Goal: Task Accomplishment & Management: Manage account settings

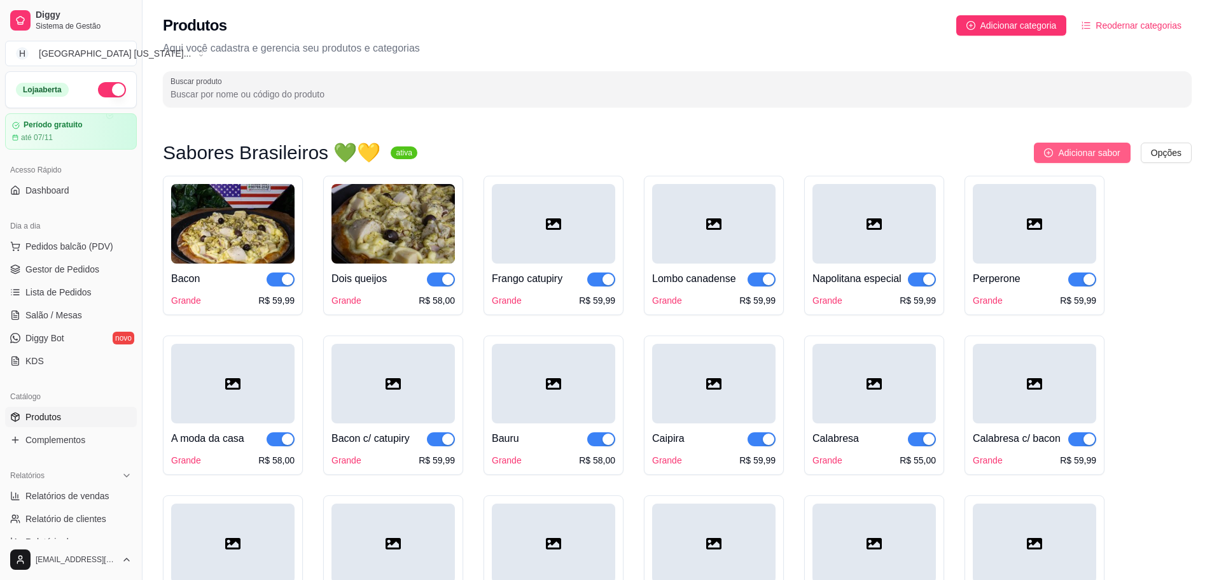
click at [1097, 150] on span "Adicionar sabor" at bounding box center [1089, 153] width 62 height 14
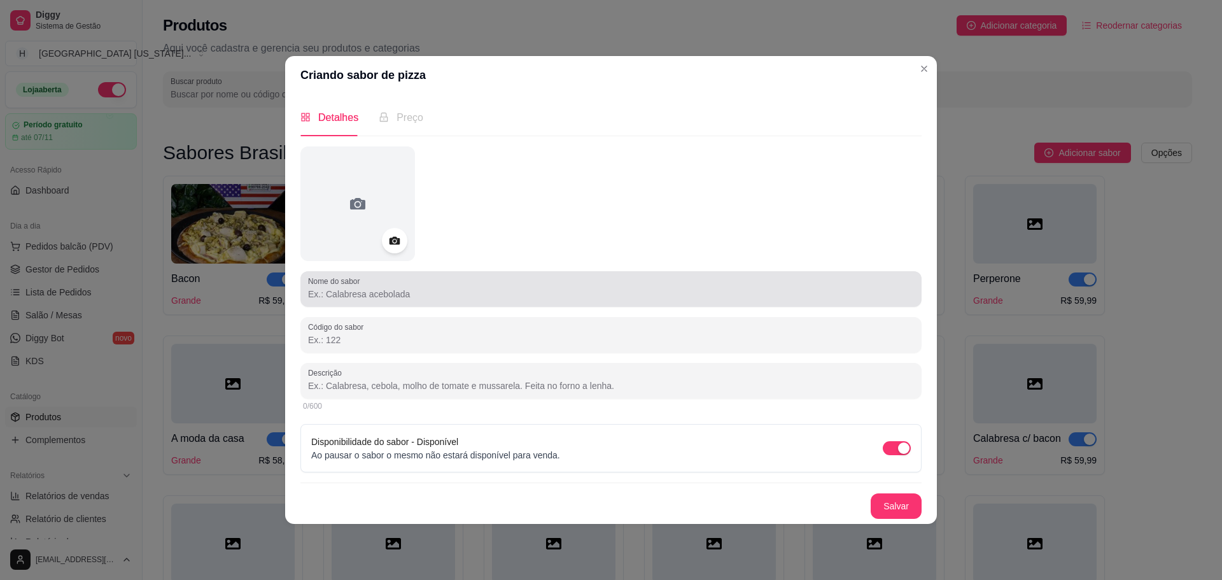
click at [395, 298] on input "Nome do sabor" at bounding box center [611, 294] width 606 height 13
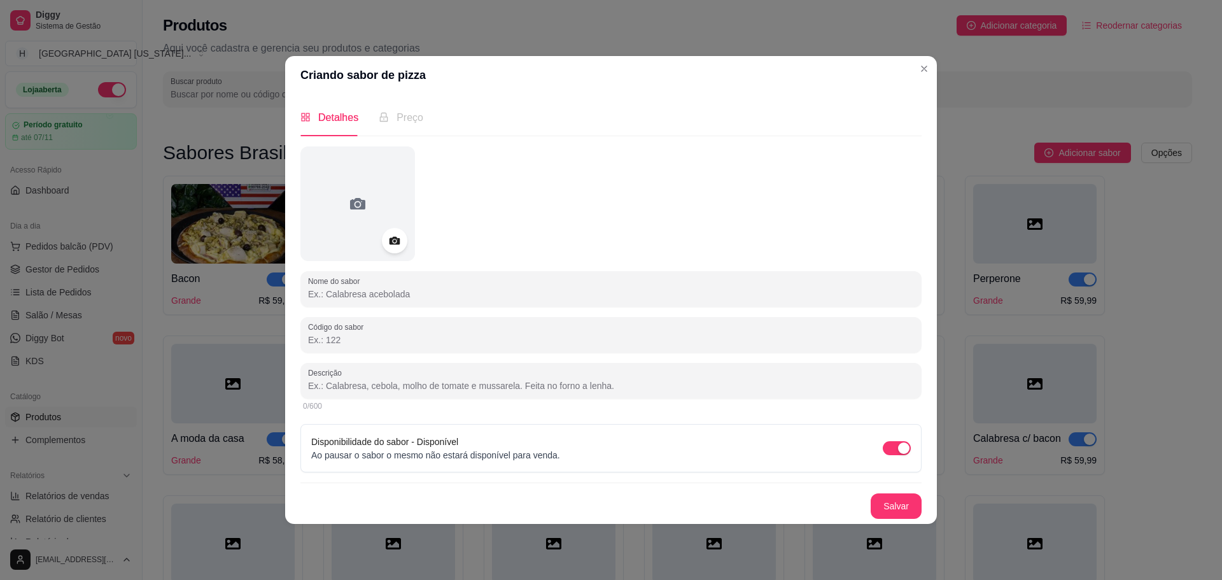
paste input "Napolitana"
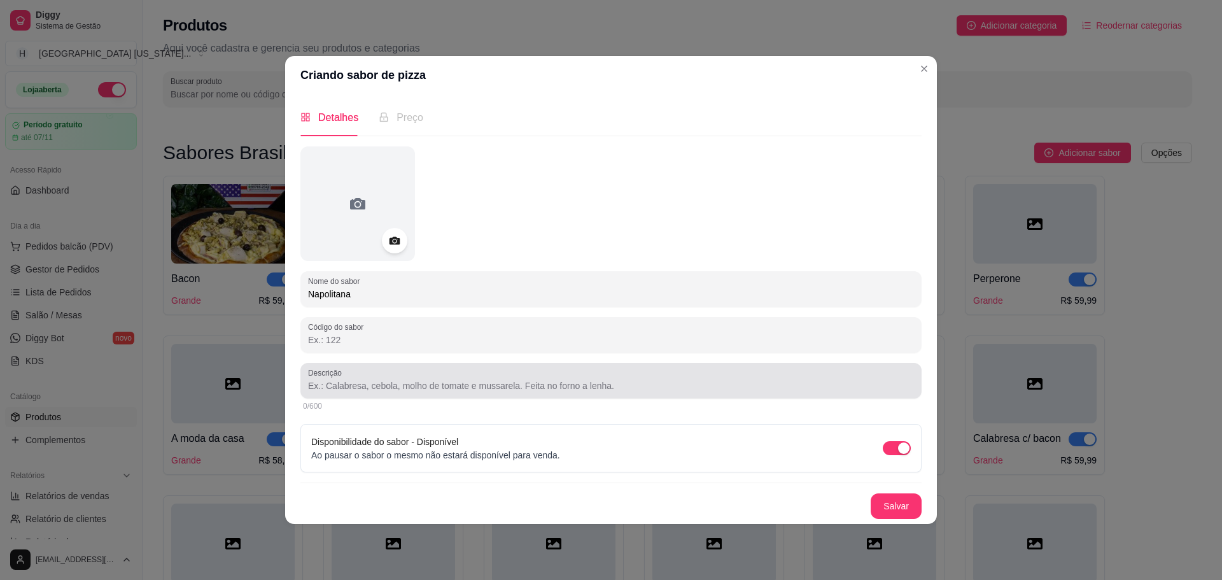
type input "Napolitana"
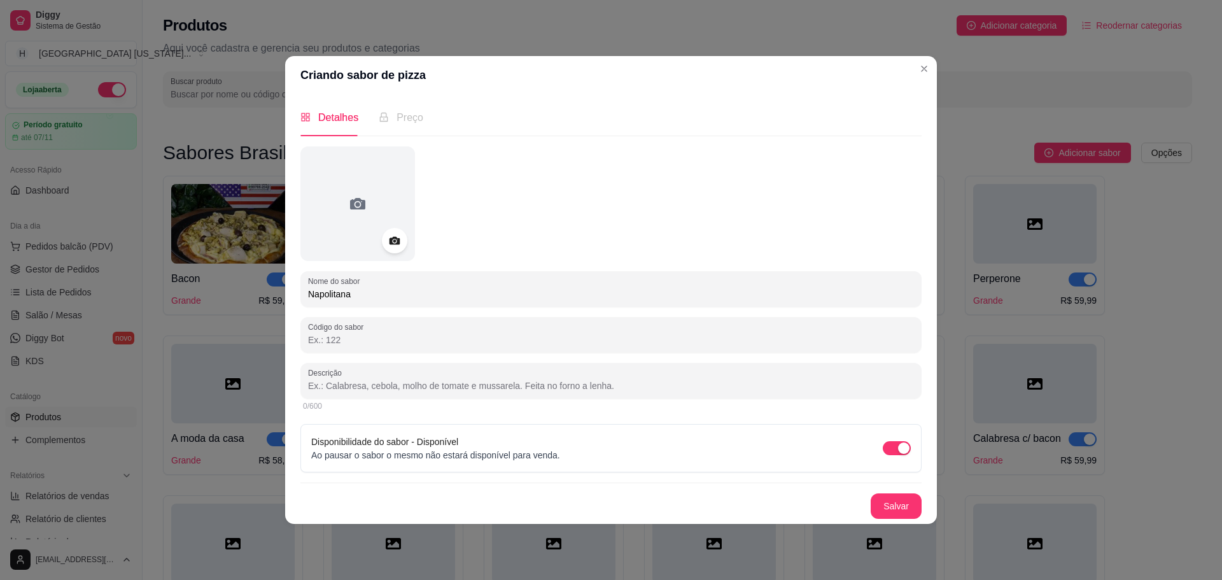
click at [391, 383] on input "Descrição" at bounding box center [611, 385] width 606 height 13
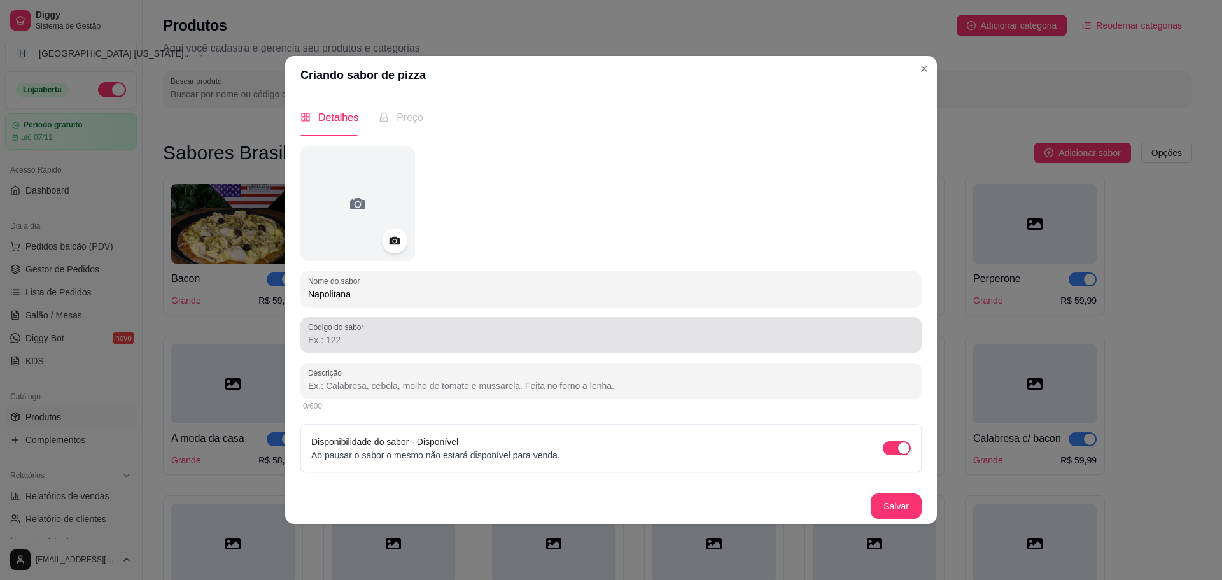
paste input "Mussarela, tomate em rodelas, parmesão."
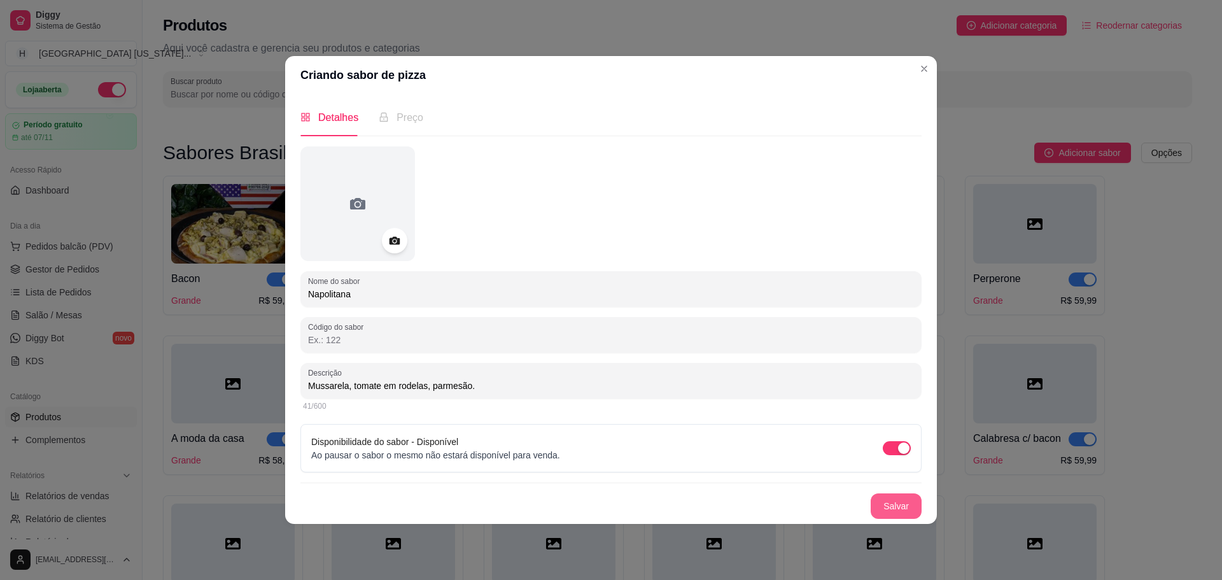
type input "Mussarela, tomate em rodelas, parmesão."
click at [900, 507] on button "Salvar" at bounding box center [896, 505] width 50 height 25
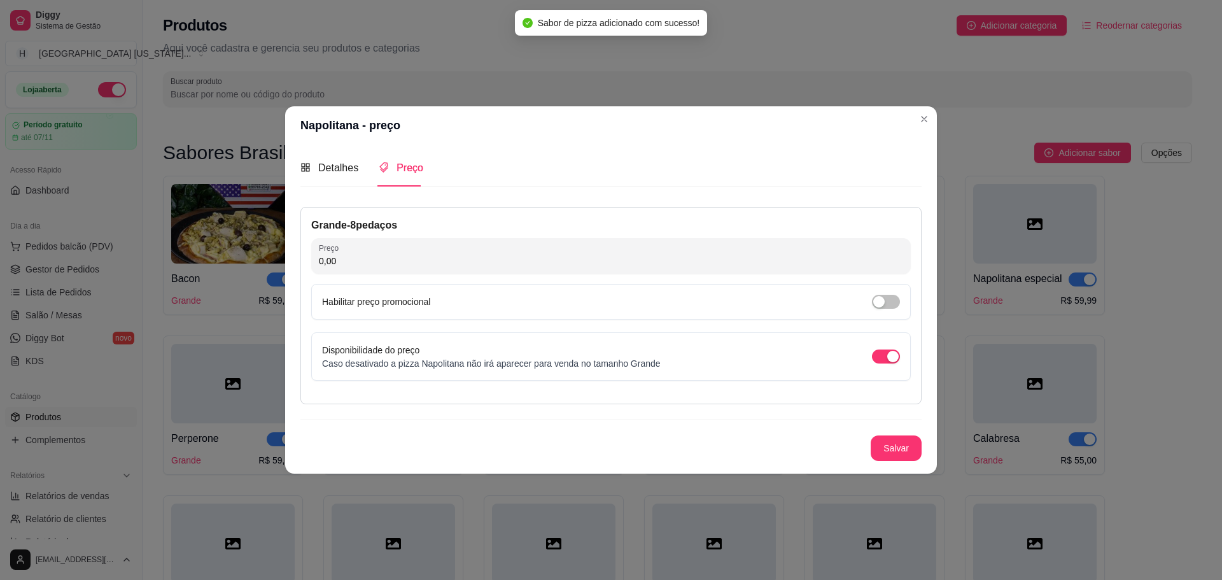
click at [390, 256] on input "0,00" at bounding box center [611, 260] width 584 height 13
type input "58,00"
click at [881, 445] on button "Salvar" at bounding box center [895, 447] width 51 height 25
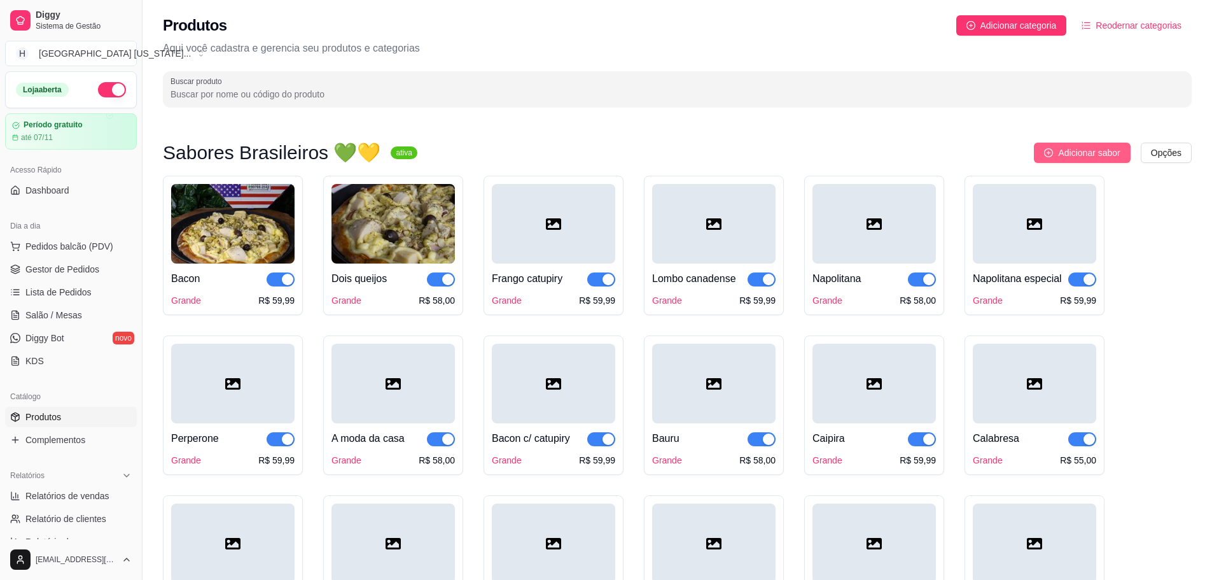
click at [1092, 144] on button "Adicionar sabor" at bounding box center [1082, 153] width 96 height 20
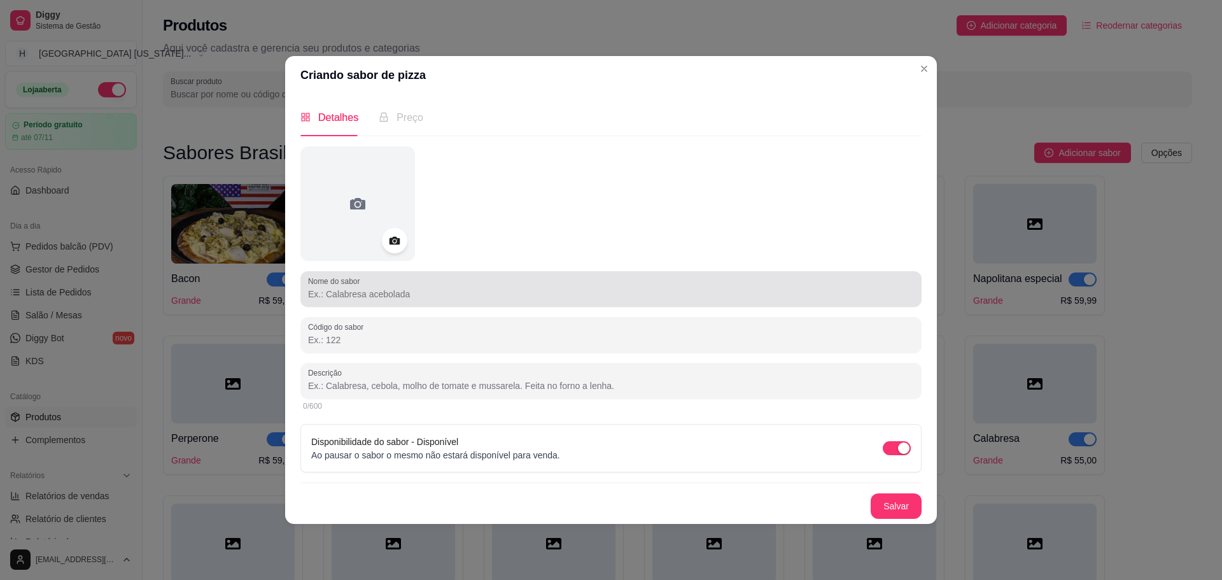
click at [375, 298] on input "Nome do sabor" at bounding box center [611, 294] width 606 height 13
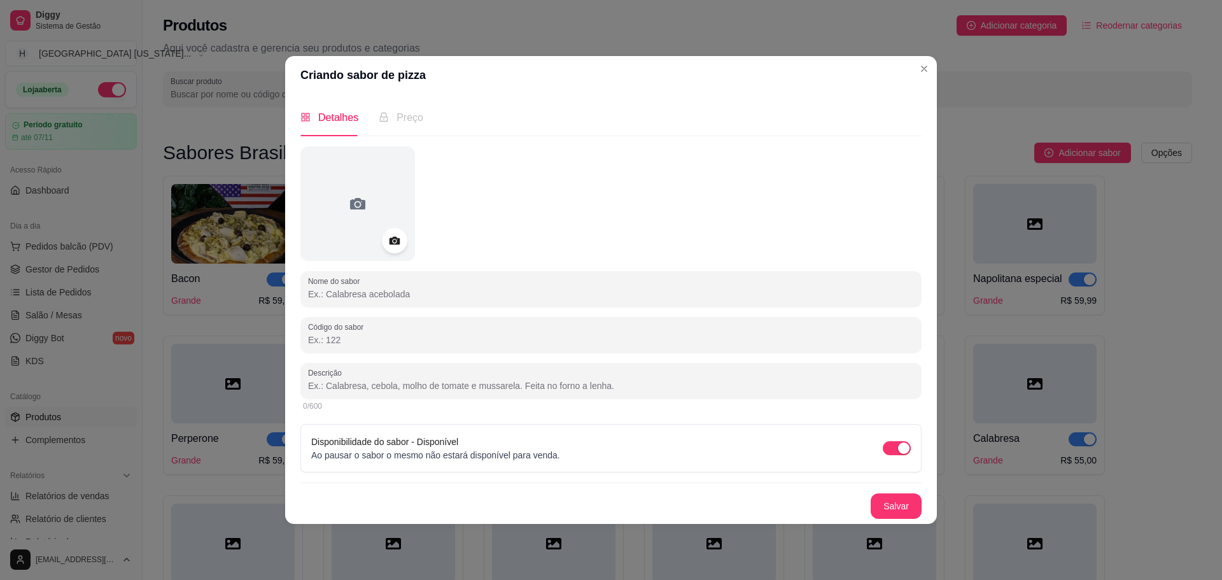
paste input "Abobrinha"
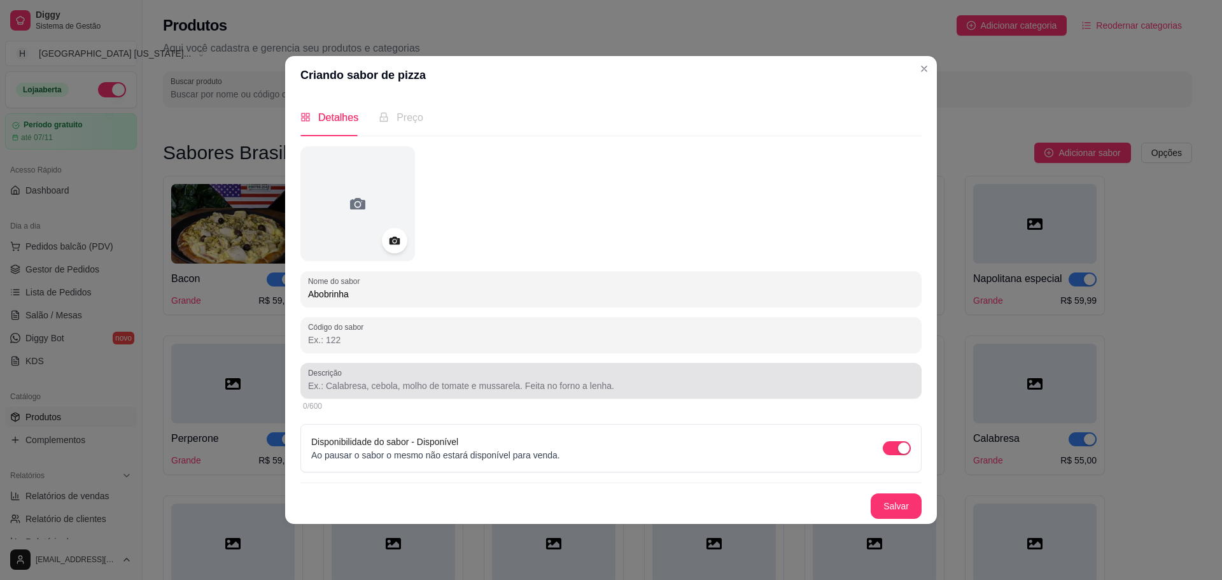
type input "Abobrinha"
click at [597, 397] on div "Descrição" at bounding box center [610, 381] width 621 height 36
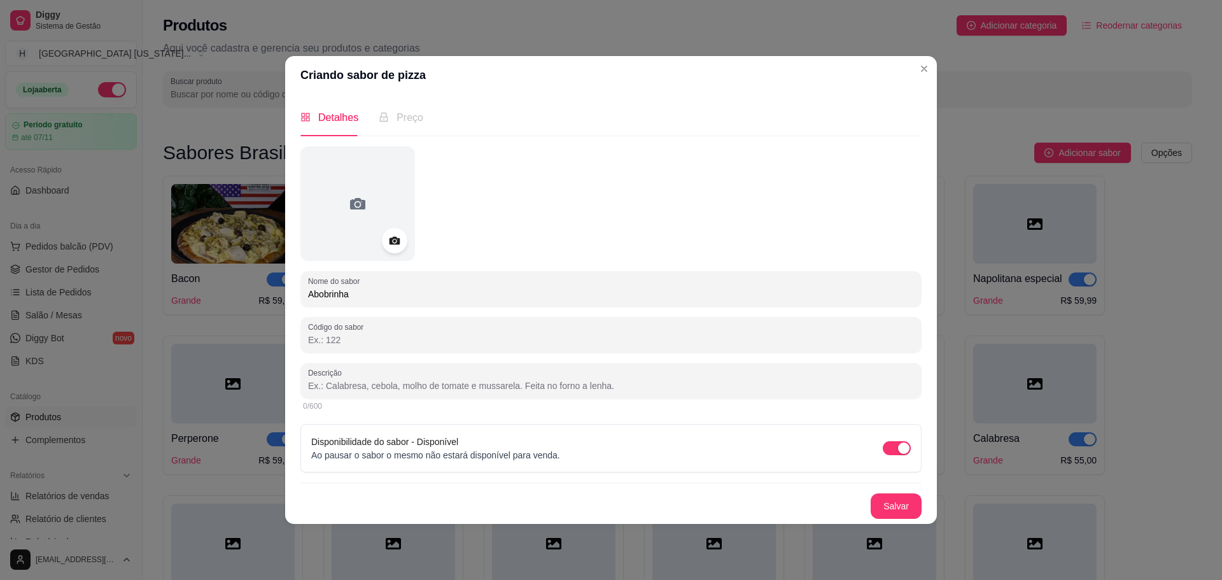
paste input "Mussarela, abobrinha, [PERSON_NAME], alho frito."
type input "Mussarela, abobrinha, [PERSON_NAME], alho frito."
click at [910, 505] on button "Salvar" at bounding box center [896, 505] width 50 height 25
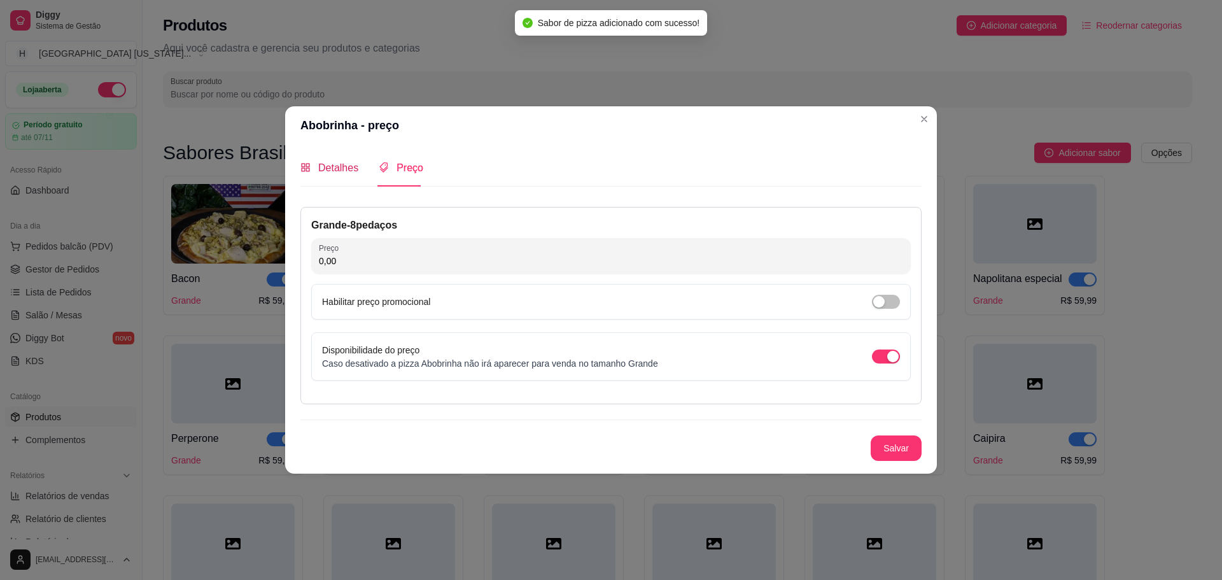
click at [333, 172] on span "Detalhes" at bounding box center [338, 167] width 40 height 11
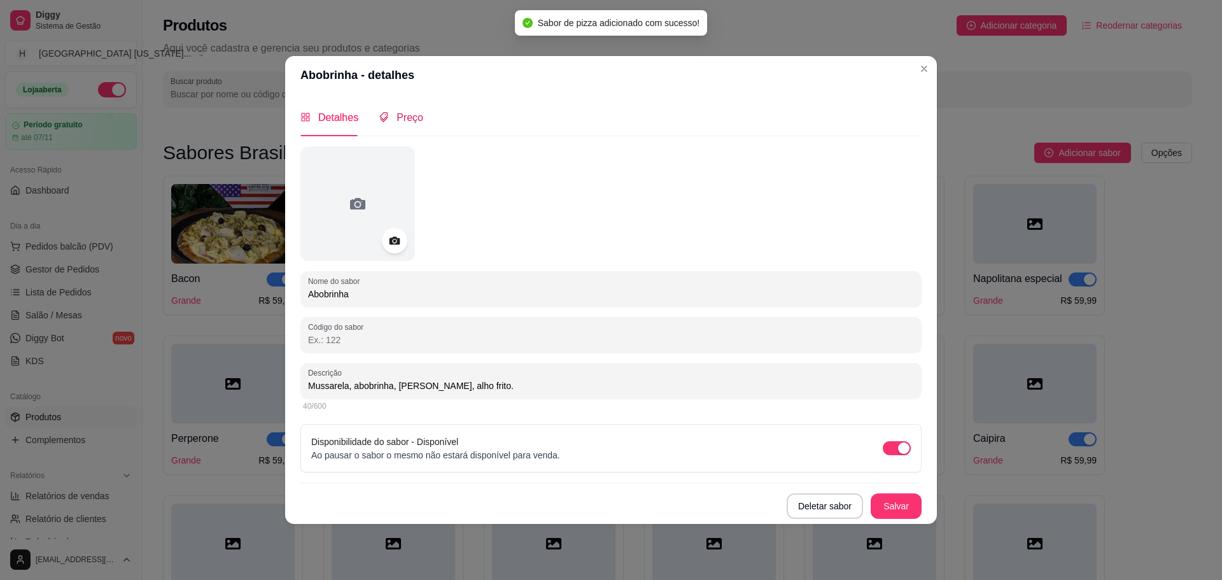
click at [400, 118] on span "Preço" at bounding box center [409, 117] width 27 height 11
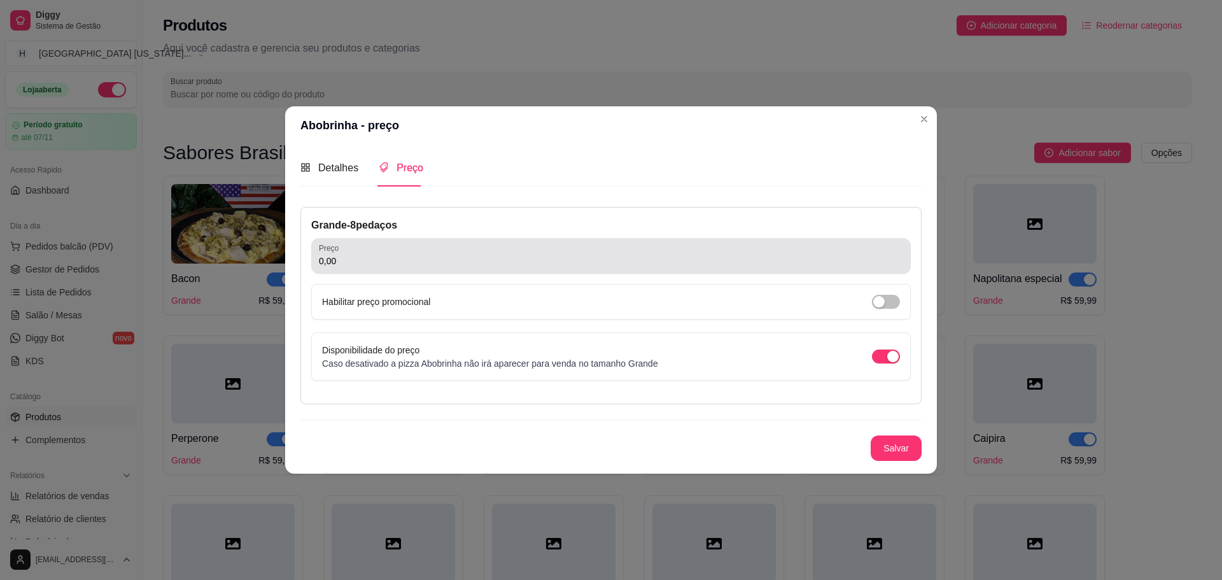
click at [492, 239] on div "Preço 0,00" at bounding box center [610, 256] width 599 height 36
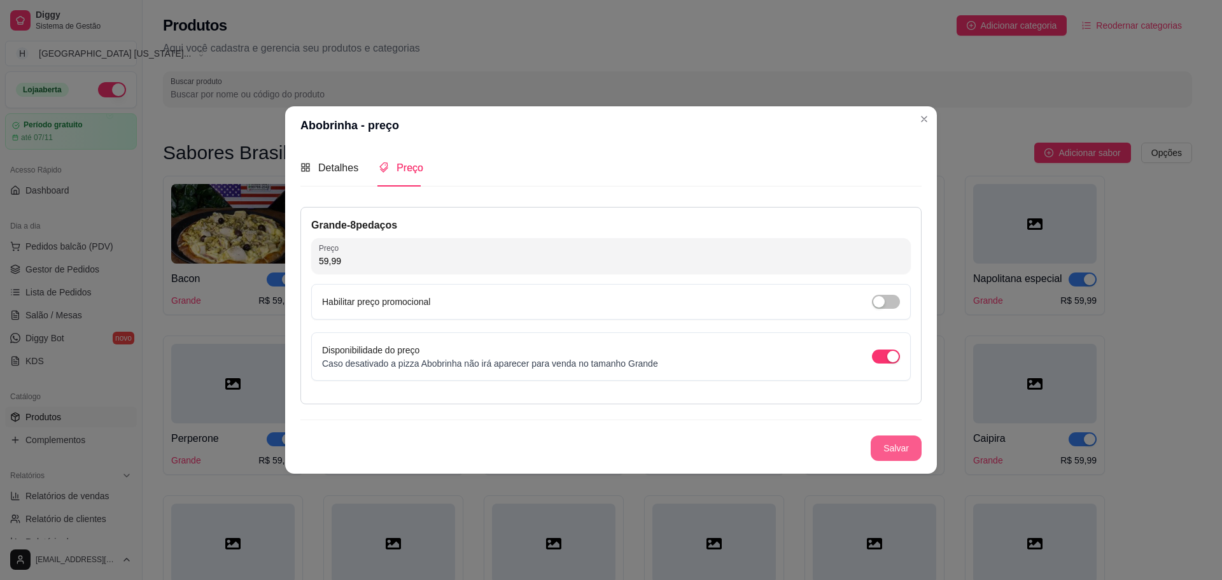
type input "59,99"
click at [896, 456] on button "Salvar" at bounding box center [896, 447] width 50 height 25
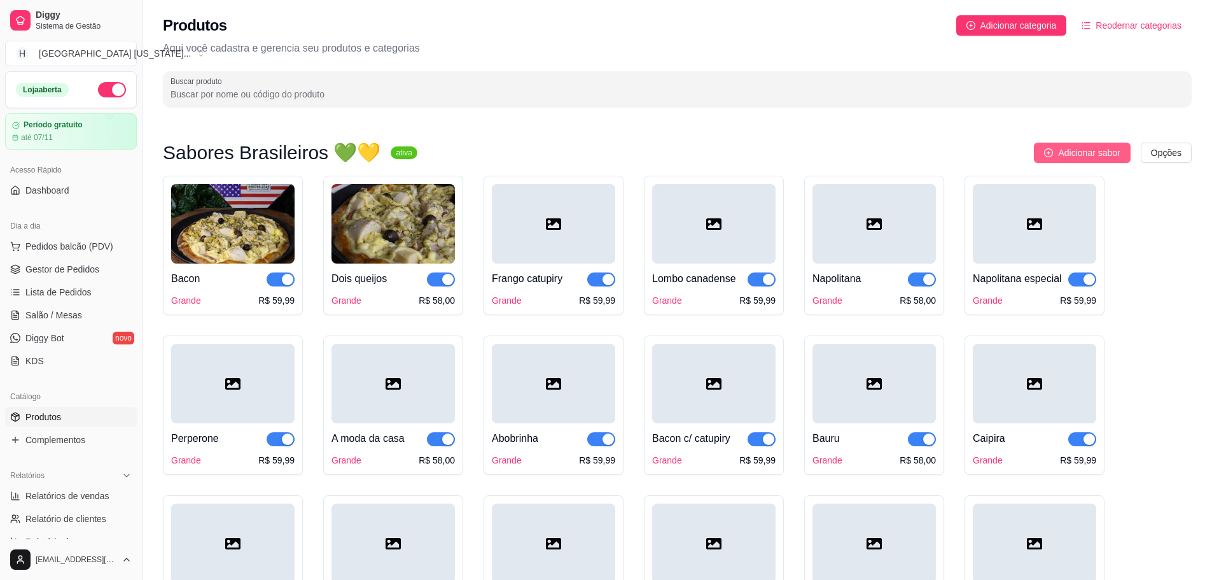
click at [1109, 158] on span "Adicionar sabor" at bounding box center [1089, 153] width 62 height 14
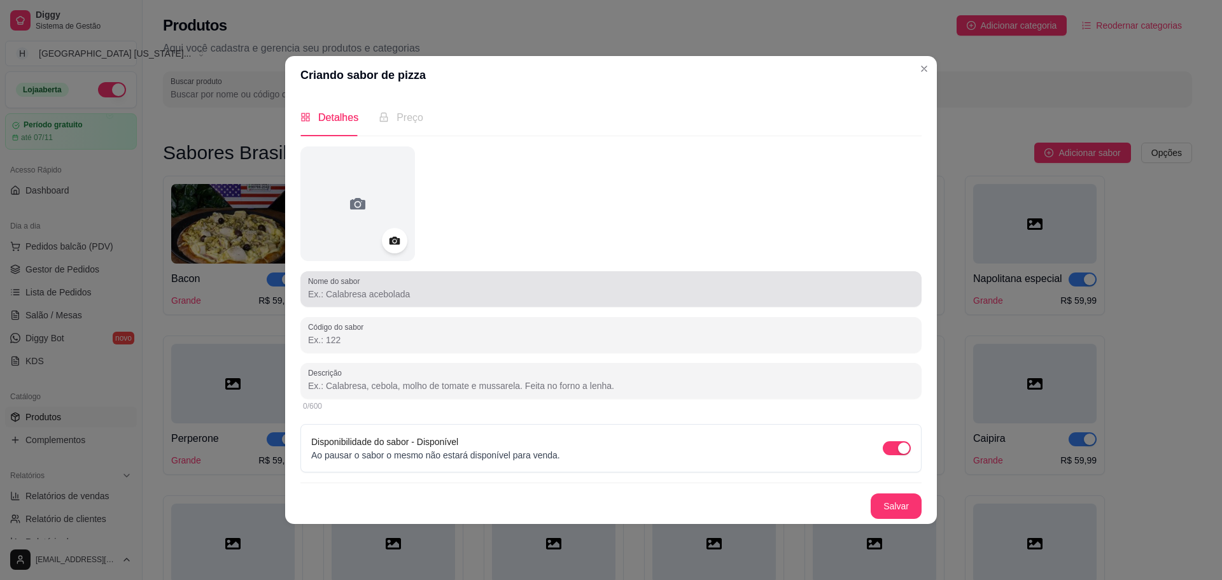
click at [461, 288] on input "Nome do sabor" at bounding box center [611, 294] width 606 height 13
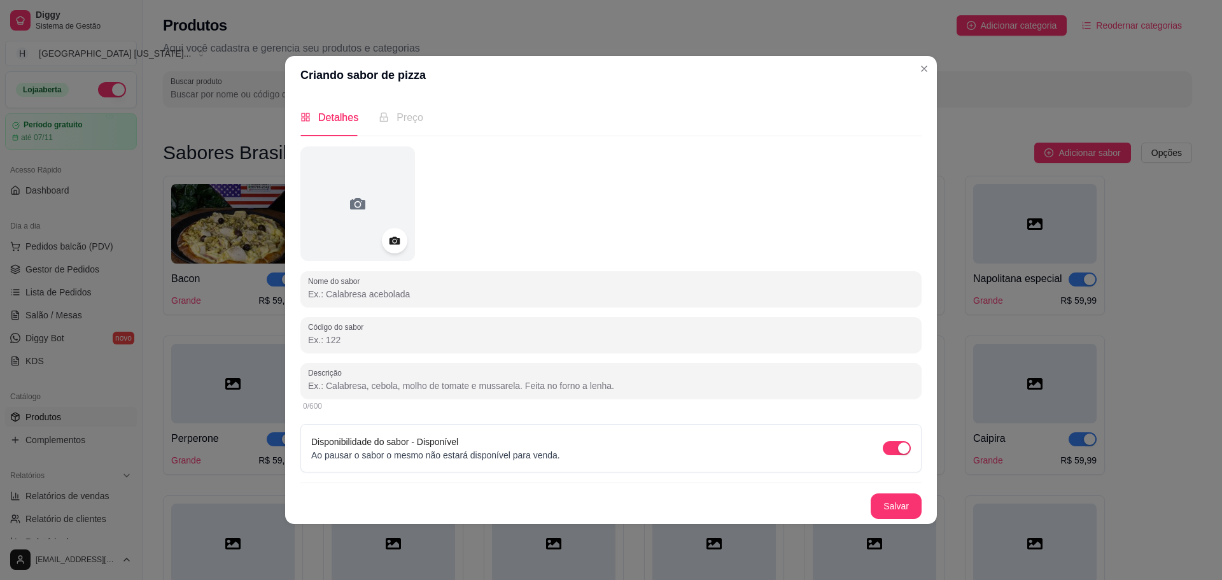
paste input "Marguerita"
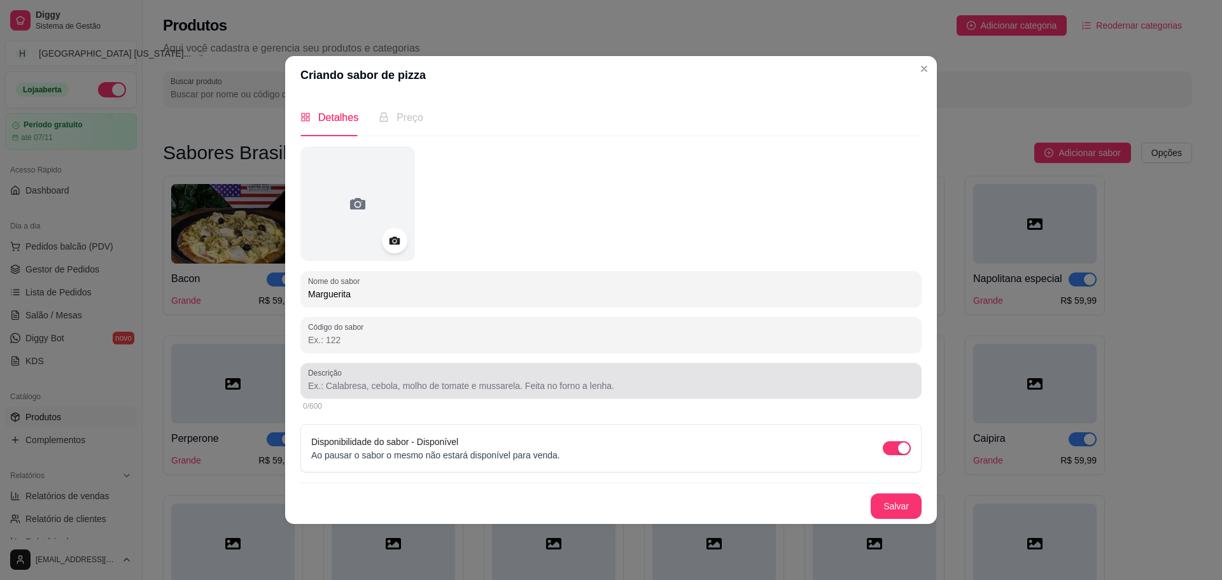
type input "Marguerita"
click at [536, 364] on div "Descrição" at bounding box center [610, 381] width 621 height 36
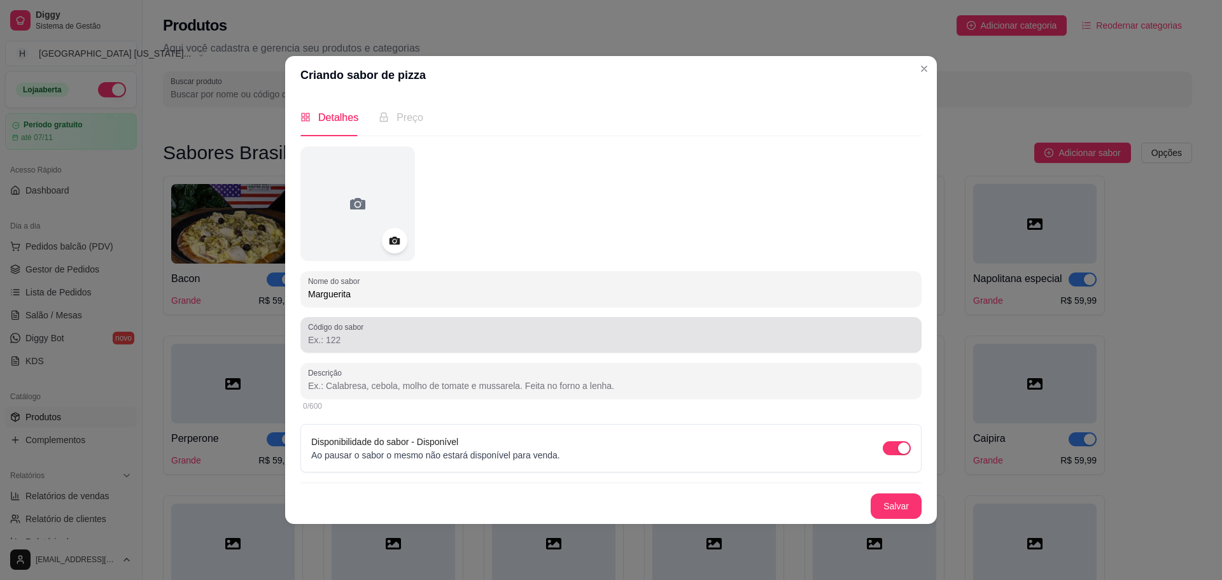
paste input "Mussarela, molho de tomate, manjericão, parmesão."
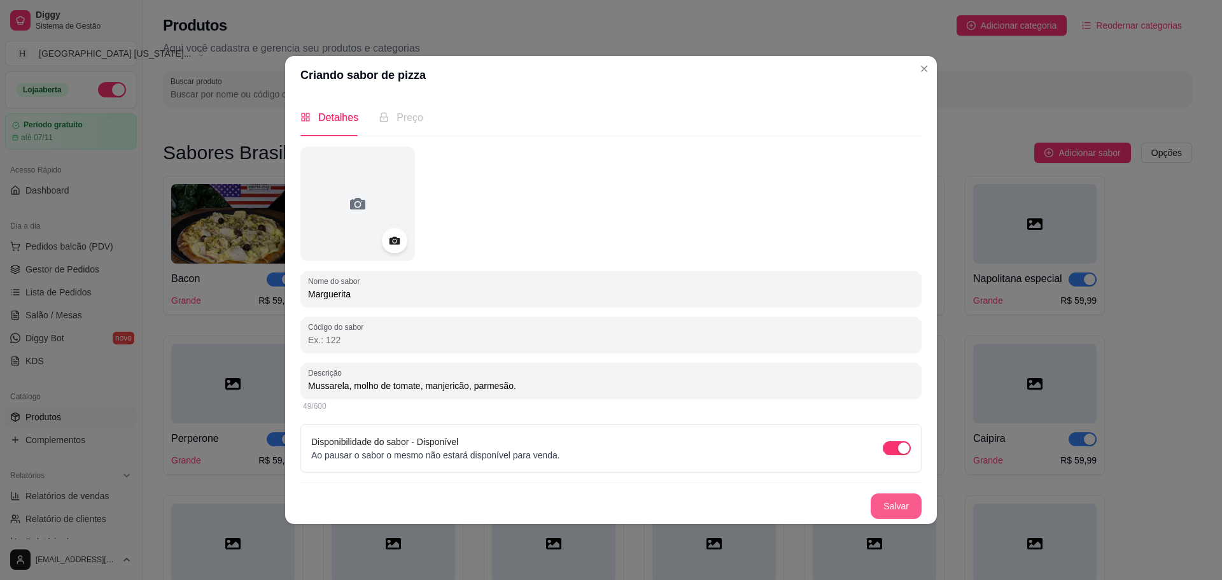
type input "Mussarela, molho de tomate, manjericão, parmesão."
click at [889, 501] on button "Salvar" at bounding box center [895, 505] width 51 height 25
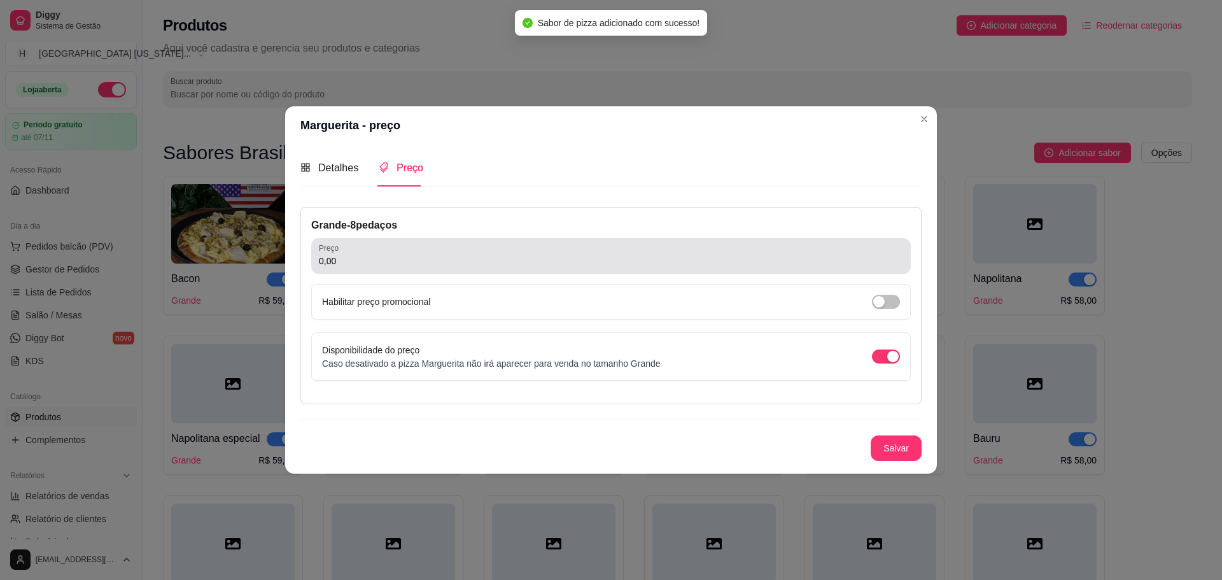
drag, startPoint x: 387, startPoint y: 273, endPoint x: 389, endPoint y: 258, distance: 14.8
click at [387, 274] on div "Grande - 8 pedaços Preço 0,00 Habilitar preço promocional Disponibilidade do pr…" at bounding box center [610, 305] width 621 height 197
click at [380, 268] on div "0,00" at bounding box center [611, 255] width 584 height 25
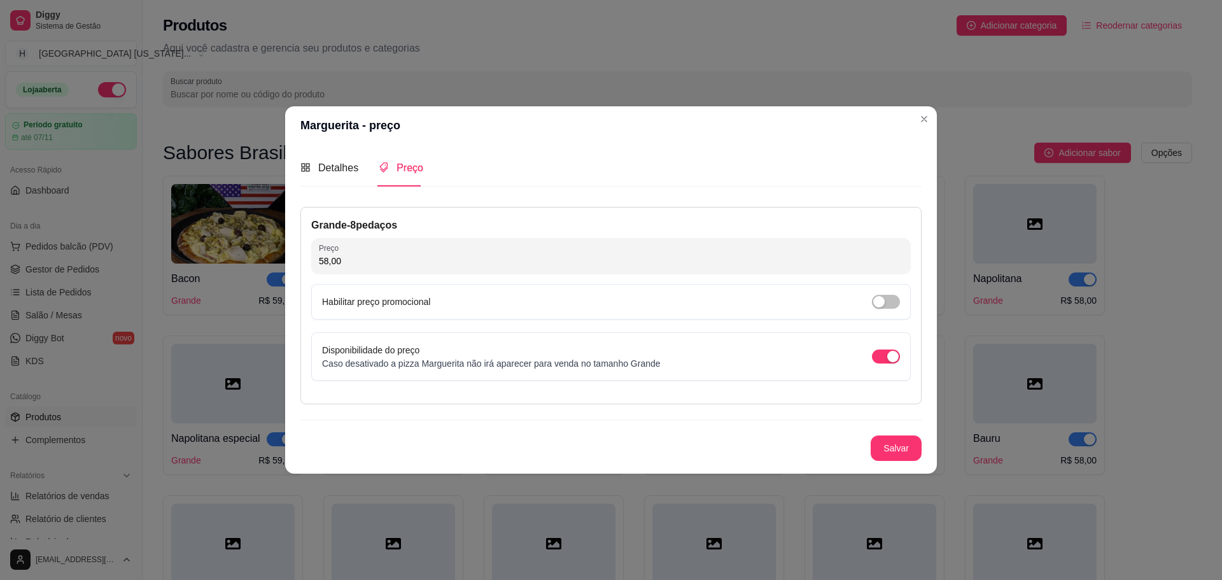
type input "58,00"
click at [900, 440] on button "Salvar" at bounding box center [895, 447] width 51 height 25
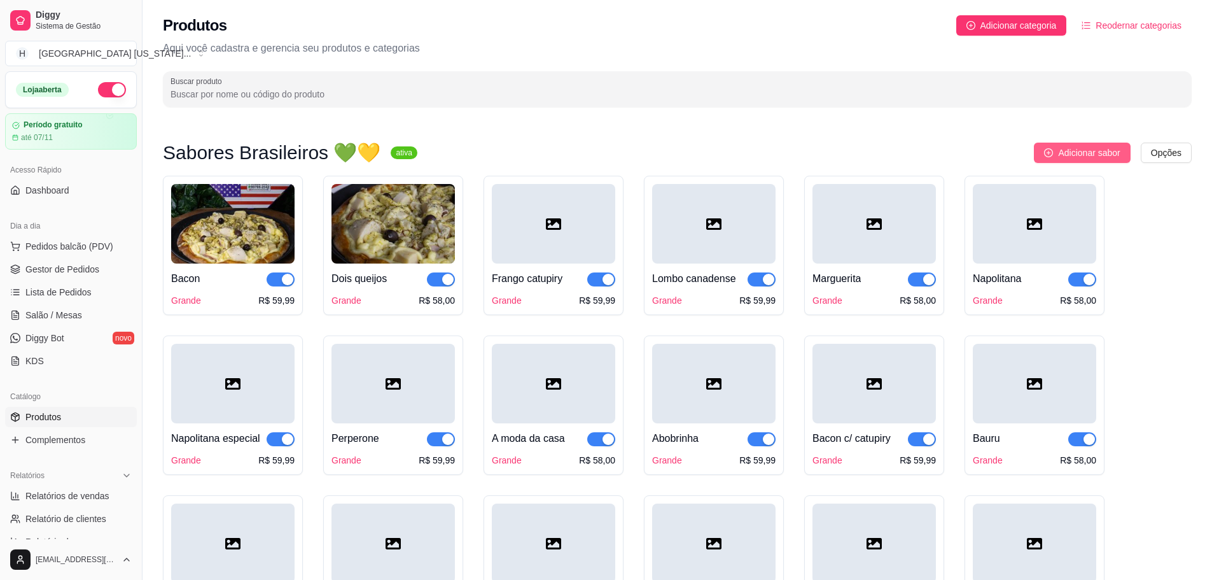
click at [1099, 154] on span "Adicionar sabor" at bounding box center [1089, 153] width 62 height 14
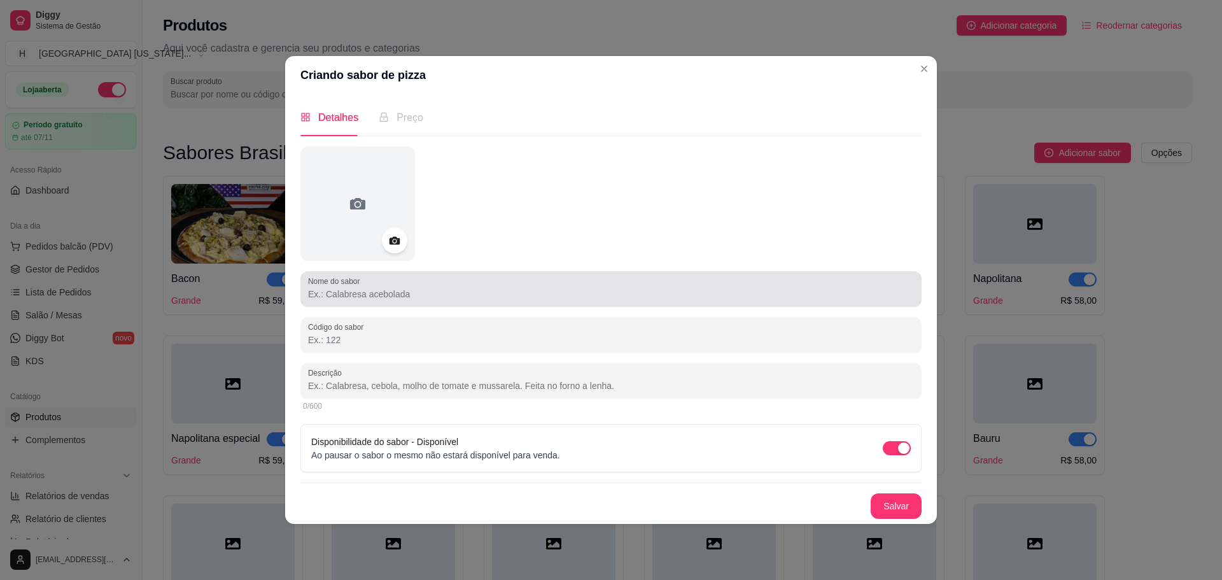
click at [580, 294] on input "Nome do sabor" at bounding box center [611, 294] width 606 height 13
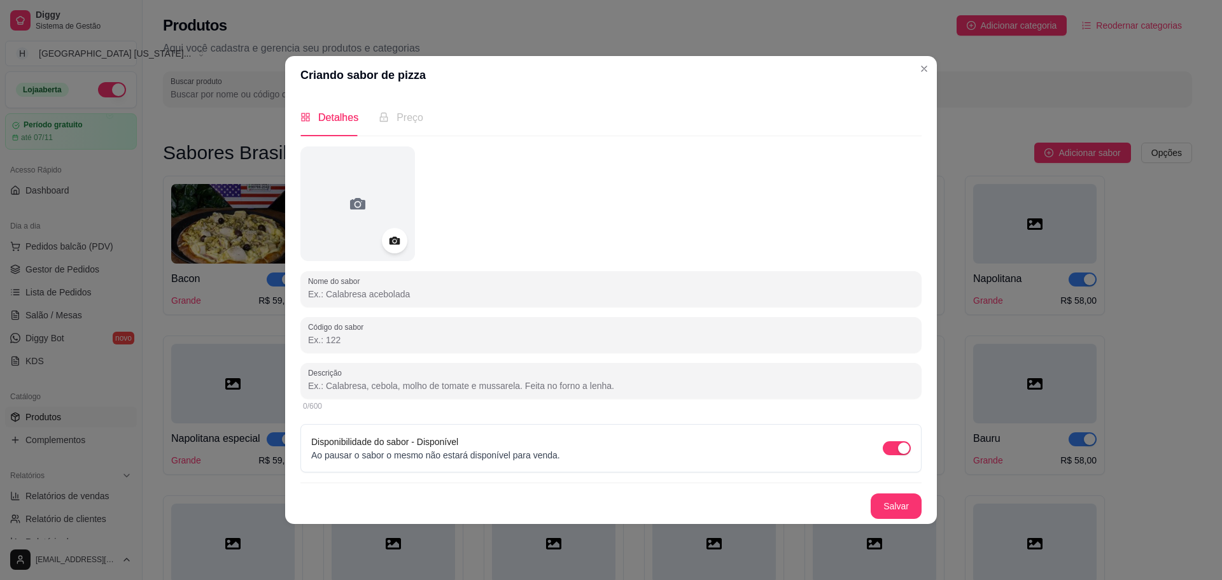
paste input "Baiana"
type input "Baiana"
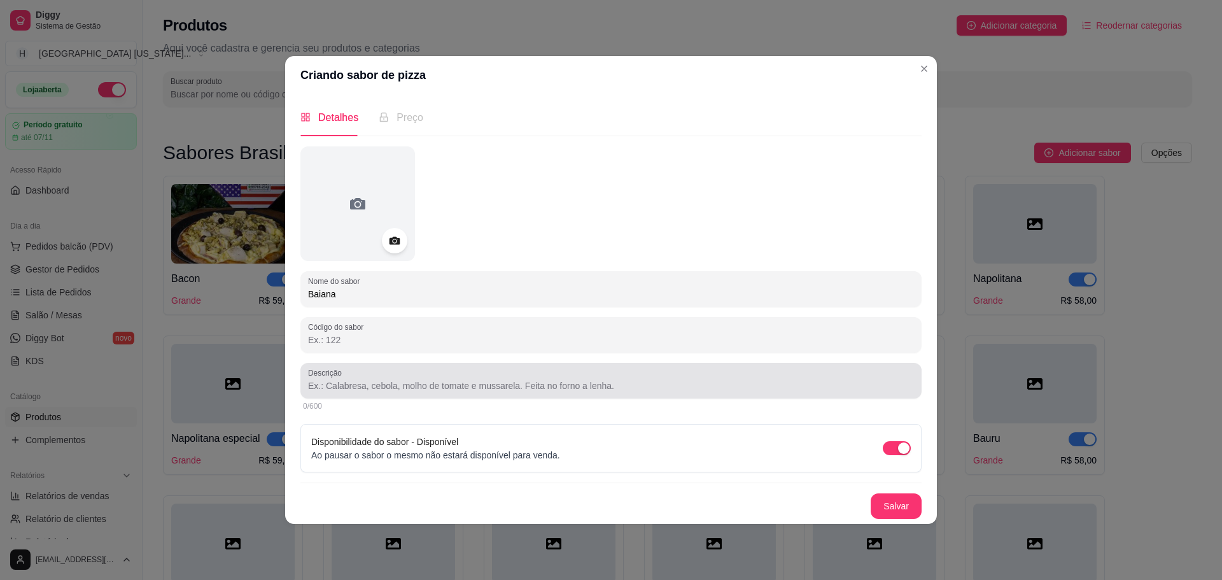
click at [377, 370] on div at bounding box center [611, 380] width 606 height 25
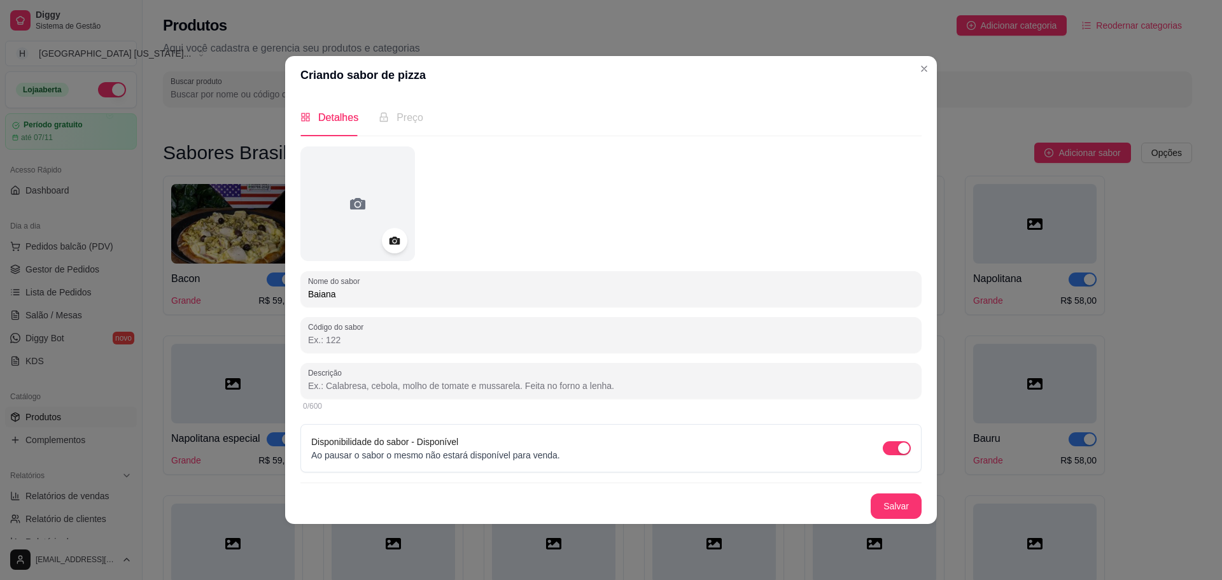
paste input "Toscana moida, cebola, tomate, pimenta, Mussarela"
type input "Toscana moida, cebola, tomate, pimenta, Mussarela."
click at [896, 488] on div "Nome do sabor Baiana Código do sabor Descrição Toscana moida, cebola, tomate, p…" at bounding box center [610, 332] width 621 height 372
click at [891, 500] on button "Salvar" at bounding box center [896, 505] width 50 height 25
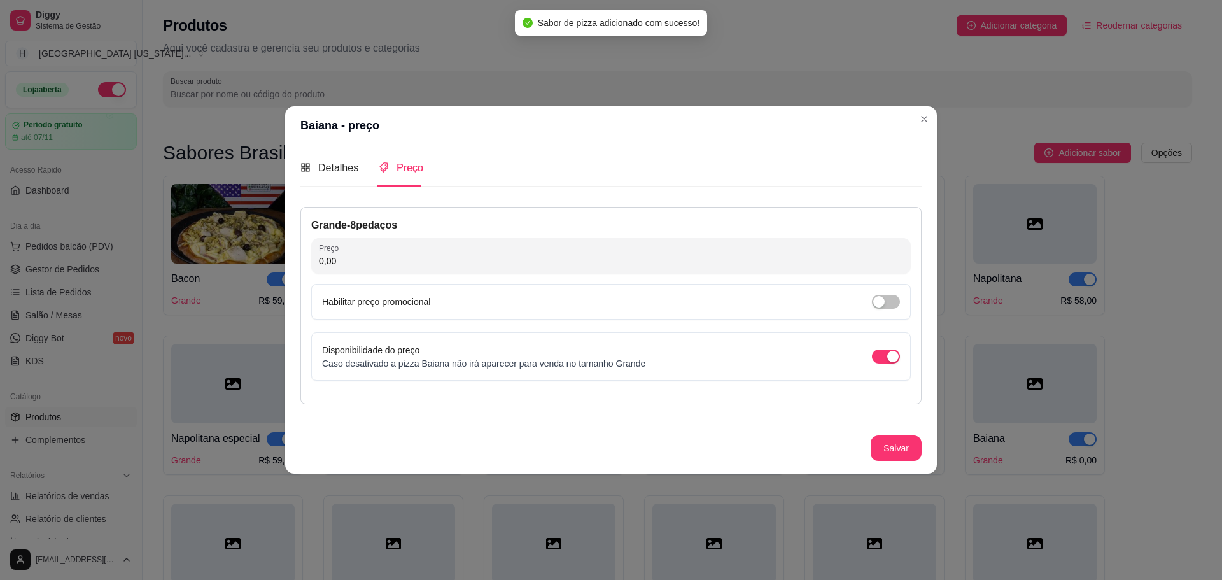
drag, startPoint x: 384, startPoint y: 265, endPoint x: 431, endPoint y: 228, distance: 59.8
click at [387, 264] on input "0,00" at bounding box center [611, 260] width 584 height 13
type input "59,00"
click at [874, 447] on button "Salvar" at bounding box center [895, 447] width 51 height 25
click at [898, 440] on button "Salvar" at bounding box center [896, 447] width 50 height 25
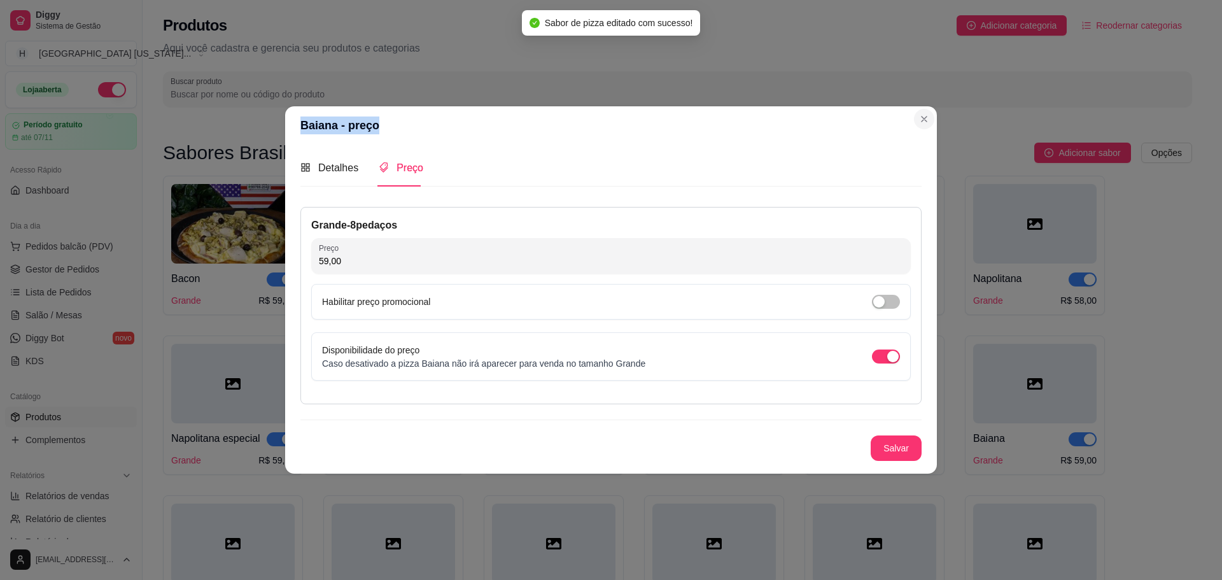
click at [926, 113] on section "Baiana - preço Detalhes Preço Nome do sabor Baiana Código do sabor Descrição To…" at bounding box center [610, 289] width 651 height 366
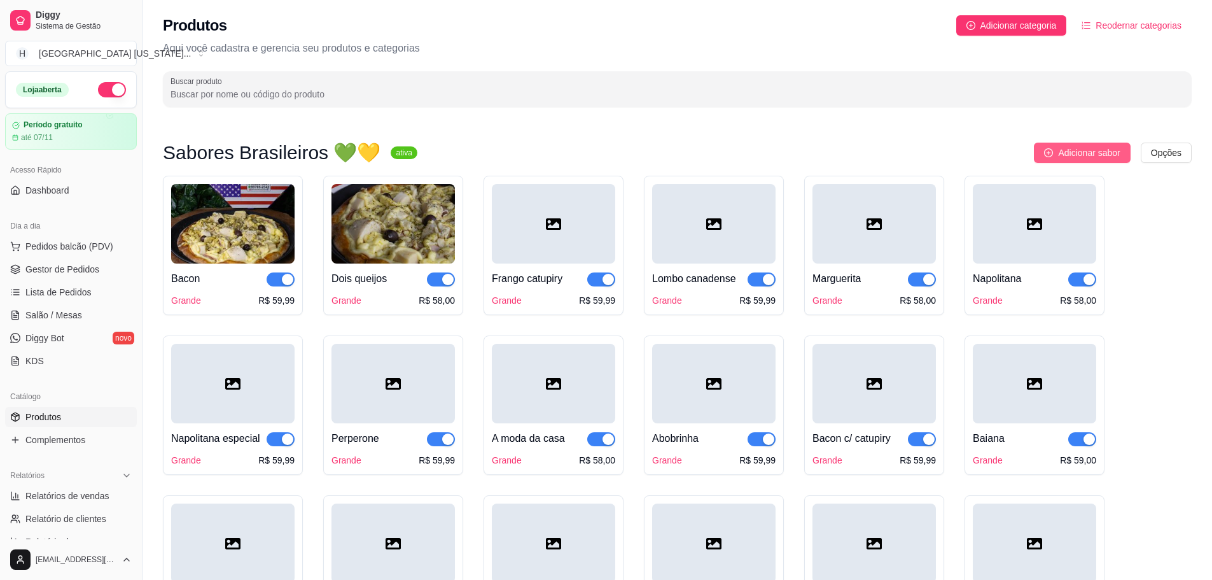
click at [1065, 152] on span "Adicionar sabor" at bounding box center [1089, 153] width 62 height 14
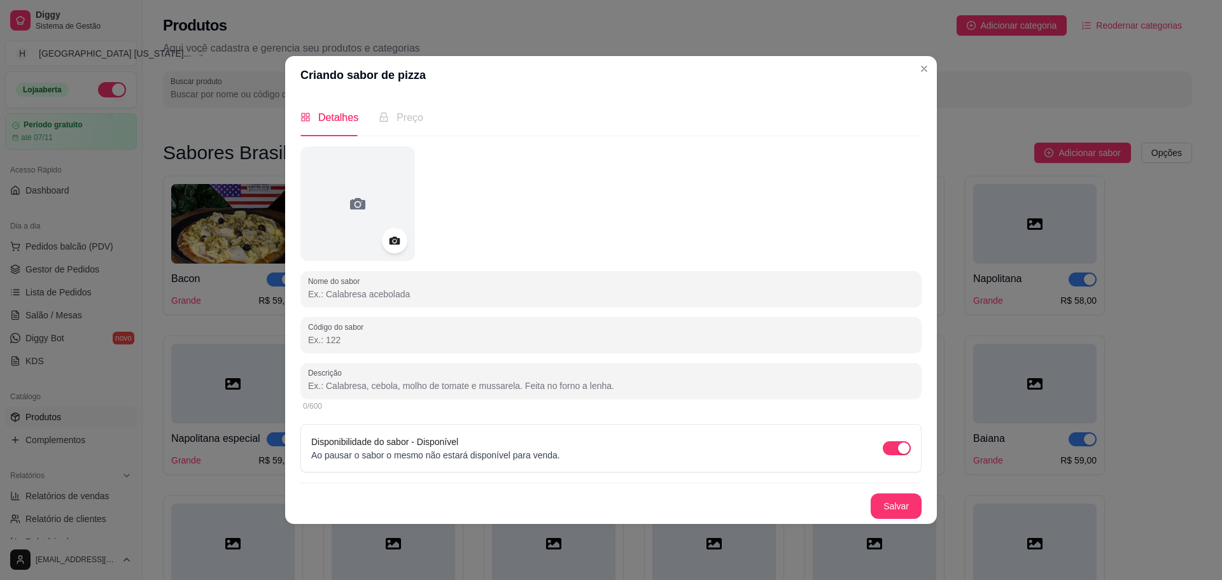
click at [498, 298] on input "Nome do sabor" at bounding box center [611, 294] width 606 height 13
paste input "[GEOGRAPHIC_DATA]"
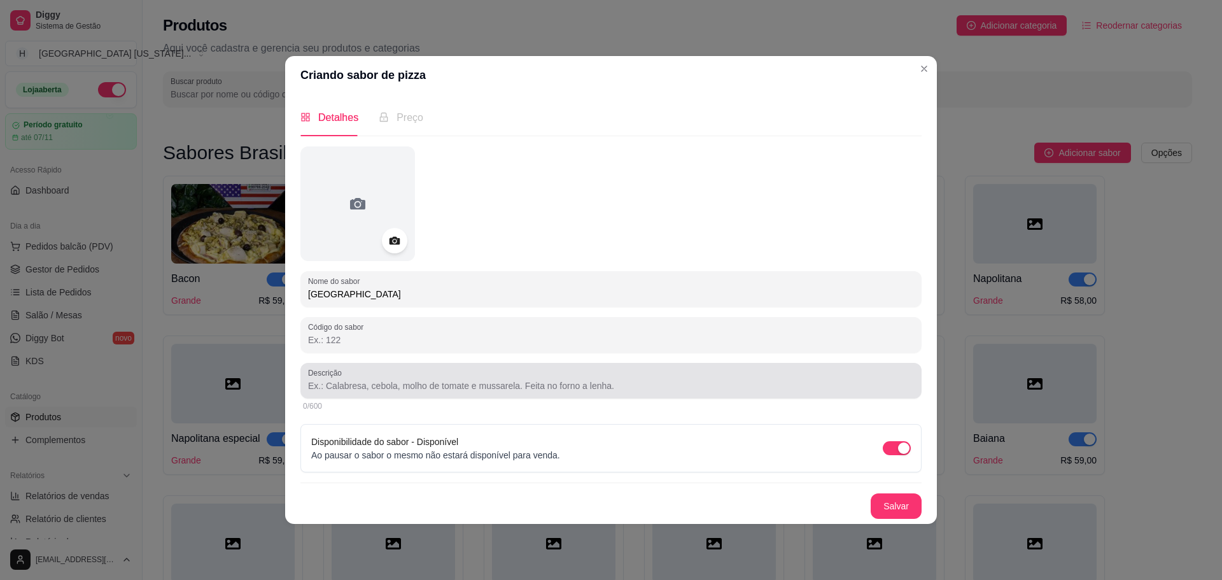
type input "[GEOGRAPHIC_DATA]"
click at [365, 396] on div "Descrição" at bounding box center [610, 381] width 621 height 36
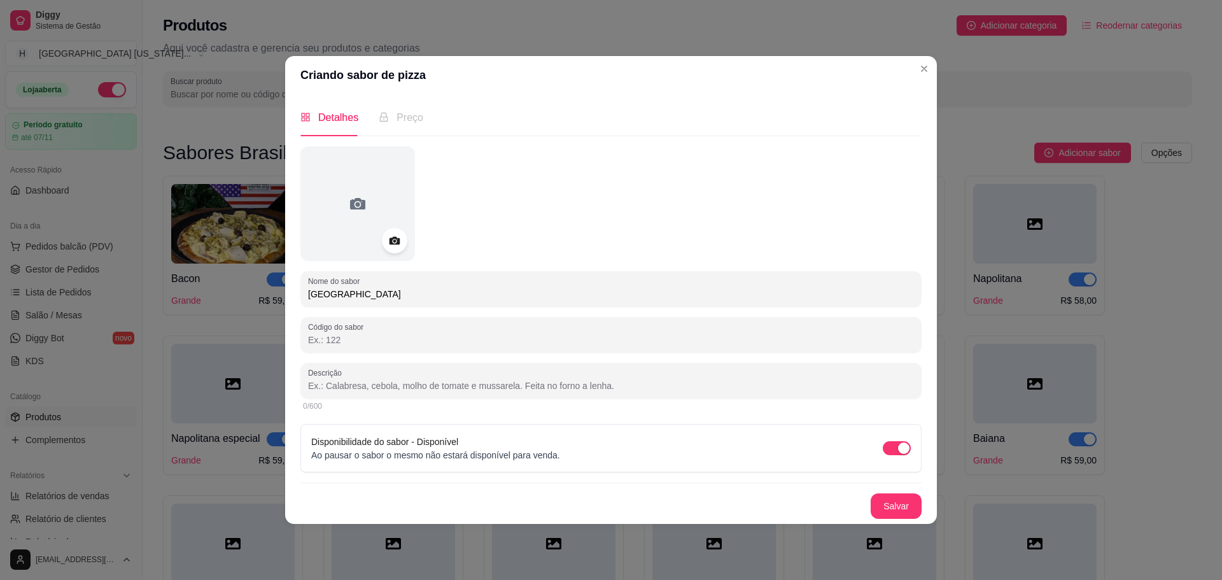
click at [388, 378] on div at bounding box center [611, 380] width 606 height 25
paste input "Toscana moida ,mussarela."
type input "Toscana moida ,mussarela."
click at [900, 510] on button "Salvar" at bounding box center [895, 505] width 51 height 25
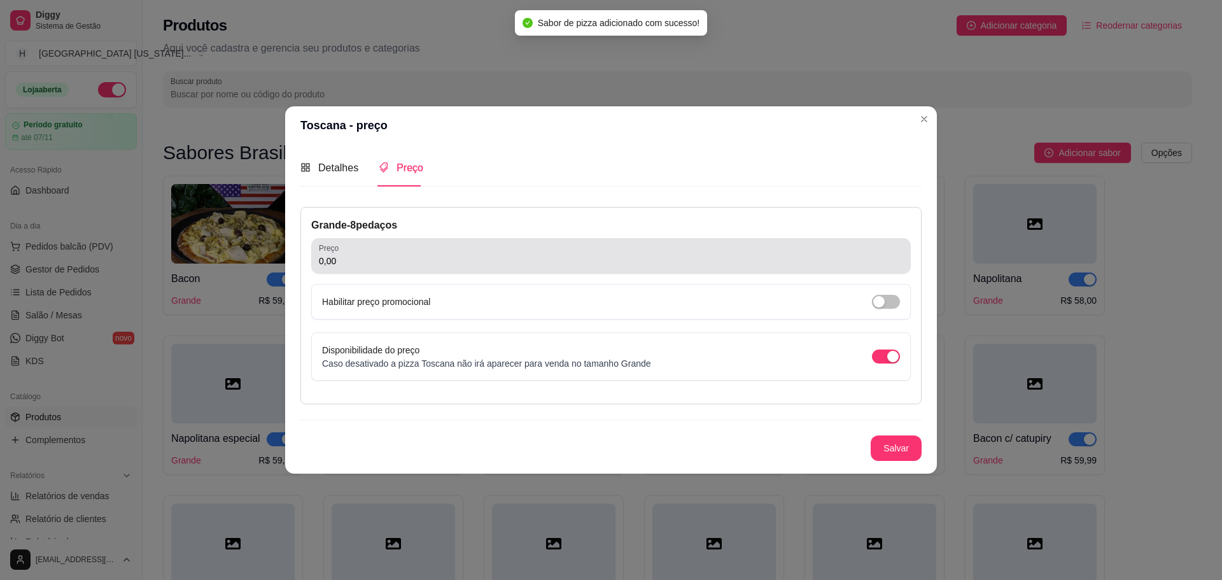
click at [431, 252] on div "0,00" at bounding box center [611, 255] width 584 height 25
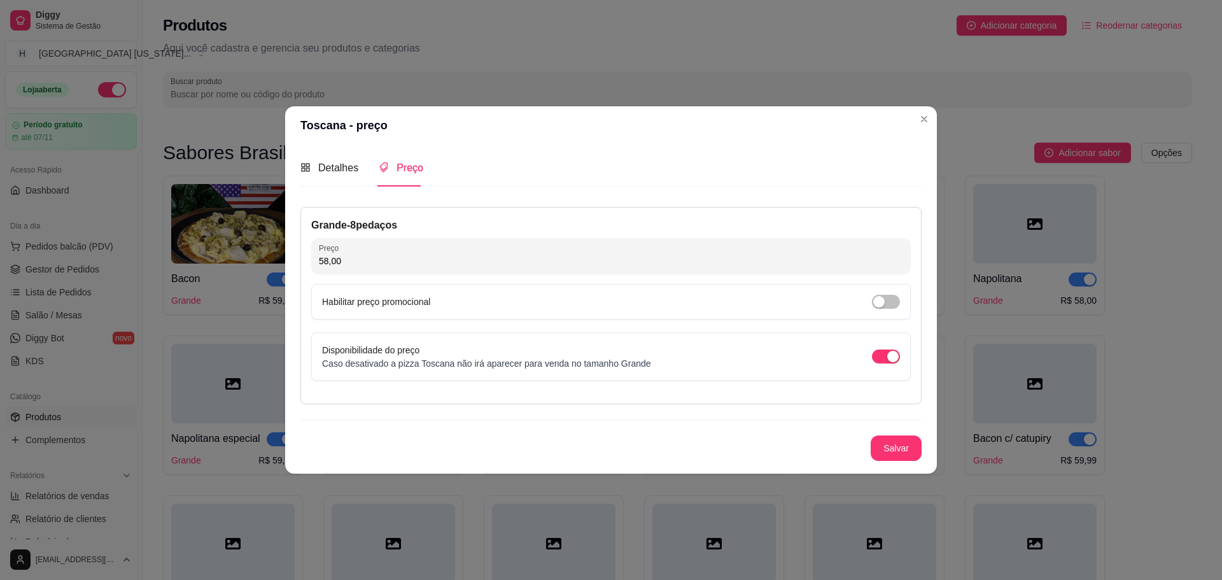
type input "58,00"
click at [909, 452] on button "Salvar" at bounding box center [896, 447] width 50 height 25
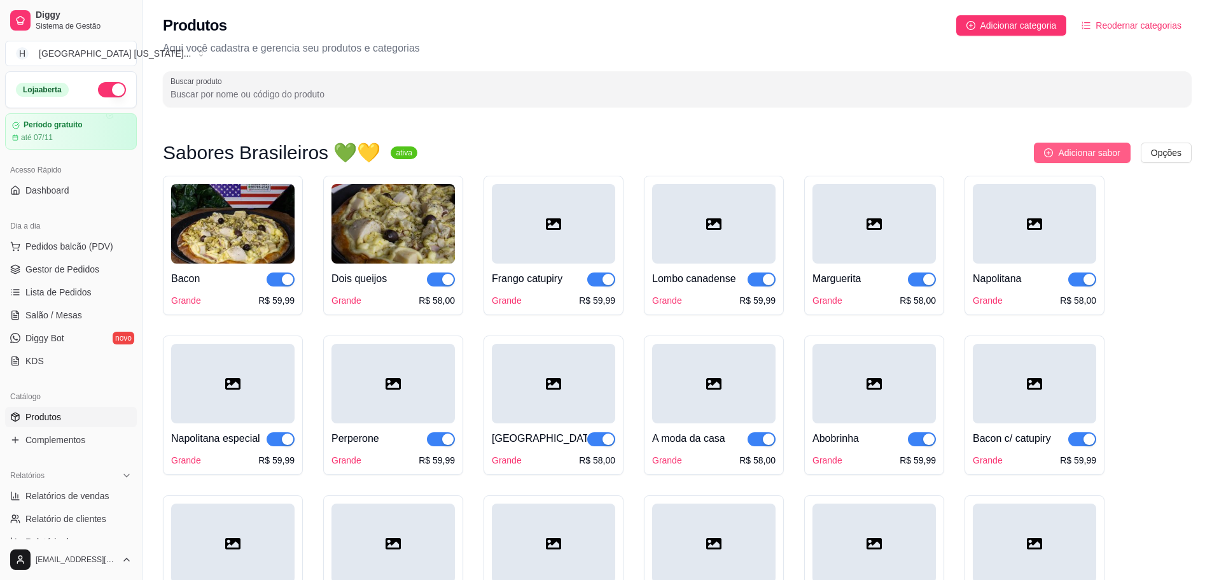
click at [1047, 146] on button "Adicionar sabor" at bounding box center [1082, 153] width 96 height 20
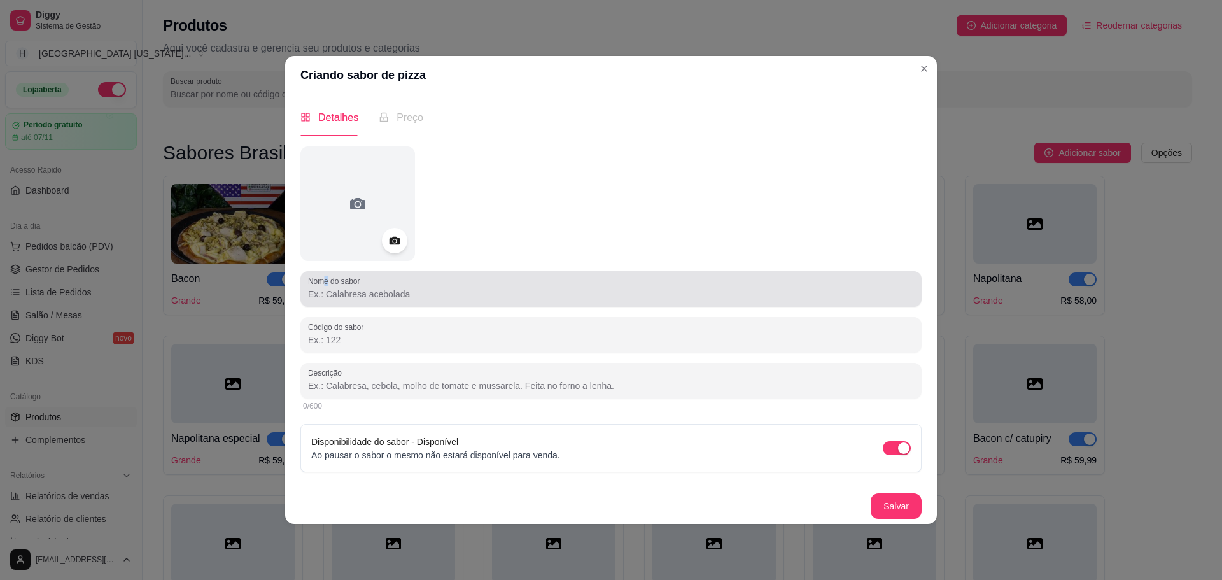
click at [328, 283] on label "Nome do sabor" at bounding box center [336, 280] width 56 height 11
click at [330, 297] on input "Nome do sabor" at bounding box center [611, 294] width 606 height 13
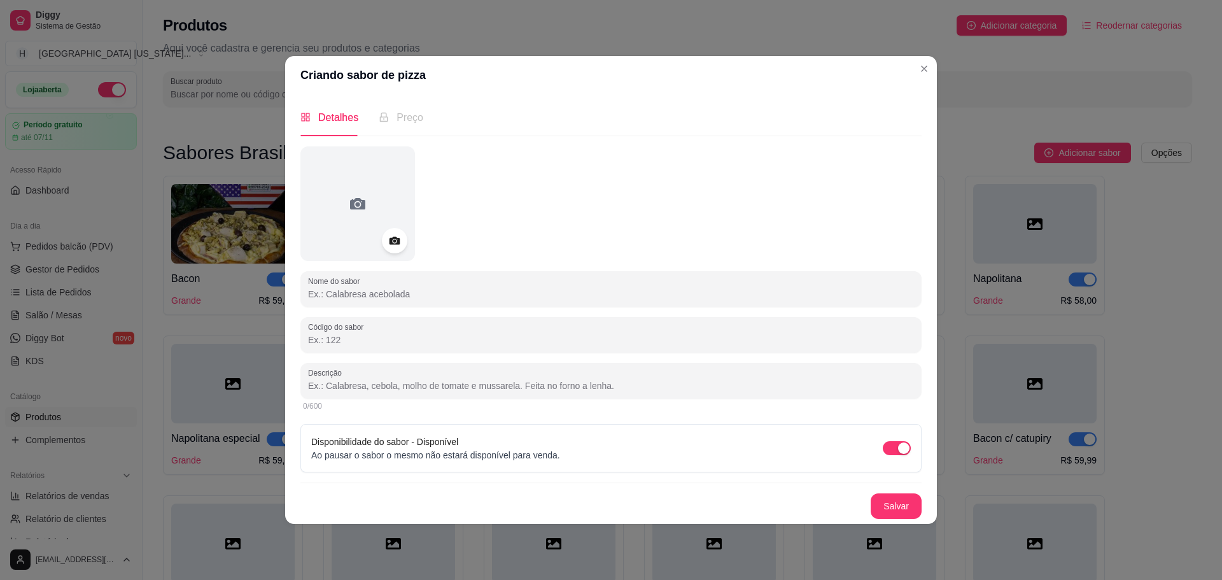
paste input "Palmito picado c Mussarela"
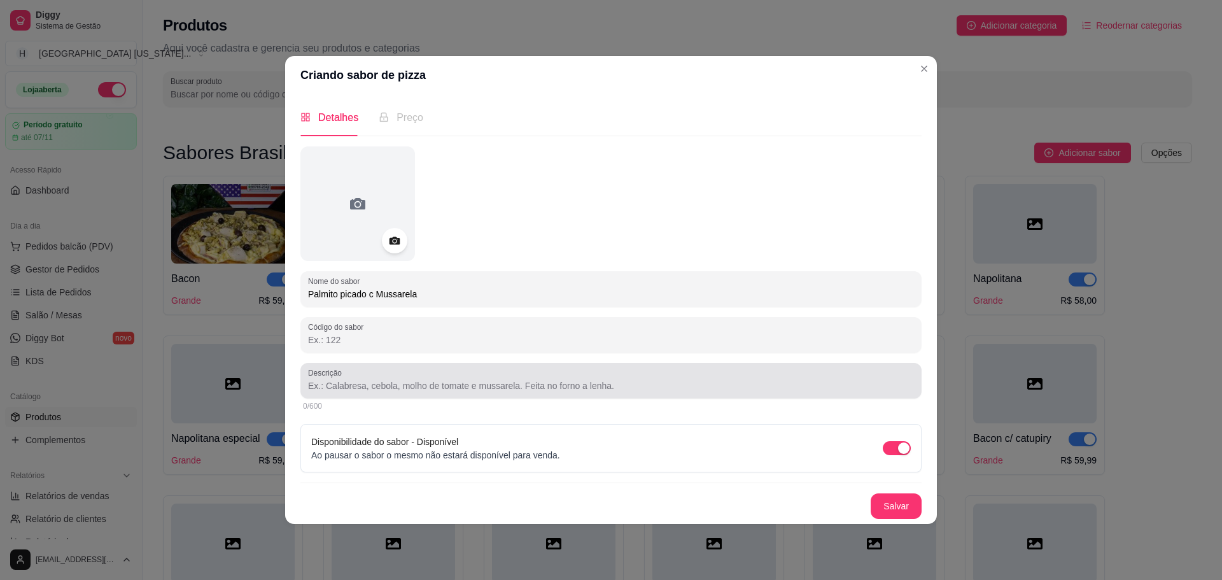
type input "Palmito picado c Mussarela"
click at [372, 383] on input "Descrição" at bounding box center [611, 385] width 606 height 13
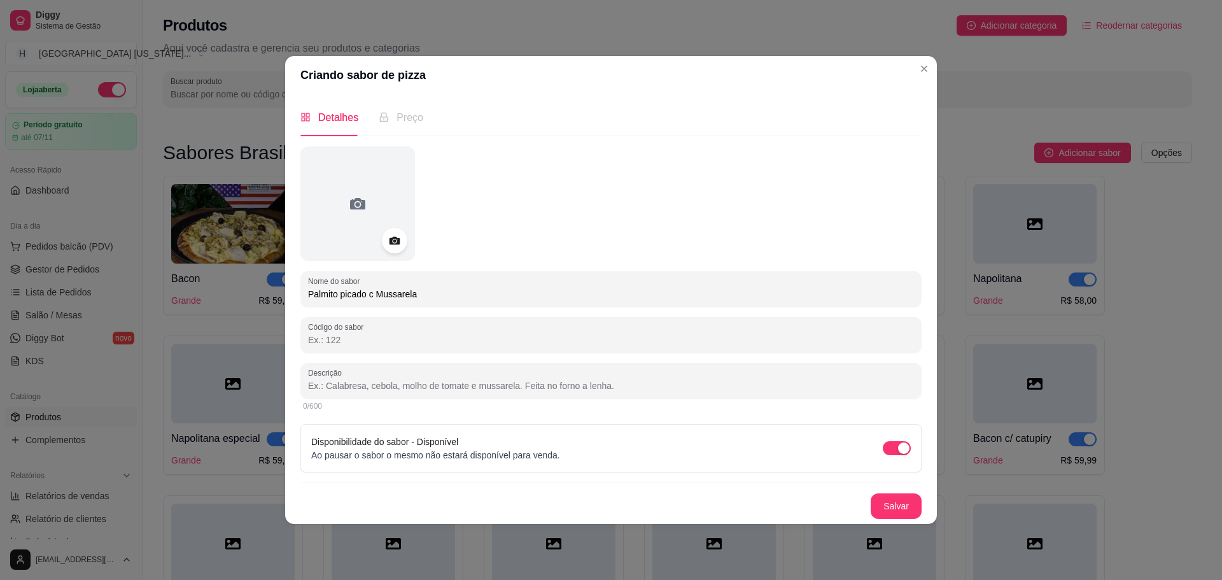
paste input "Molho de tomate,palmito picado, mussarela"
type input "Molho de tomate,palmito picado, mussarela"
click at [905, 511] on button "Salvar" at bounding box center [895, 505] width 51 height 25
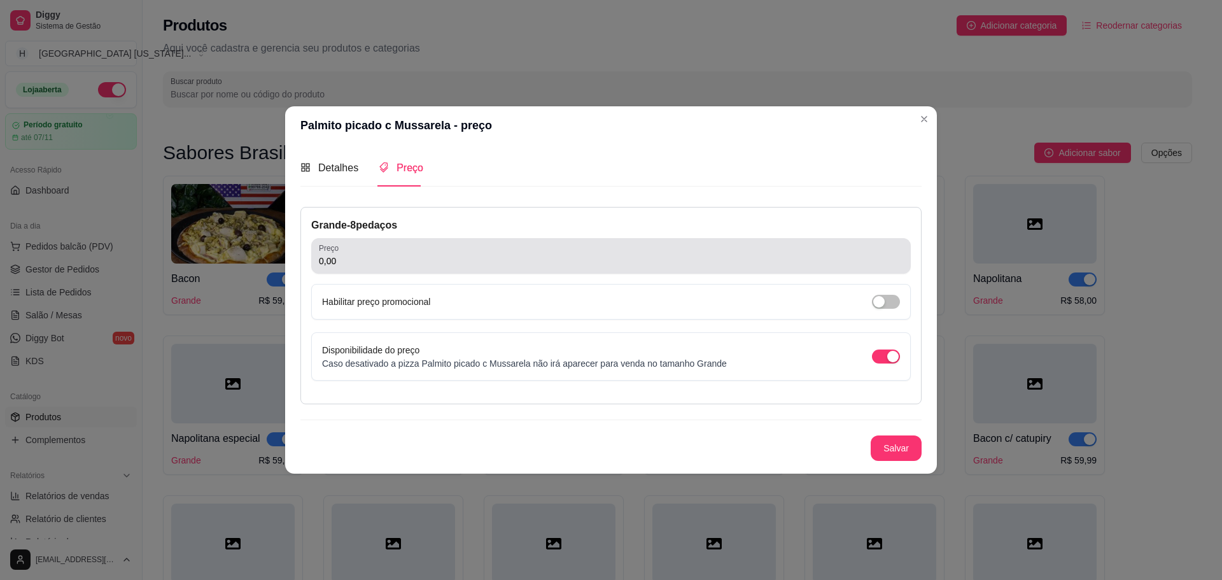
click at [395, 261] on input "0,00" at bounding box center [611, 260] width 584 height 13
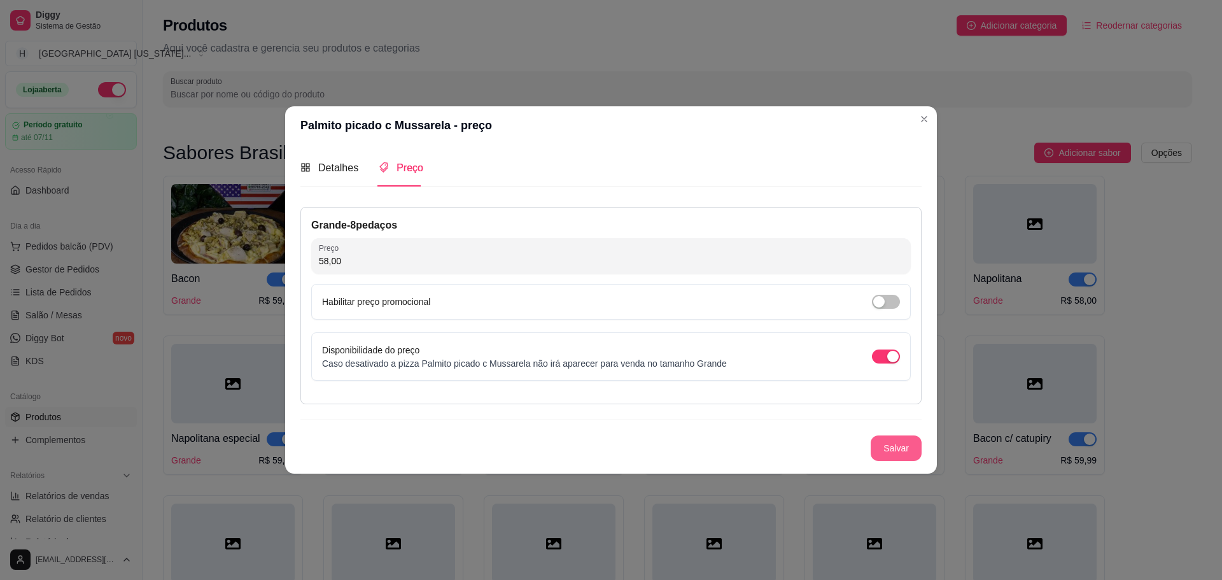
type input "58,00"
click at [882, 448] on button "Salvar" at bounding box center [896, 447] width 50 height 25
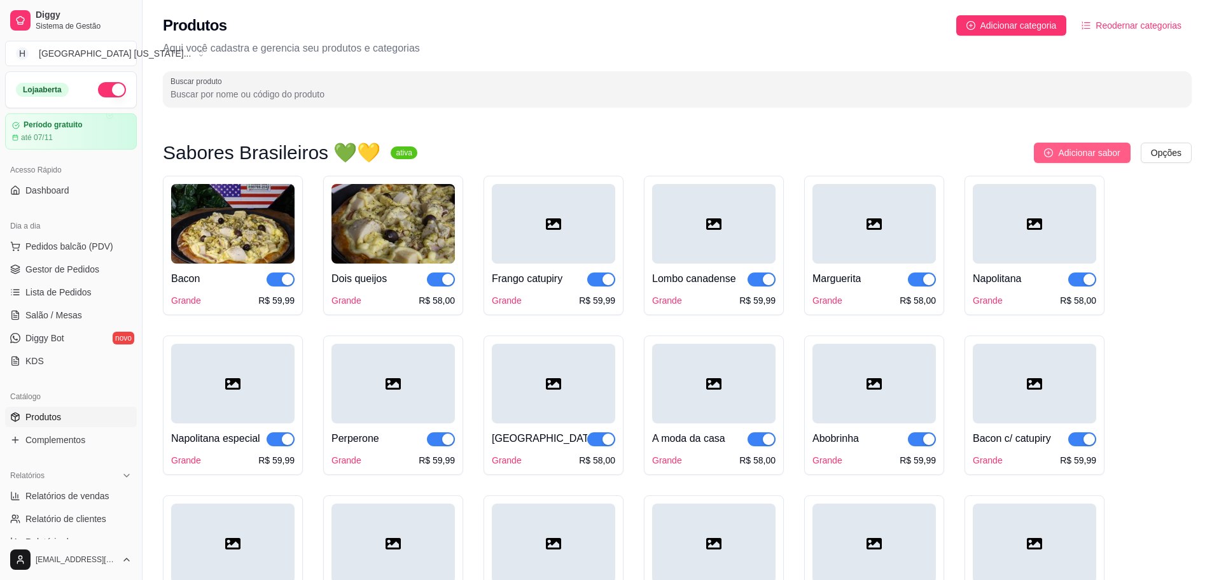
click at [1103, 151] on span "Adicionar sabor" at bounding box center [1089, 153] width 62 height 14
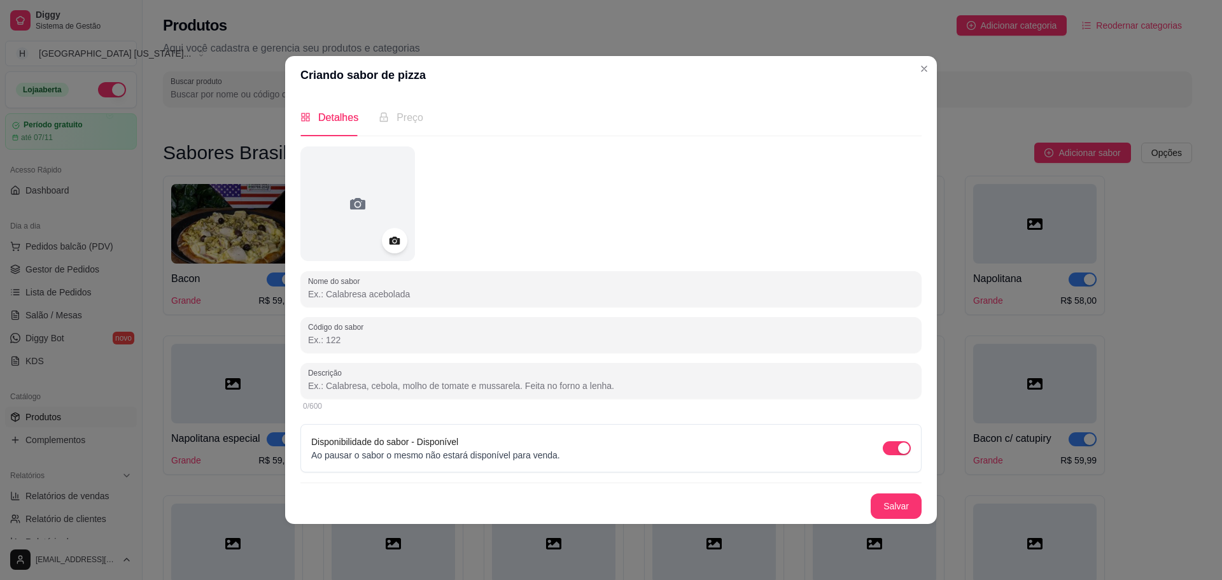
click at [425, 296] on input "Nome do sabor" at bounding box center [611, 294] width 606 height 13
paste input "Palmito picado c/ Bacon"
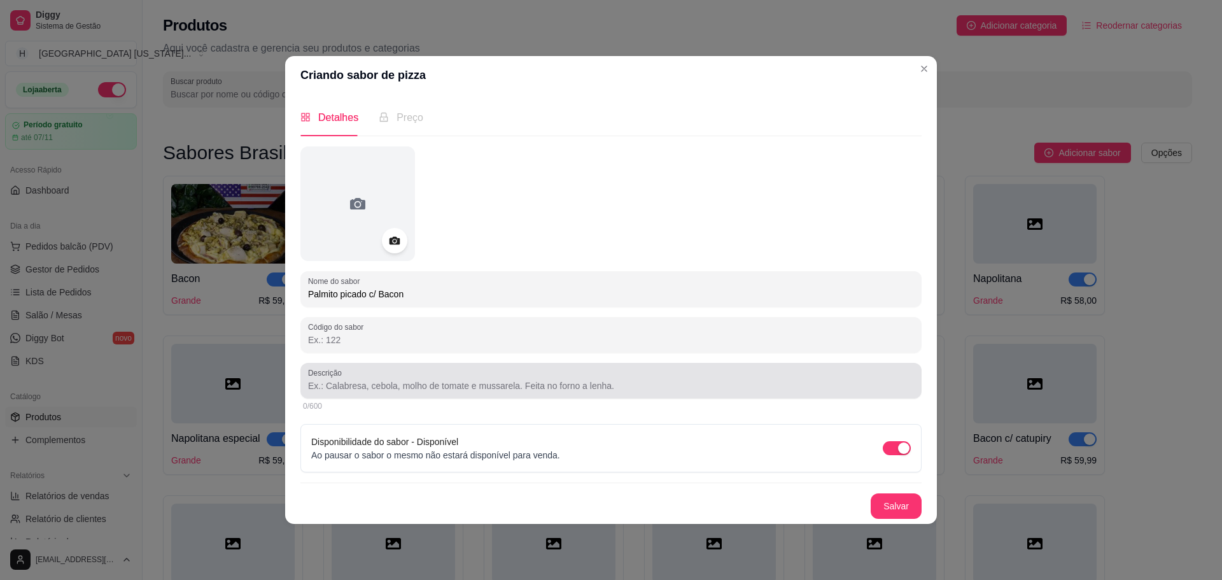
type input "Palmito picado c/ Bacon"
click at [491, 380] on input "Descrição" at bounding box center [611, 385] width 606 height 13
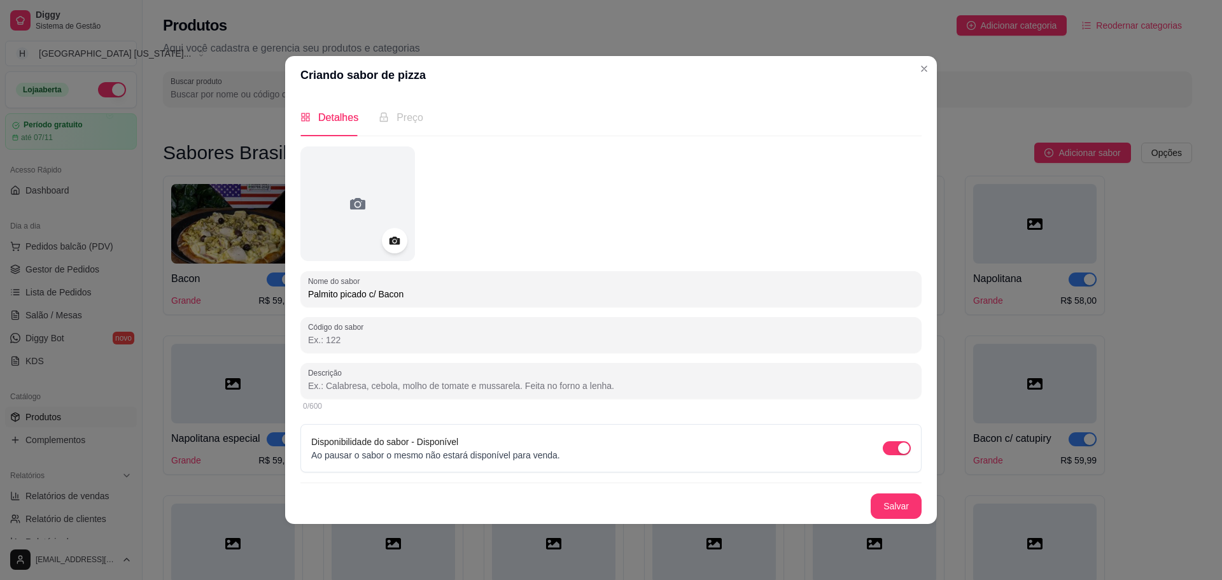
click at [449, 387] on input "Descrição" at bounding box center [611, 385] width 606 height 13
paste input "Molho de tomate, palmito picado,mussarela, bacon"
type input "Molho de tomate, palmito picado,mussarela, bacon"
click at [894, 508] on button "Salvar" at bounding box center [895, 505] width 51 height 25
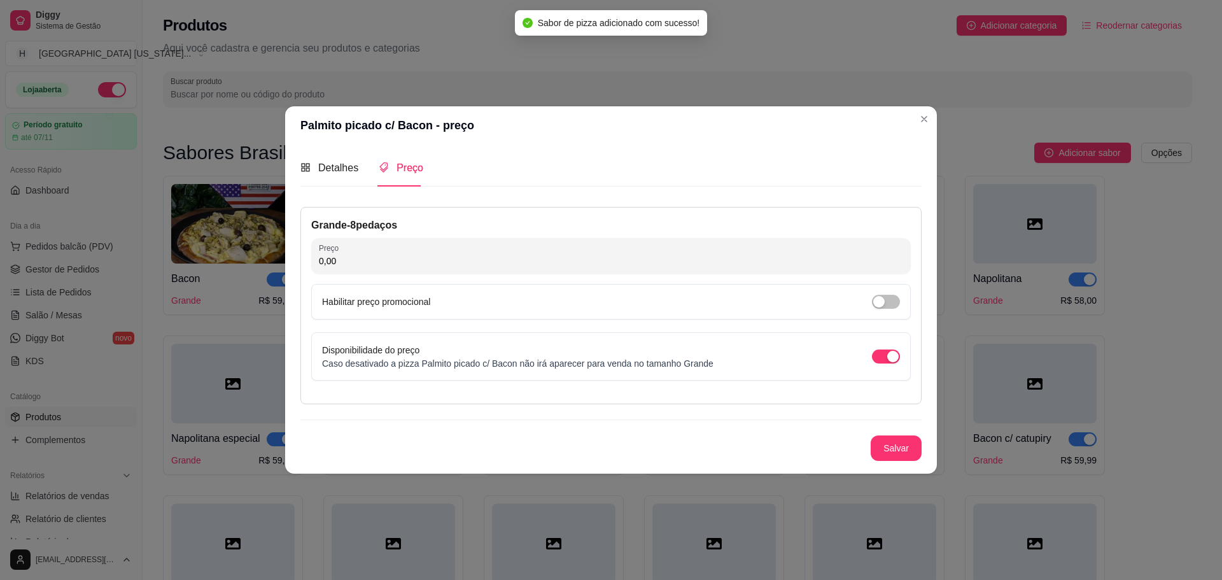
click at [478, 262] on input "0,00" at bounding box center [611, 260] width 584 height 13
type input "58,00"
click at [906, 449] on button "Salvar" at bounding box center [896, 447] width 50 height 25
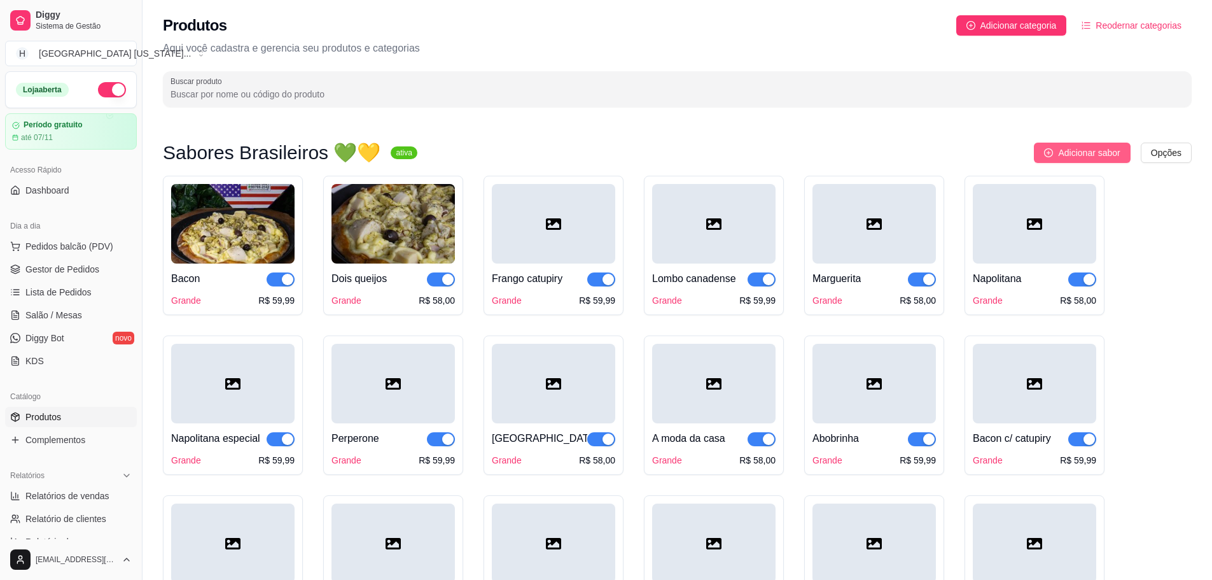
click at [1076, 147] on span "Adicionar sabor" at bounding box center [1089, 153] width 62 height 14
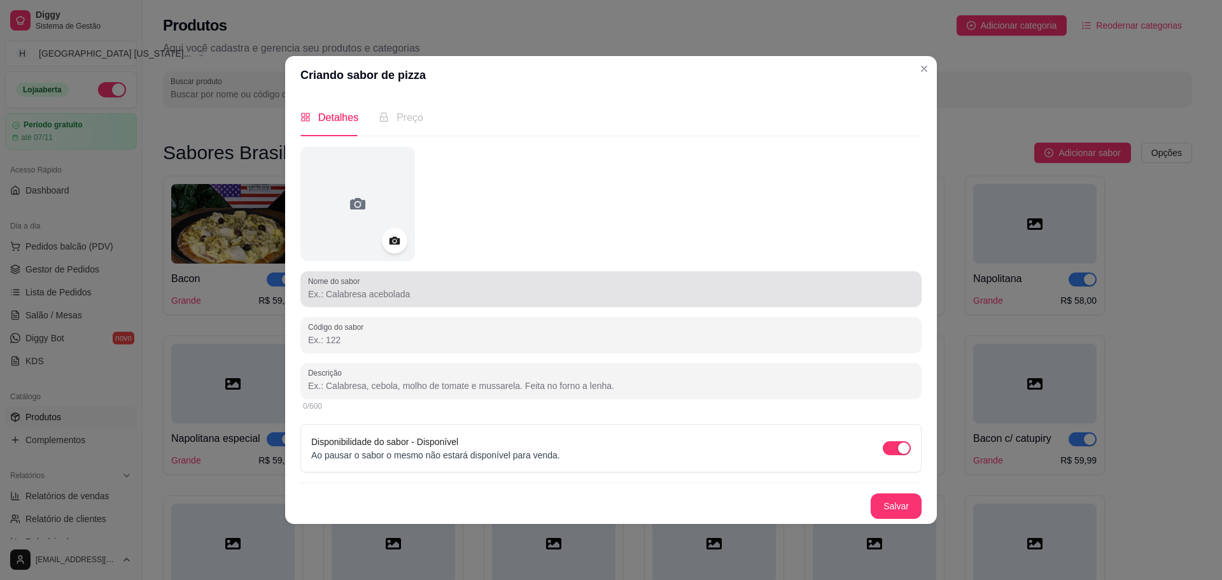
click at [448, 286] on div at bounding box center [611, 288] width 606 height 25
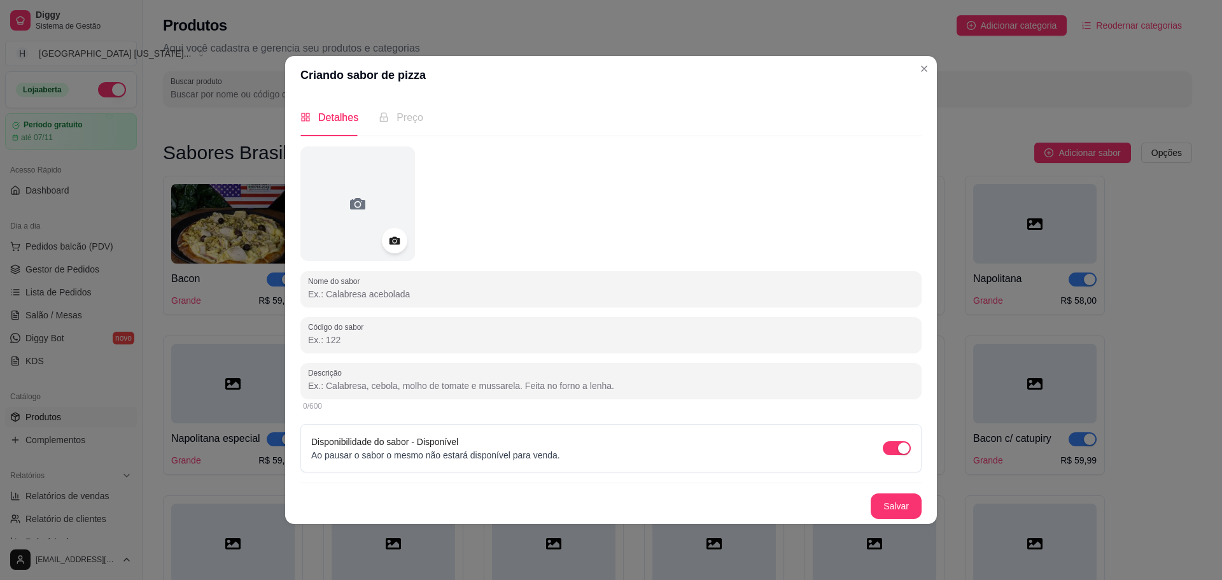
paste input "Tomate seco"
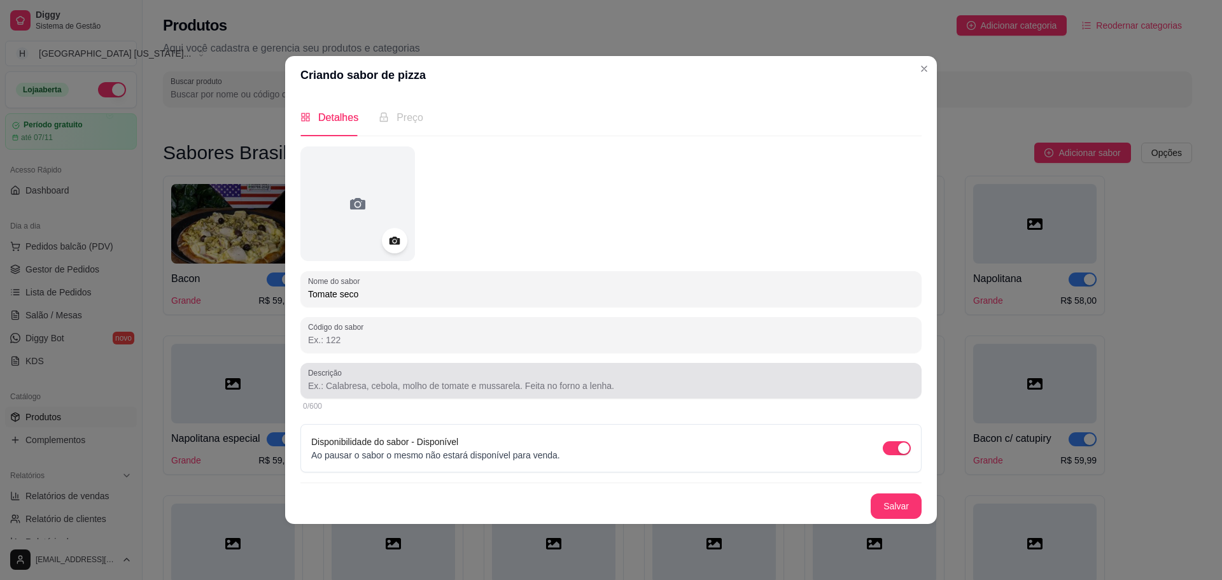
type input "Tomate seco"
click at [356, 393] on div at bounding box center [611, 380] width 606 height 25
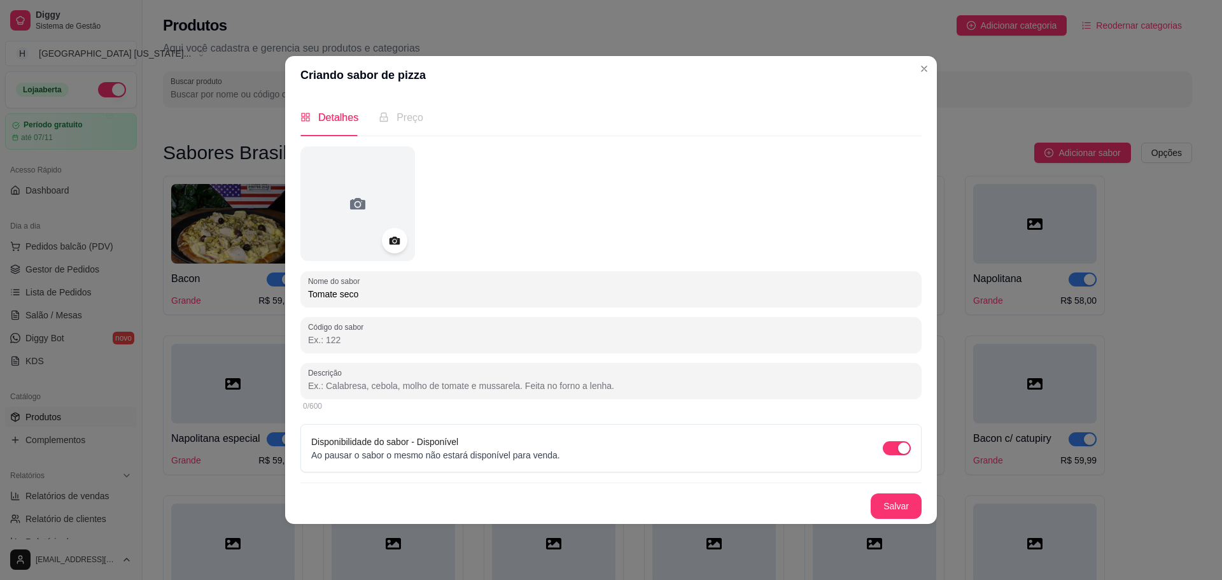
click at [448, 380] on input "Descrição" at bounding box center [611, 385] width 606 height 13
paste input "Mussarela, tomate seco"
type input "Mussarela, tomate seco"
click at [902, 506] on button "Salvar" at bounding box center [896, 505] width 50 height 25
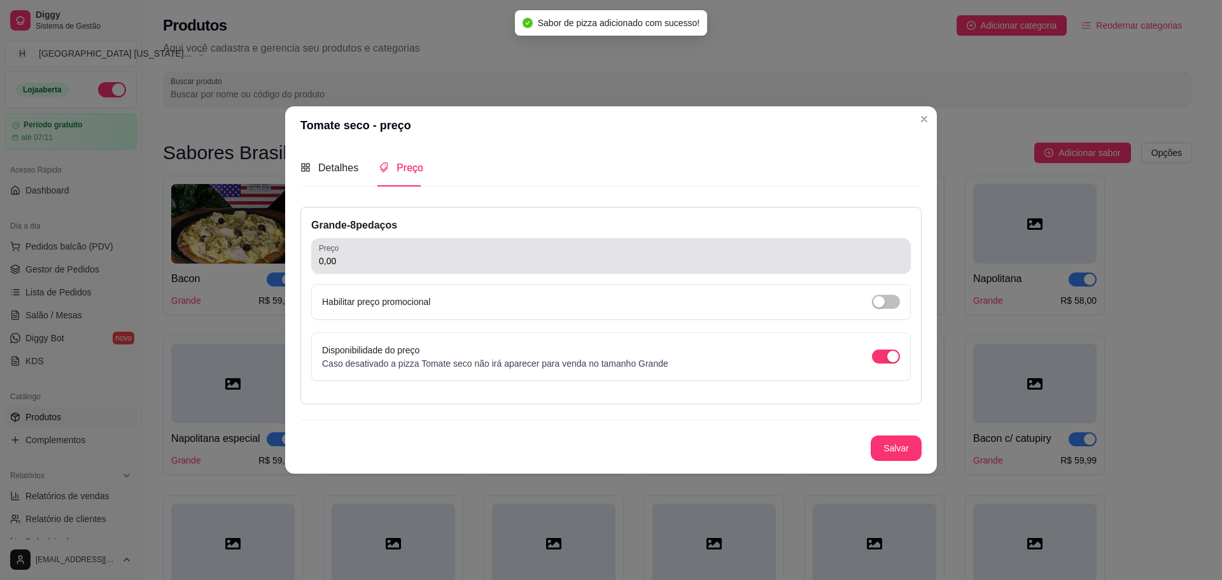
click at [363, 255] on input "0,00" at bounding box center [611, 260] width 584 height 13
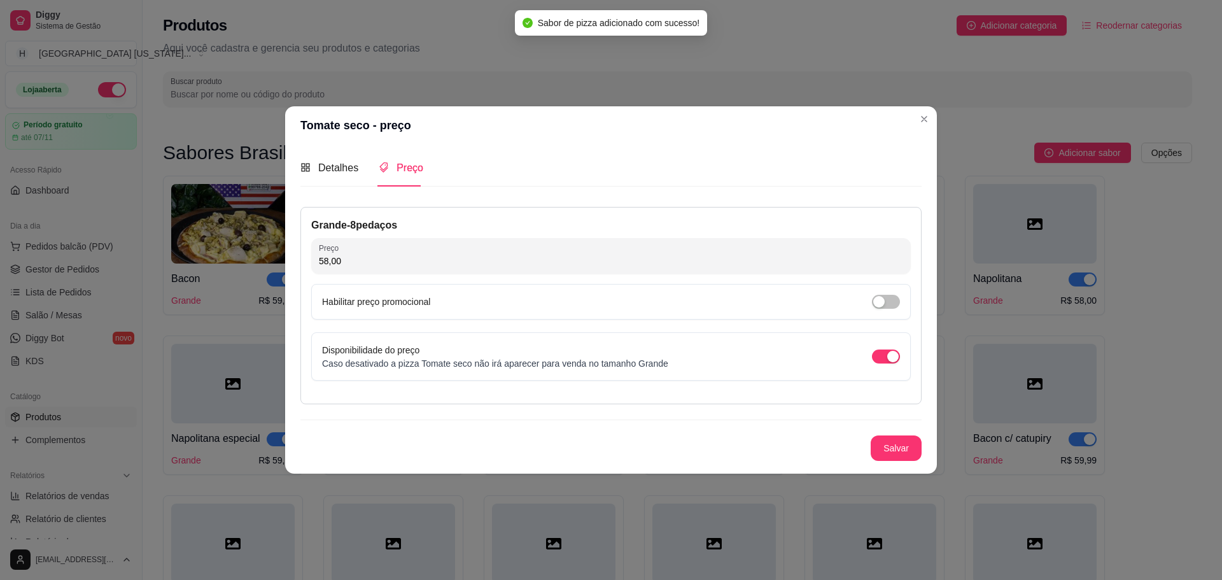
type input "58,00"
click at [914, 449] on button "Salvar" at bounding box center [895, 447] width 51 height 25
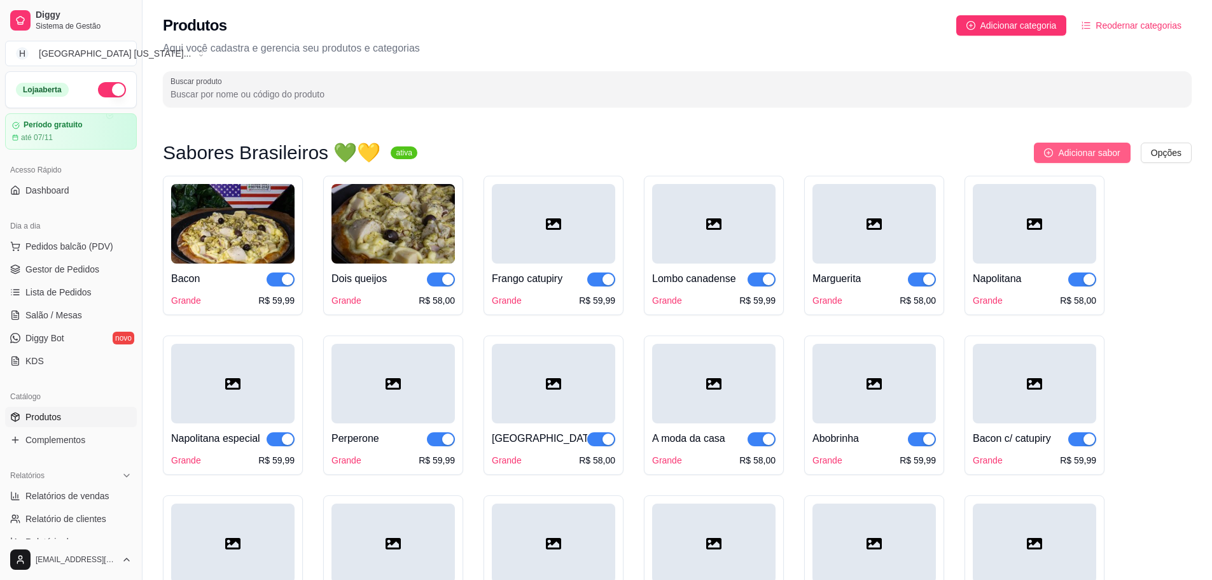
click at [1088, 157] on span "Adicionar sabor" at bounding box center [1089, 153] width 62 height 14
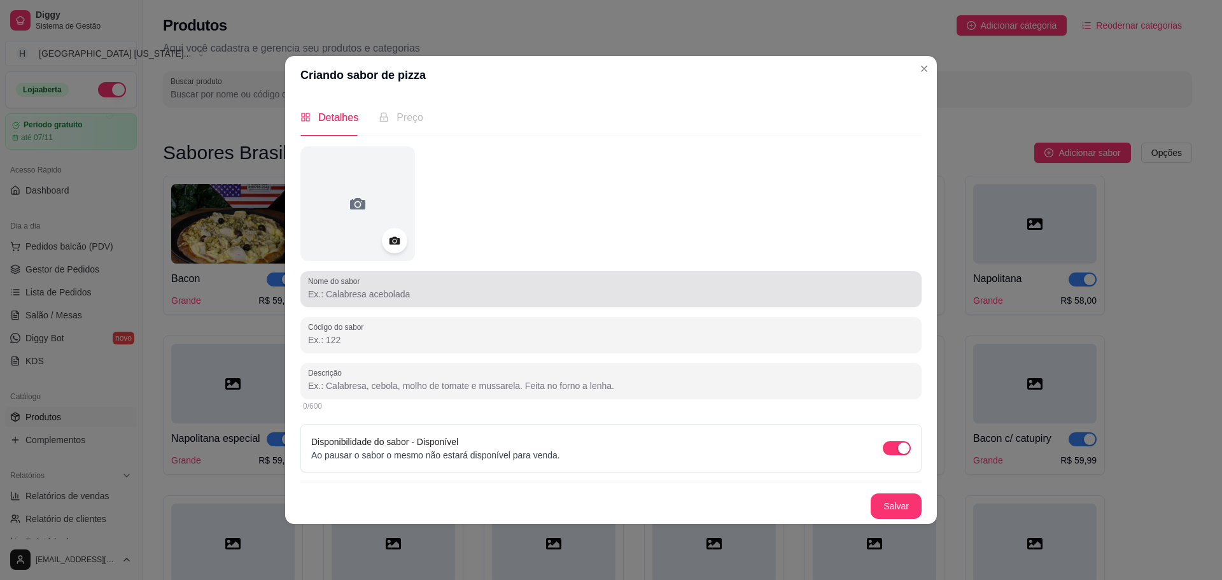
click at [419, 305] on div "Nome do sabor" at bounding box center [610, 289] width 621 height 36
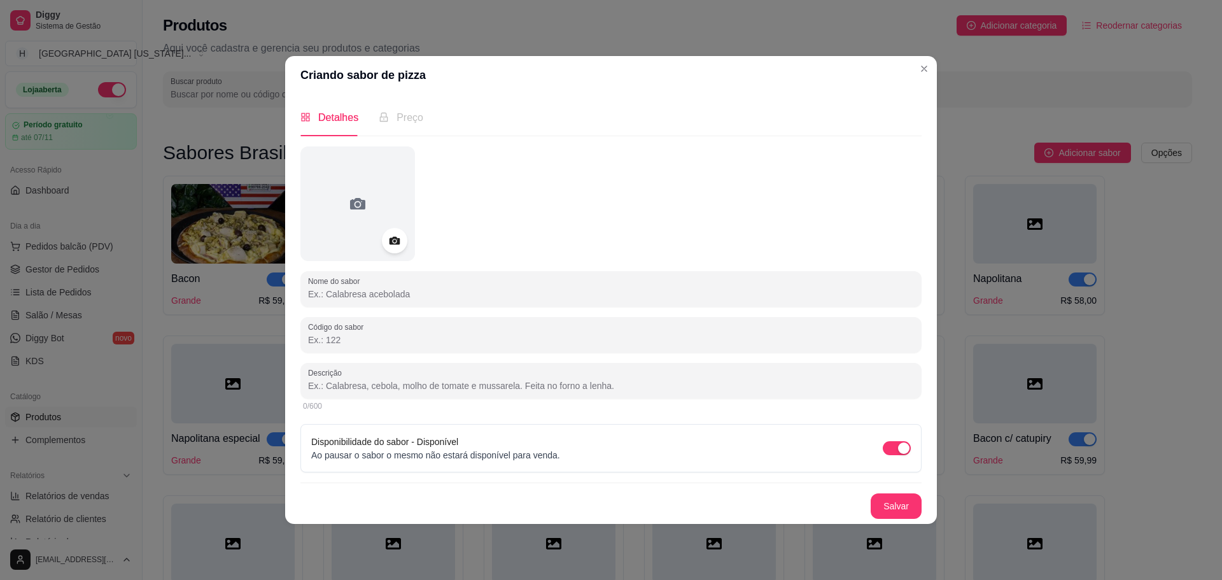
paste input "Calabacon"
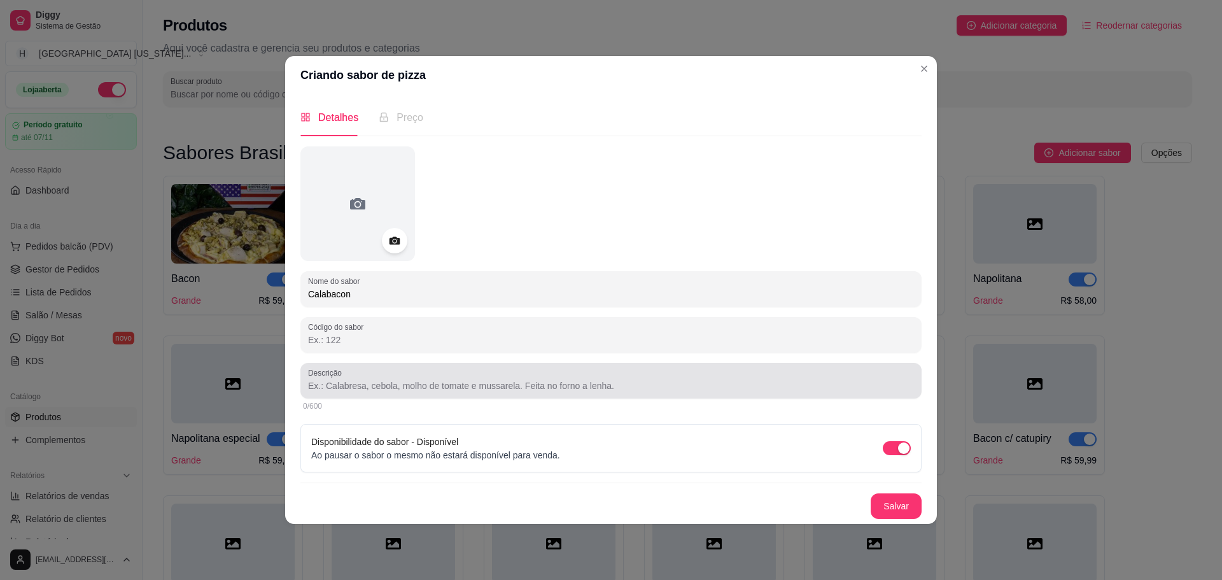
type input "Calabacon"
click at [429, 369] on div at bounding box center [611, 380] width 606 height 25
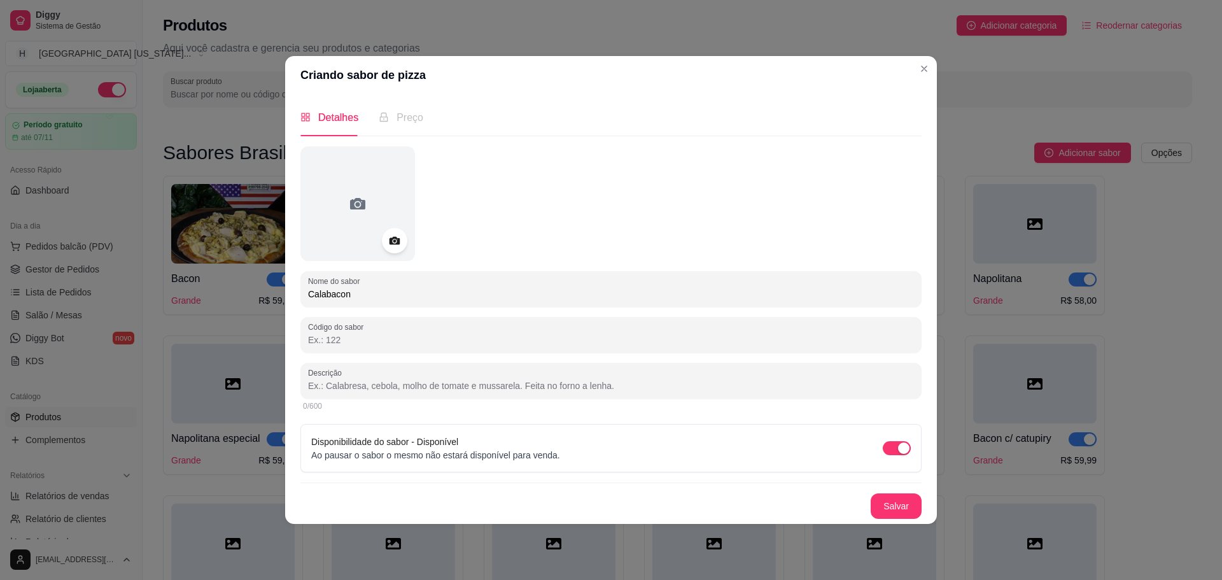
click at [406, 379] on input "Descrição" at bounding box center [611, 385] width 606 height 13
paste input "Mussarela, calabresa fatiada, bacon."
type input "Mussarela, calabresa fatiada, bacon."
click at [882, 503] on button "Salvar" at bounding box center [895, 505] width 51 height 25
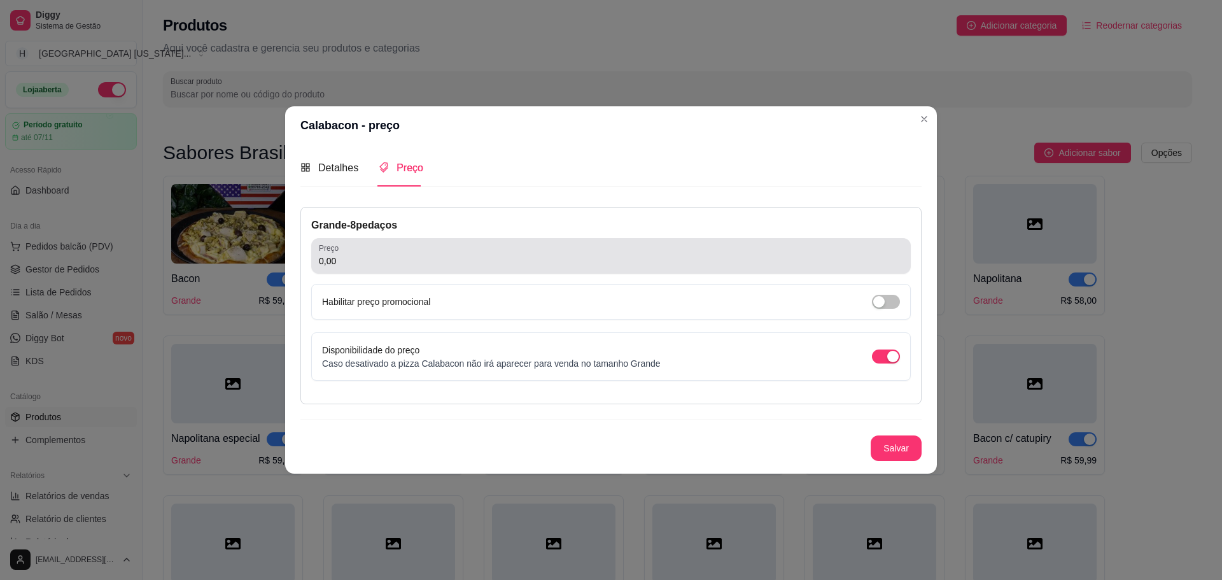
click at [693, 263] on input "0,00" at bounding box center [611, 260] width 584 height 13
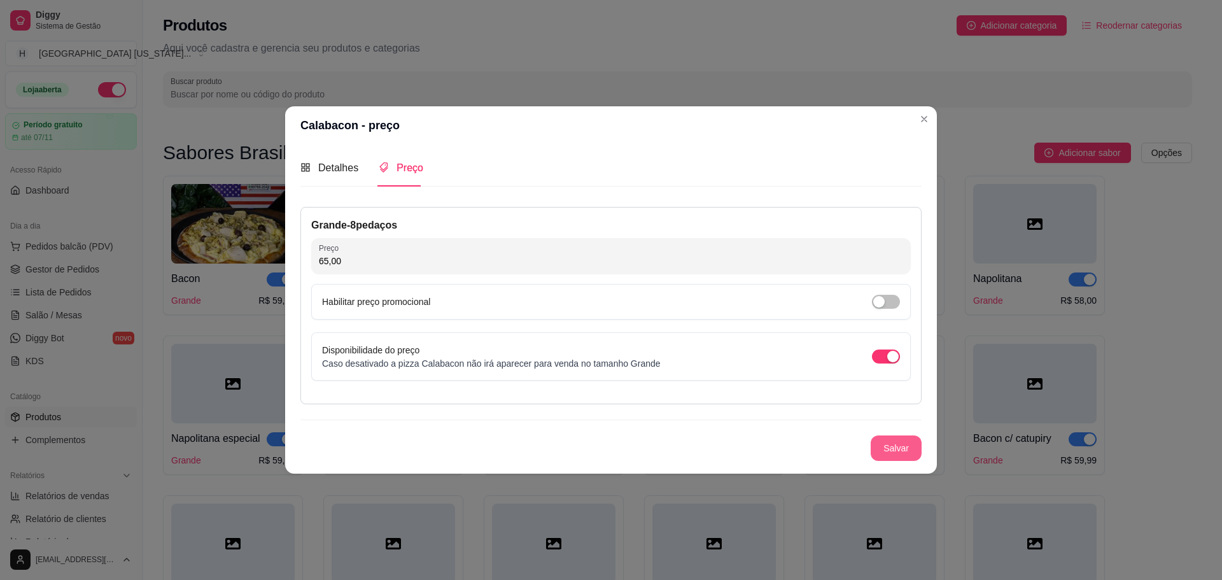
type input "65,00"
click at [894, 447] on button "Salvar" at bounding box center [896, 447] width 50 height 25
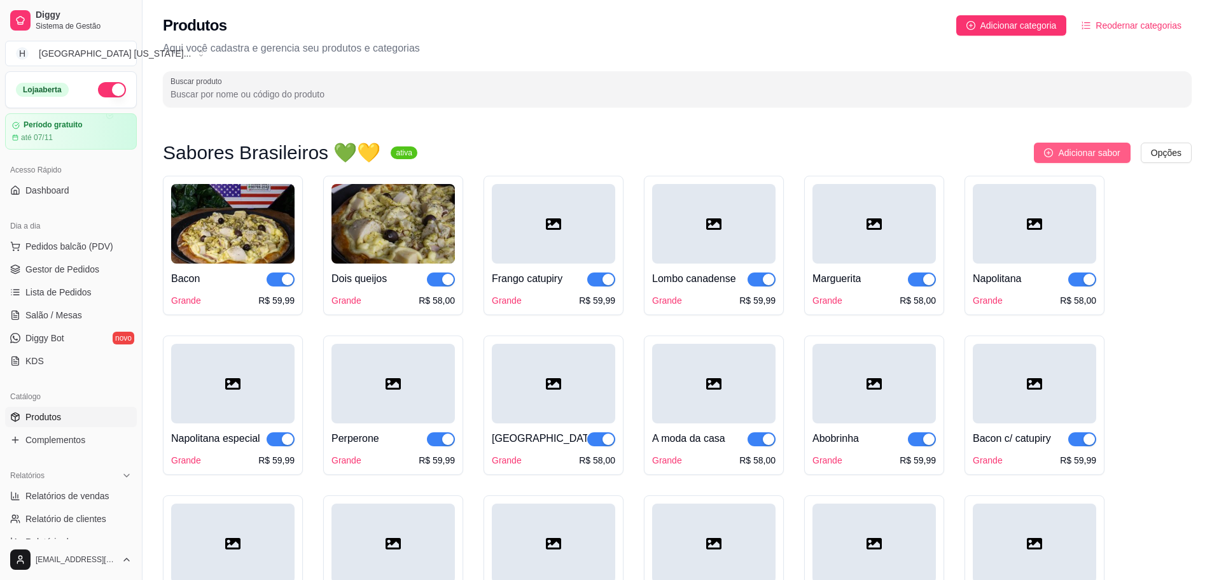
click at [1077, 156] on span "Adicionar sabor" at bounding box center [1089, 153] width 62 height 14
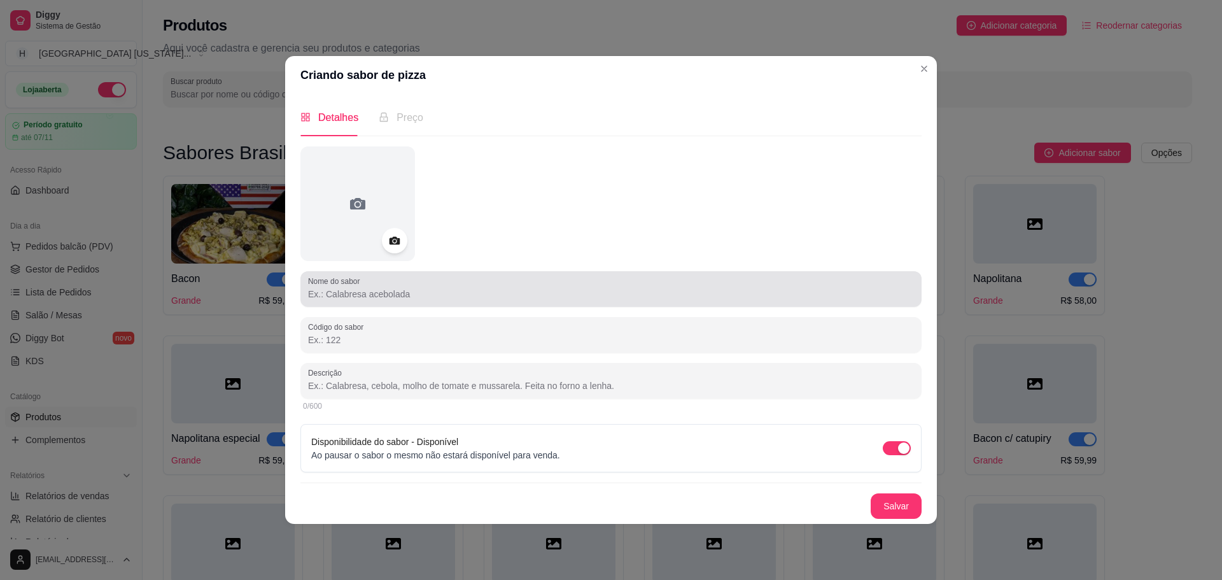
click at [411, 302] on div "Nome do sabor" at bounding box center [610, 289] width 621 height 36
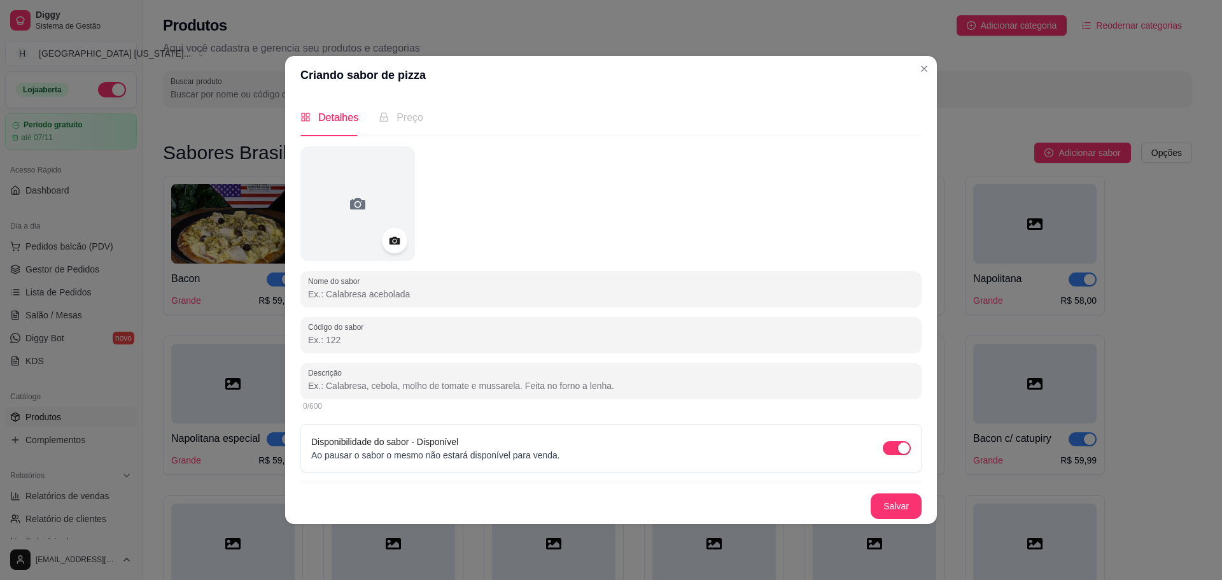
paste input "Frango com Catupiry I"
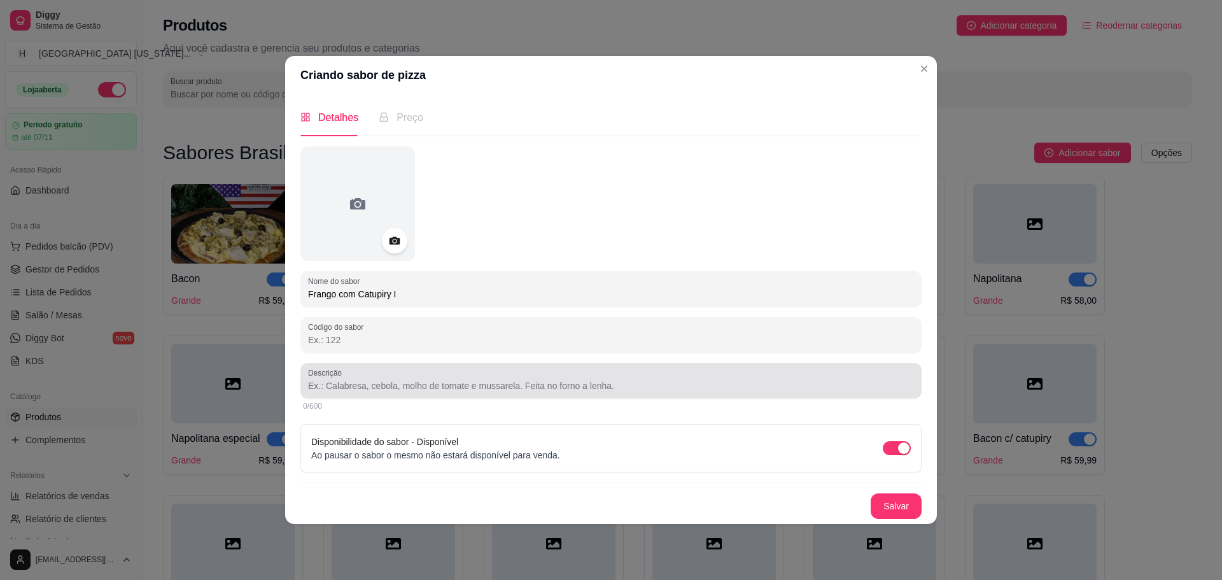
type input "Frango com Catupiry I"
click at [514, 394] on div "Descrição" at bounding box center [610, 381] width 621 height 36
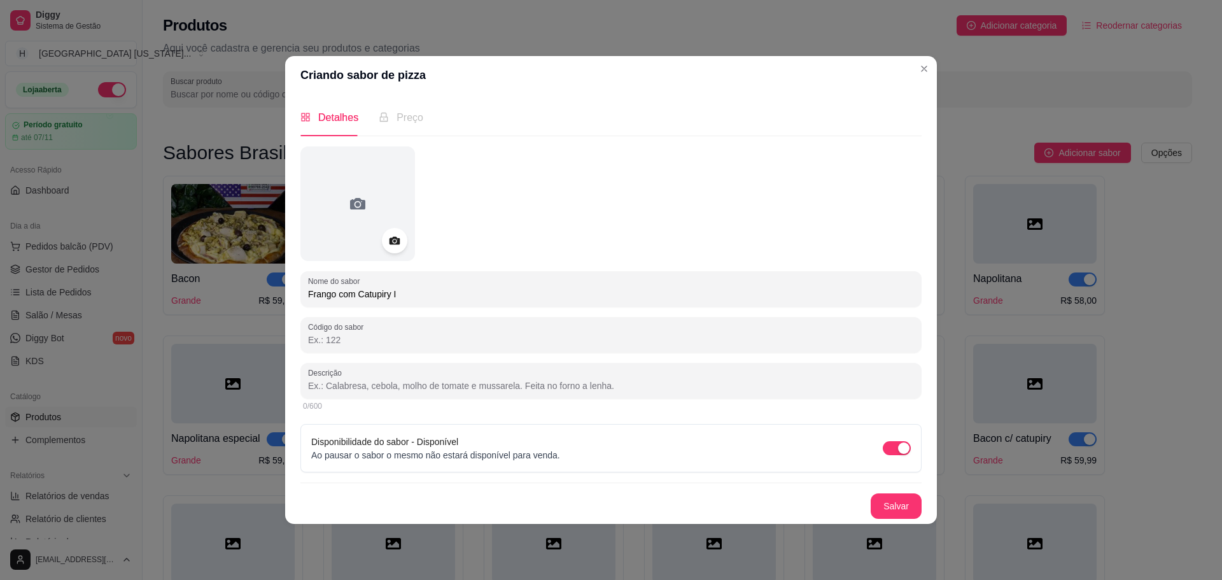
paste input "Frango desﬁado, [PERSON_NAME], catupiry e parmesão."
type input "Frango desﬁado, [PERSON_NAME], catupiry e parmesão."
click at [914, 508] on button "Salvar" at bounding box center [896, 505] width 50 height 25
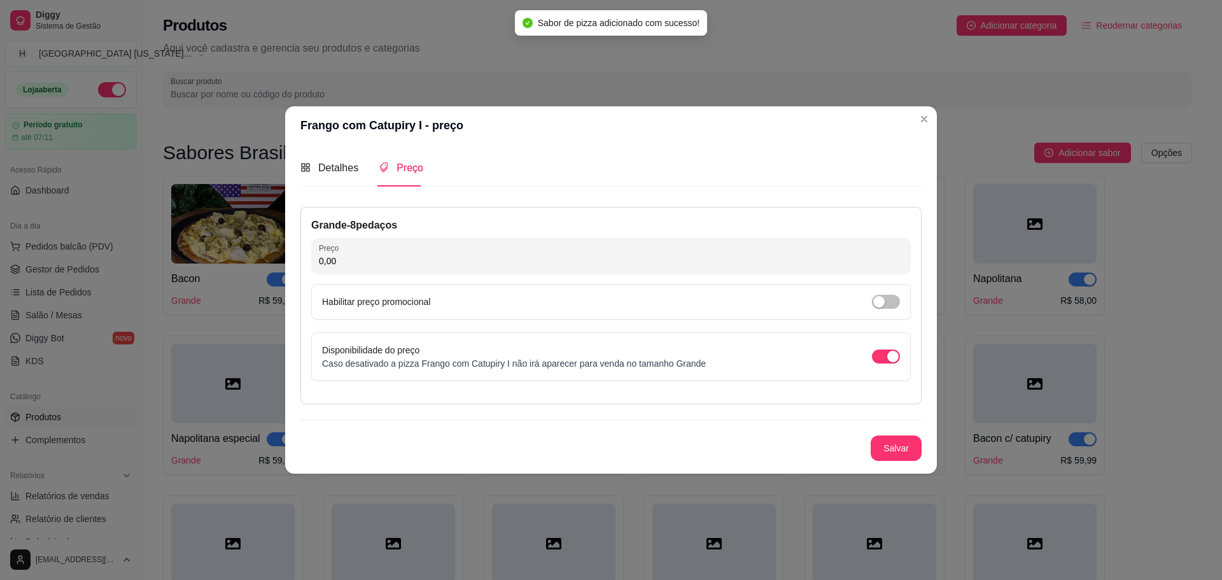
click at [363, 256] on input "0,00" at bounding box center [611, 260] width 584 height 13
type input "65,00"
click at [900, 443] on button "Salvar" at bounding box center [895, 447] width 51 height 25
click at [895, 443] on button "Salvar" at bounding box center [895, 447] width 51 height 25
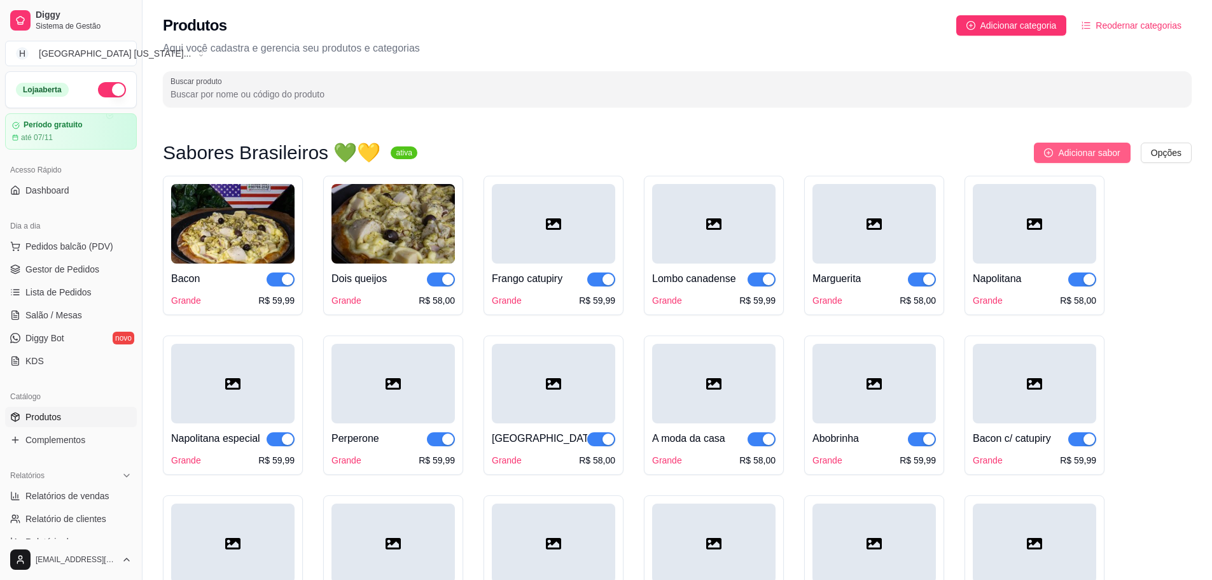
click at [1045, 146] on button "Adicionar sabor" at bounding box center [1082, 153] width 96 height 20
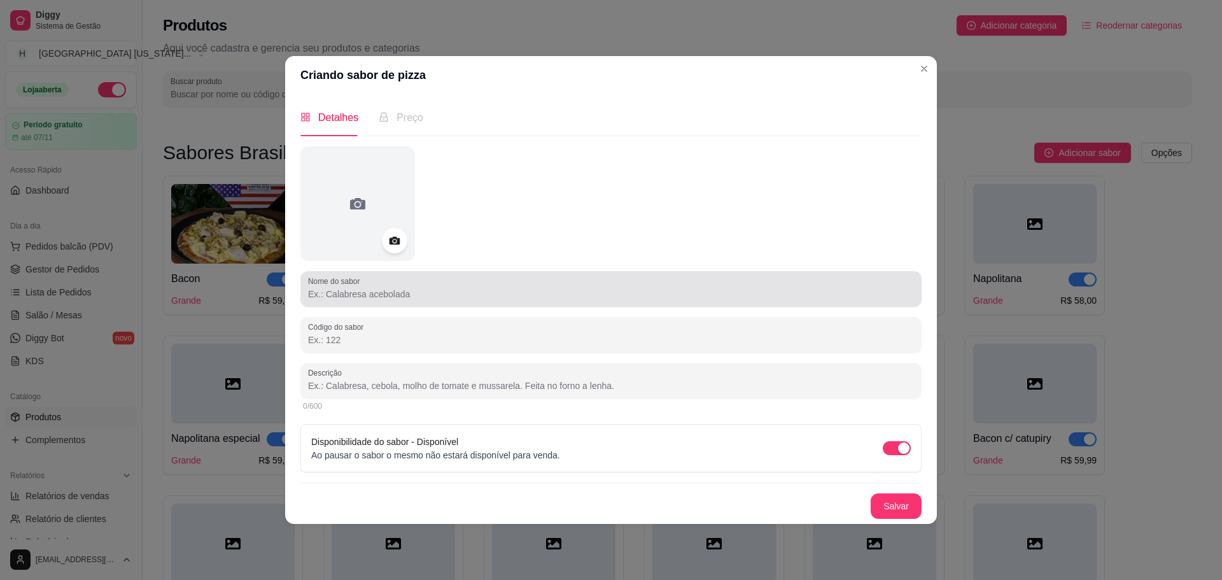
click at [545, 299] on input "Nome do sabor" at bounding box center [611, 294] width 606 height 13
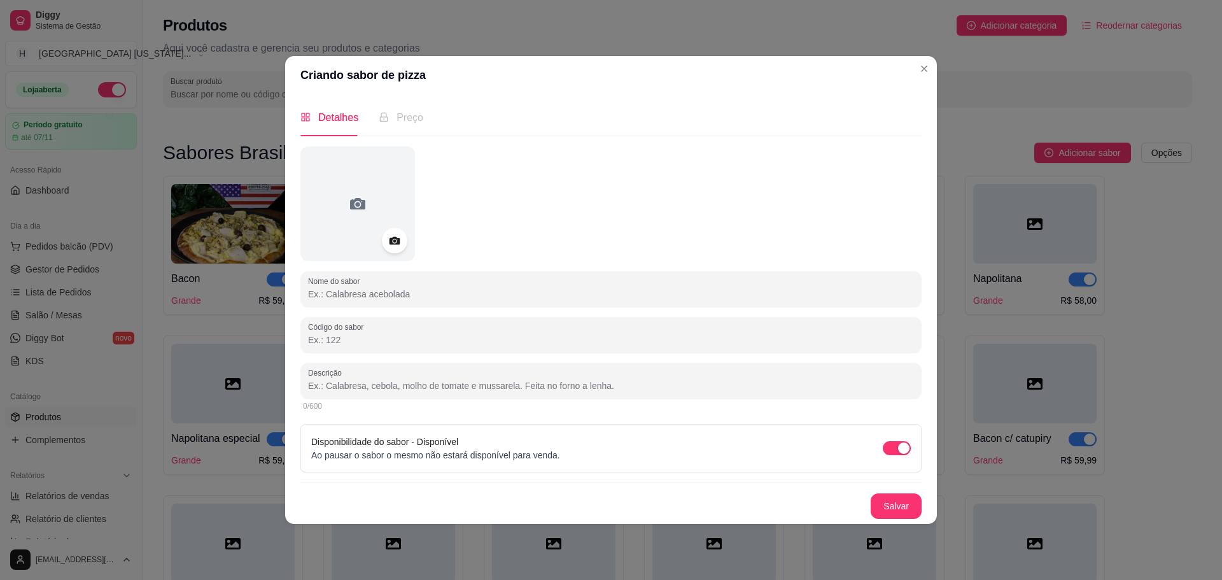
paste input "Filadélfia chiken"
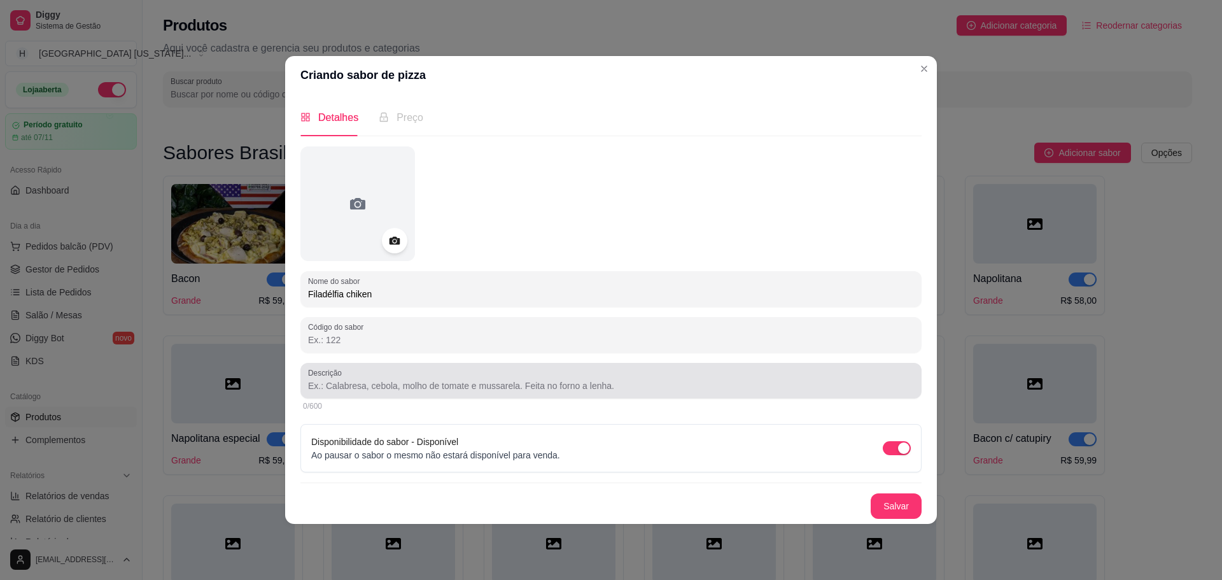
type input "Filadélfia chiken"
click at [540, 384] on input "Descrição" at bounding box center [611, 385] width 606 height 13
click at [429, 370] on div at bounding box center [611, 380] width 606 height 25
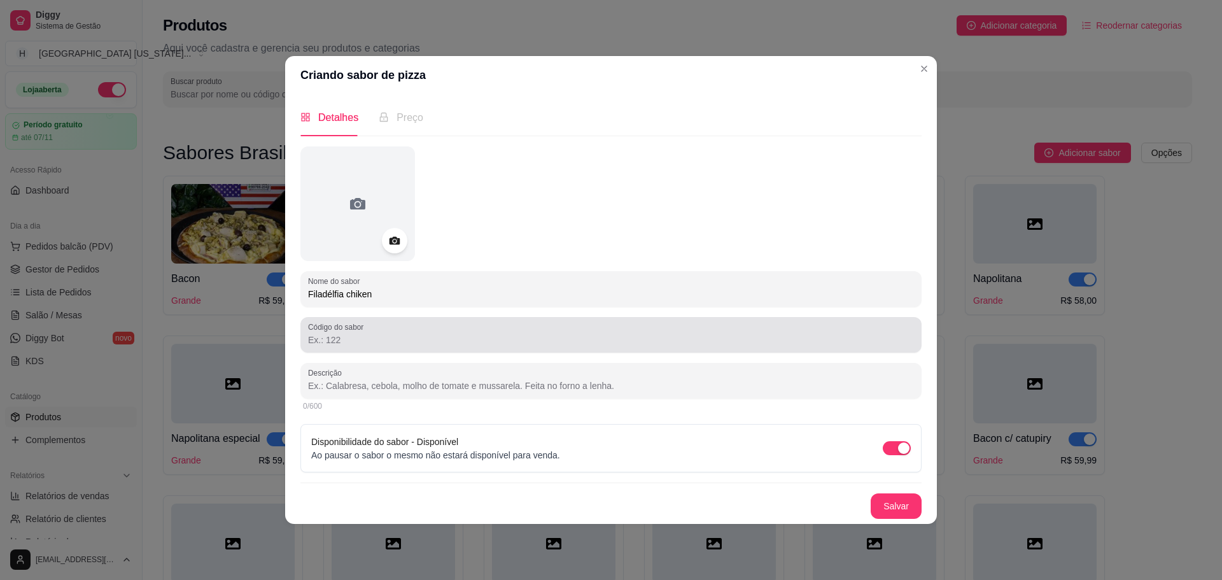
paste input "Frango desfiado, [PERSON_NAME], [PERSON_NAME]"
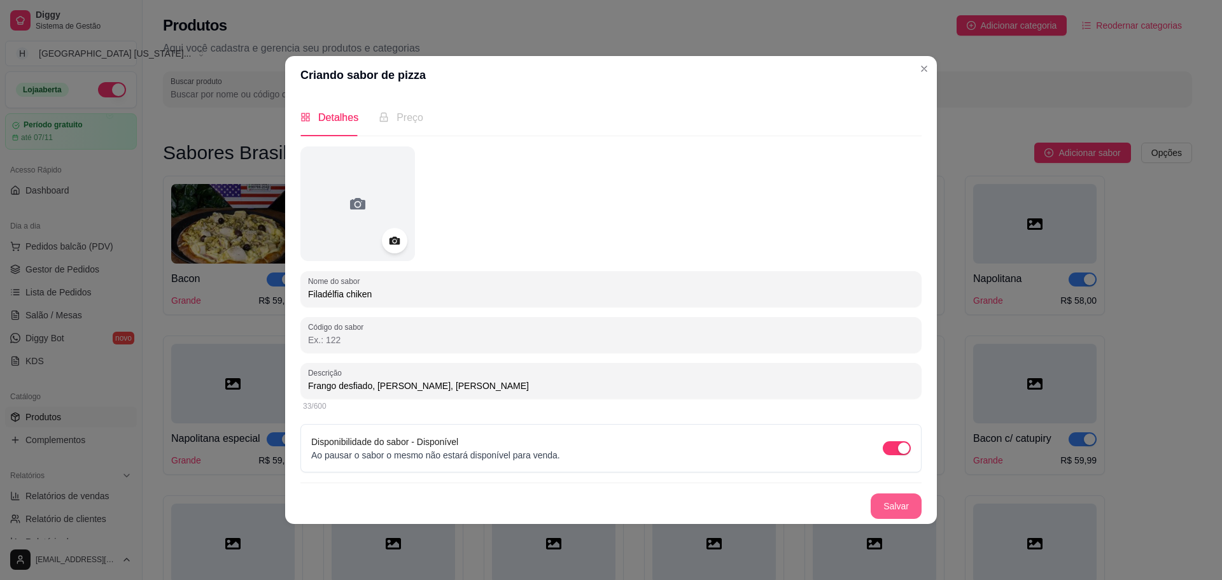
type input "Frango desfiado, [PERSON_NAME], [PERSON_NAME]"
click at [914, 512] on button "Salvar" at bounding box center [896, 505] width 50 height 25
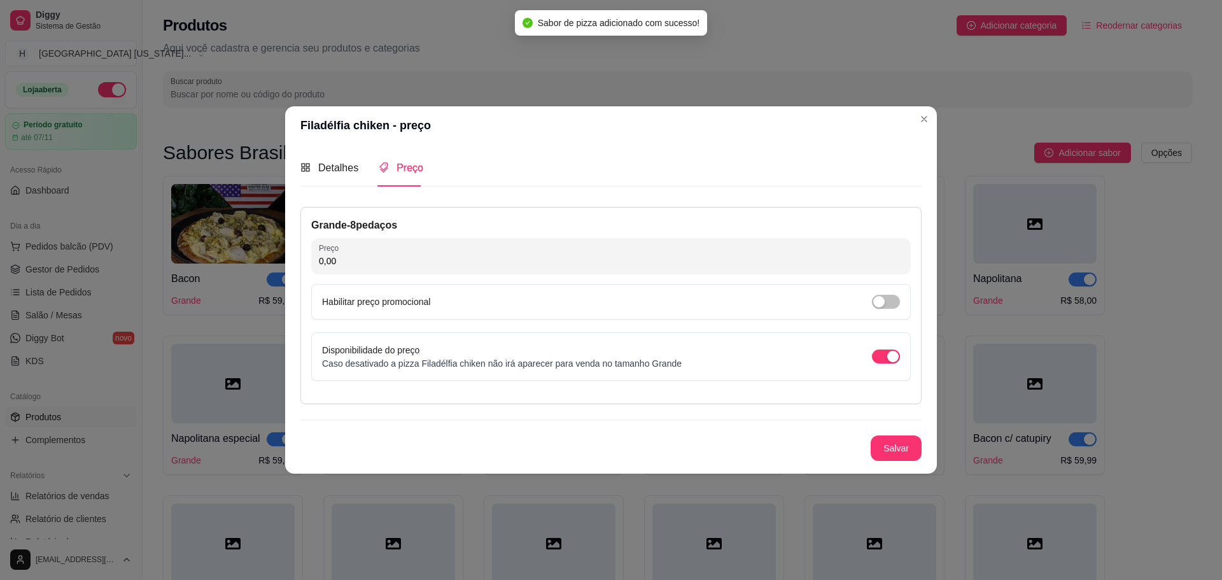
click at [457, 260] on input "0,00" at bounding box center [611, 260] width 584 height 13
type input "65,00"
click at [903, 445] on button "Salvar" at bounding box center [895, 447] width 51 height 25
click at [879, 440] on button "Salvar" at bounding box center [895, 447] width 51 height 25
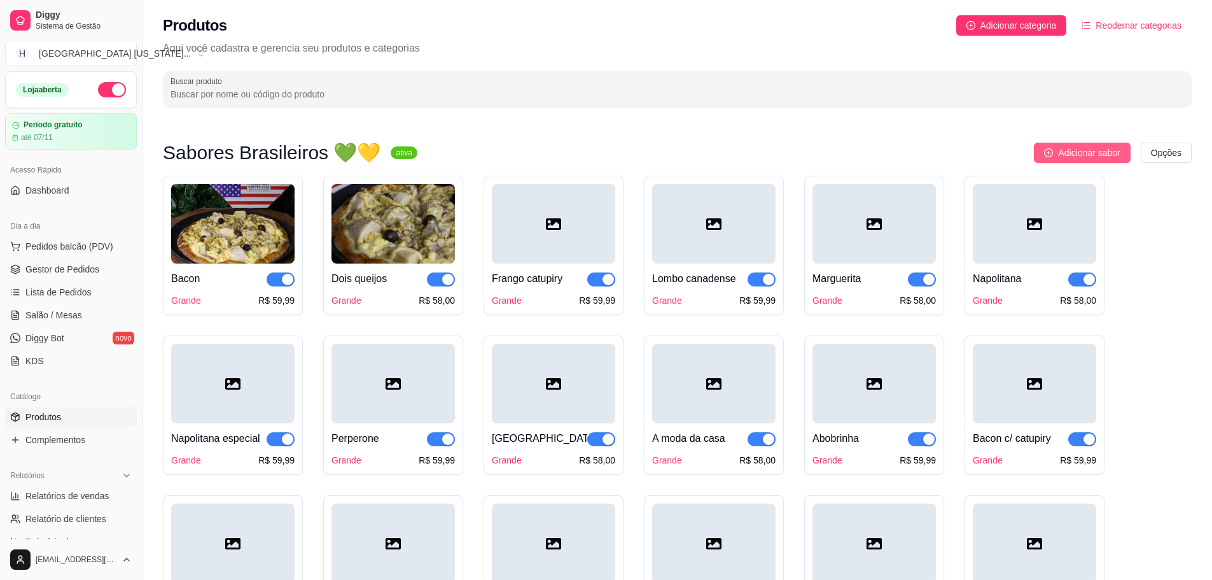
click at [1073, 151] on span "Adicionar sabor" at bounding box center [1089, 153] width 62 height 14
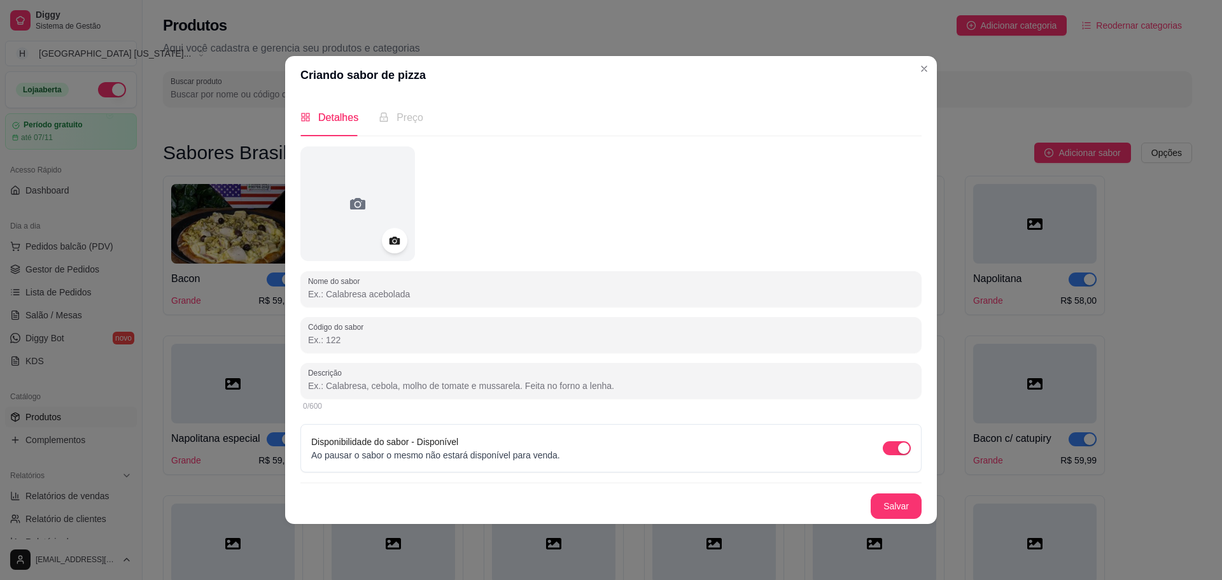
click at [489, 295] on input "Nome do sabor" at bounding box center [611, 294] width 606 height 13
paste input "Filadélfia chiken ll"
type input "Filadélfia chiken ll"
click at [550, 389] on input "Descrição" at bounding box center [611, 385] width 606 height 13
paste input "Frango desfiado, chedder, [PERSON_NAME]."
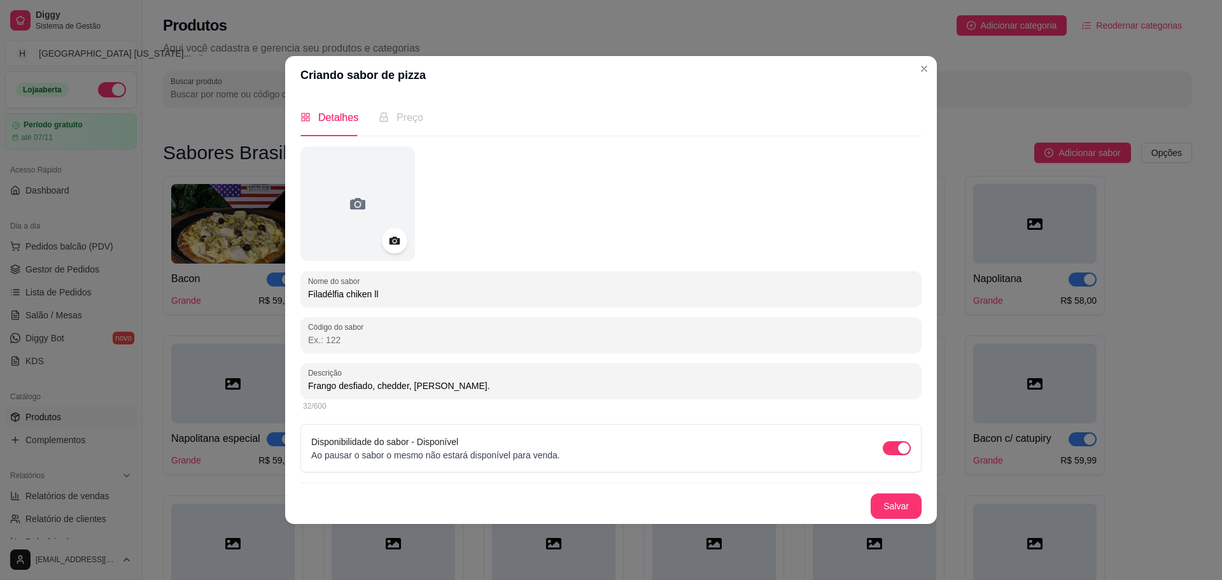
type input "Frango desfiado, chedder, [PERSON_NAME]."
drag, startPoint x: 935, startPoint y: 510, endPoint x: 872, endPoint y: 510, distance: 63.0
click at [922, 510] on div "Detalhes Preço Nome do sabor Filadélfia chiken ll Código do sabor Descrição Fra…" at bounding box center [610, 308] width 651 height 429
click at [914, 505] on button "Salvar" at bounding box center [895, 505] width 51 height 25
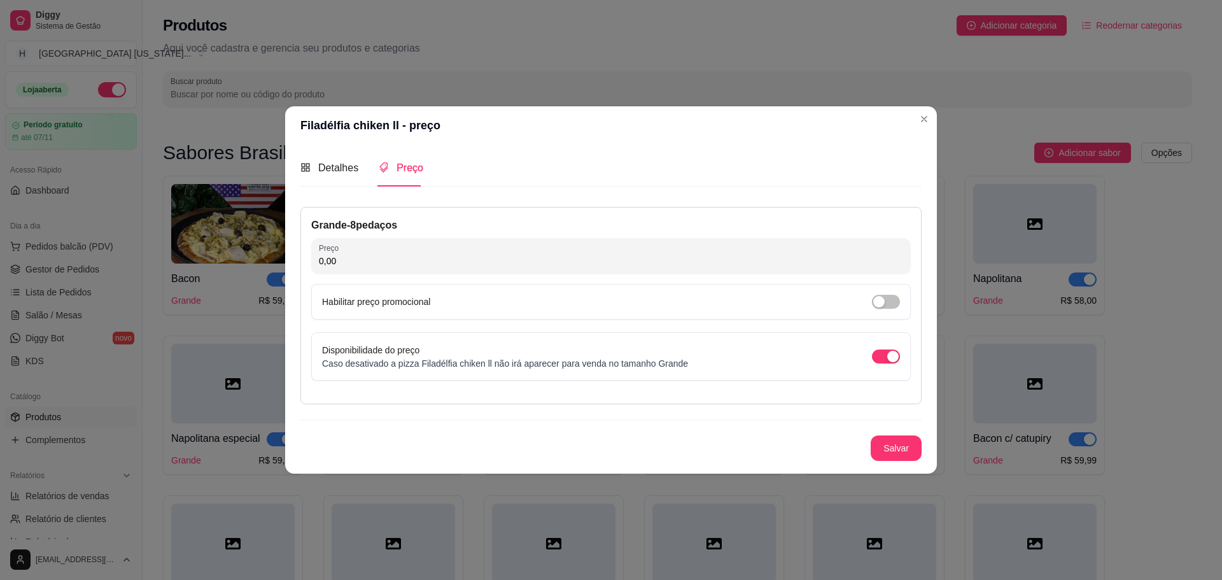
click at [430, 262] on input "0,00" at bounding box center [611, 260] width 584 height 13
type input "65,00"
click at [905, 442] on button "Salvar" at bounding box center [895, 447] width 51 height 25
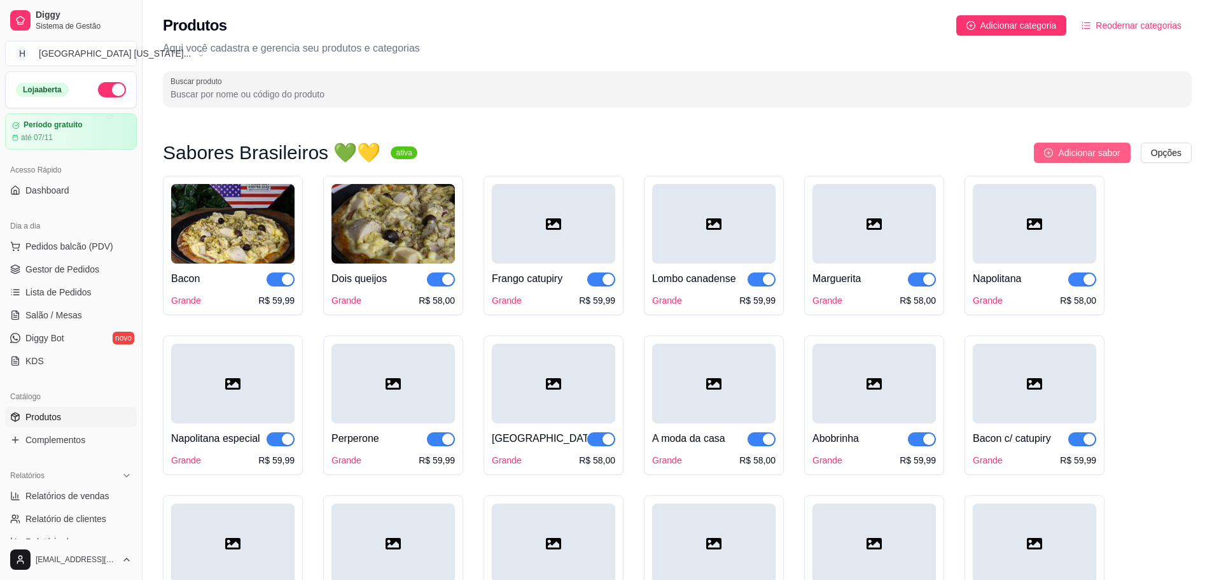
click at [1103, 153] on span "Adicionar sabor" at bounding box center [1089, 153] width 62 height 14
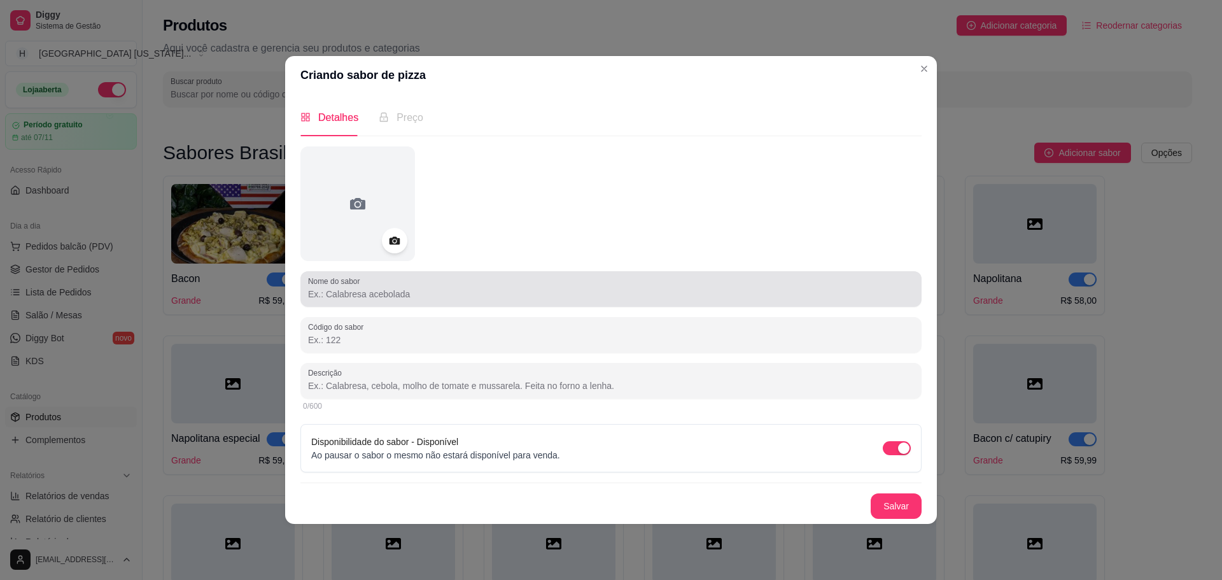
click at [345, 297] on input "Nome do sabor" at bounding box center [611, 294] width 606 height 13
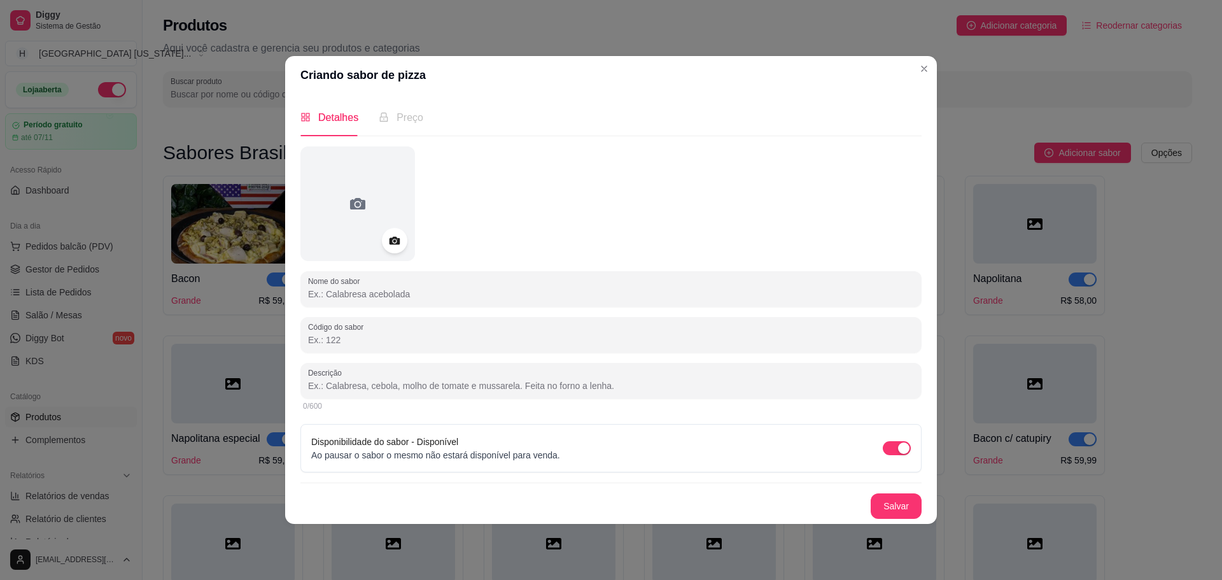
paste input "Paulistinha"
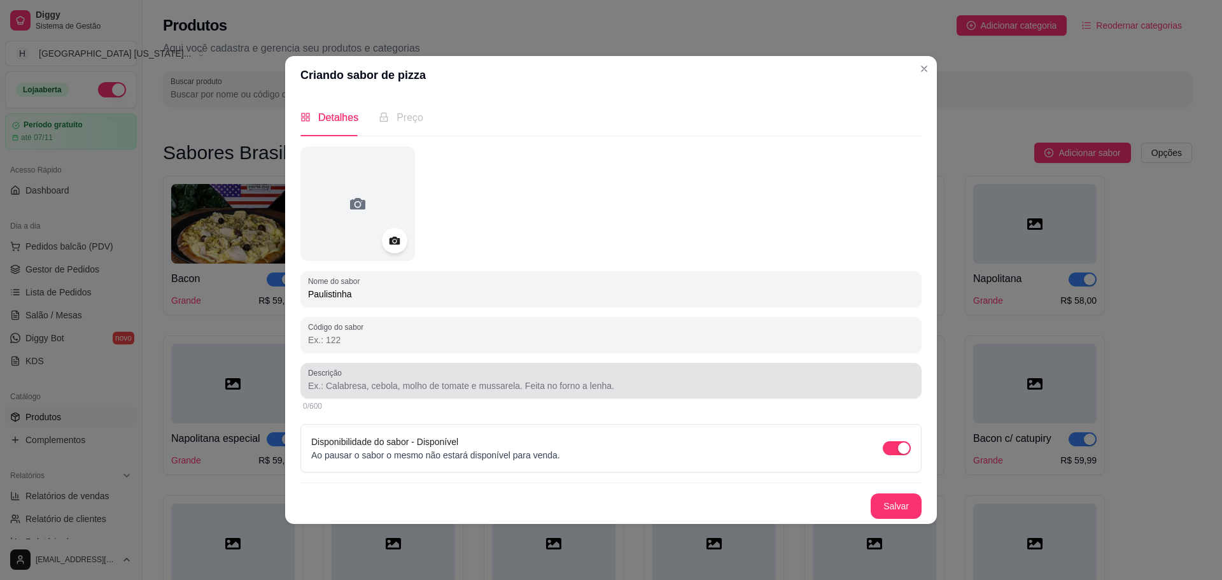
type input "Paulistinha"
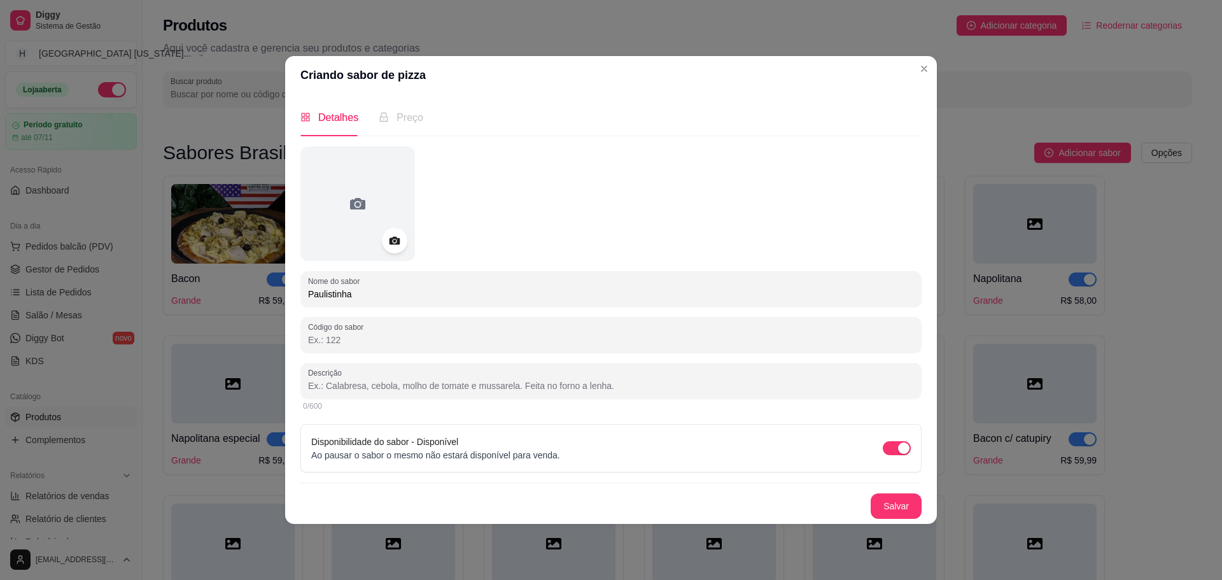
click at [385, 383] on input "Descrição" at bounding box center [611, 385] width 606 height 13
click at [512, 379] on input "Descrição" at bounding box center [611, 385] width 606 height 13
paste input "Calabresa fatiada, chedder, bacon."
type input "Calabresa fatiada, chedder, bacon."
click at [396, 123] on div "Preço" at bounding box center [401, 117] width 45 height 16
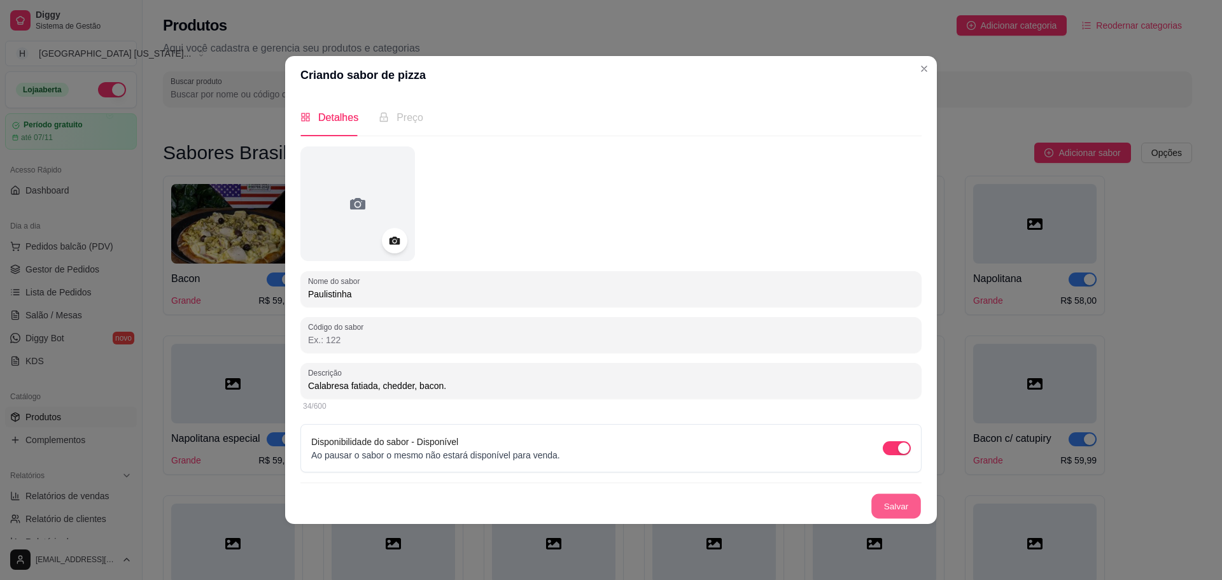
click at [899, 499] on button "Salvar" at bounding box center [896, 505] width 50 height 25
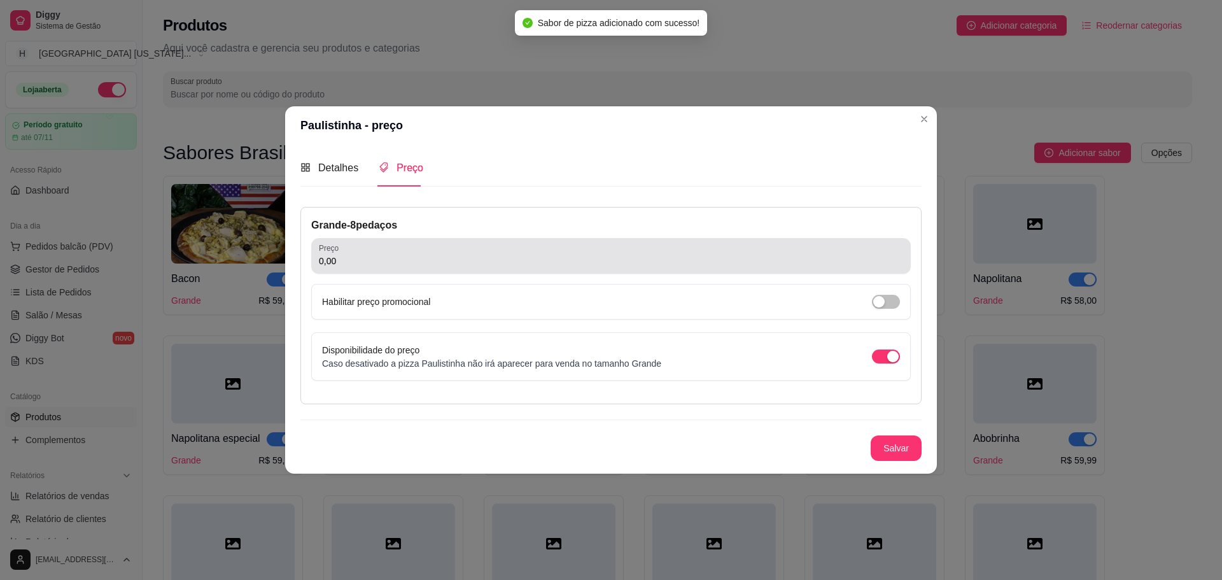
click at [368, 251] on div "0,00" at bounding box center [611, 255] width 584 height 25
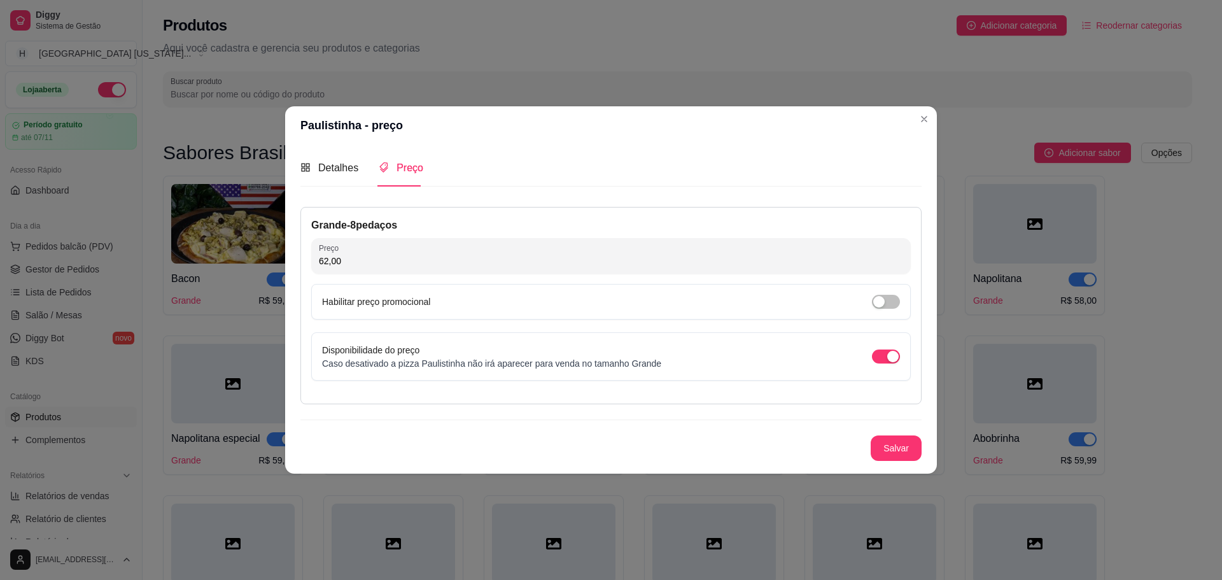
type input "62,00"
click at [882, 454] on button "Salvar" at bounding box center [896, 447] width 50 height 25
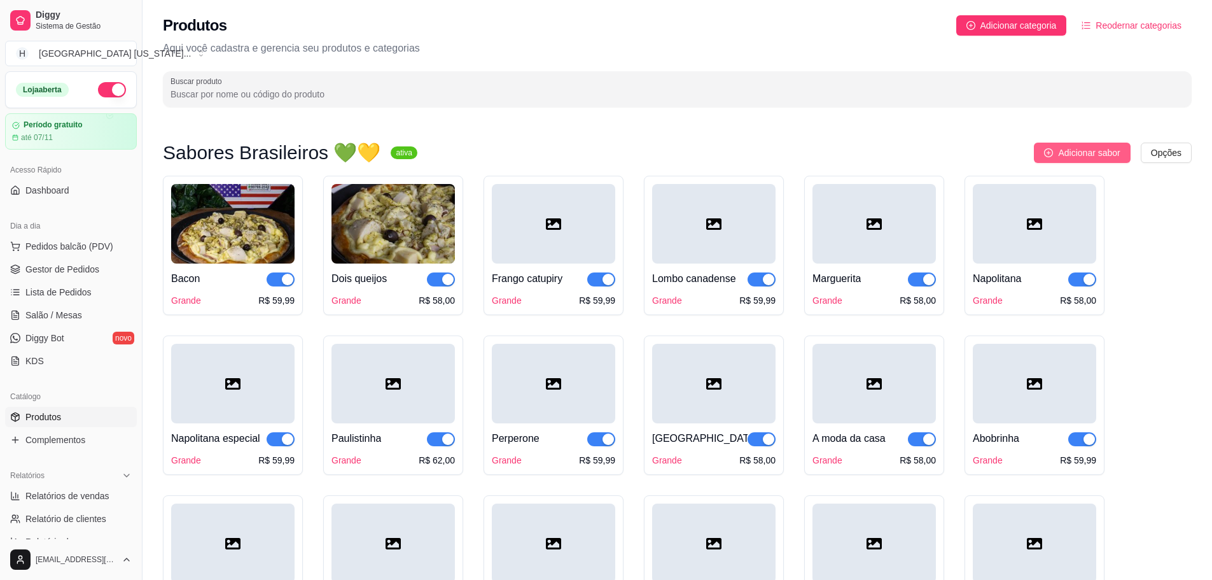
click at [1082, 146] on span "Adicionar sabor" at bounding box center [1089, 153] width 62 height 14
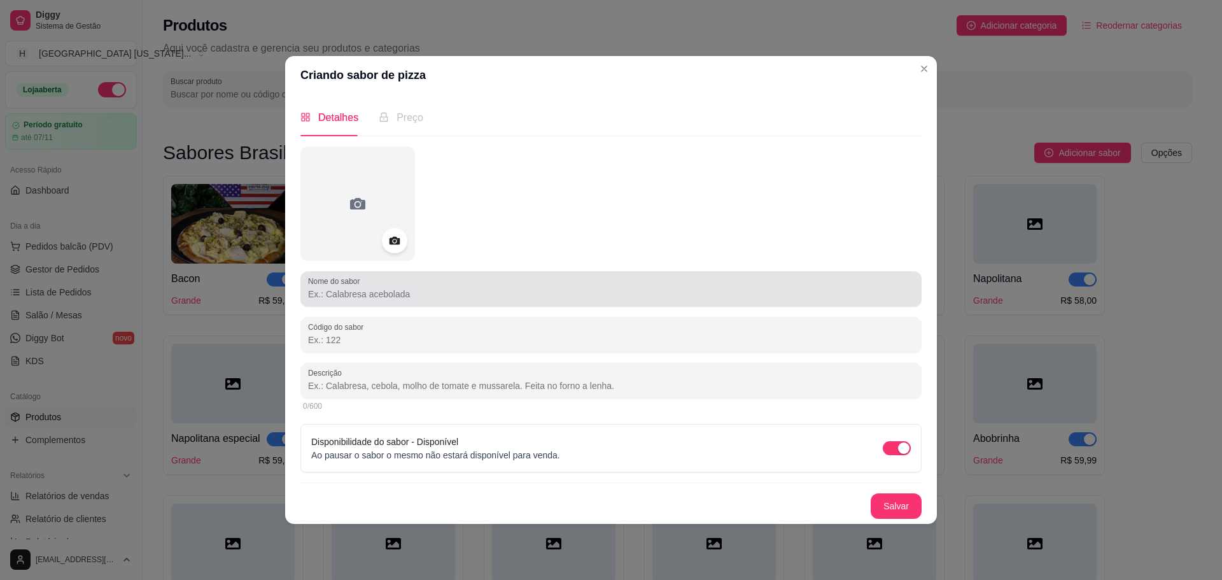
click at [557, 293] on input "Nome do sabor" at bounding box center [611, 294] width 606 height 13
drag, startPoint x: 415, startPoint y: 286, endPoint x: 421, endPoint y: 277, distance: 10.9
click at [417, 284] on div at bounding box center [611, 288] width 606 height 25
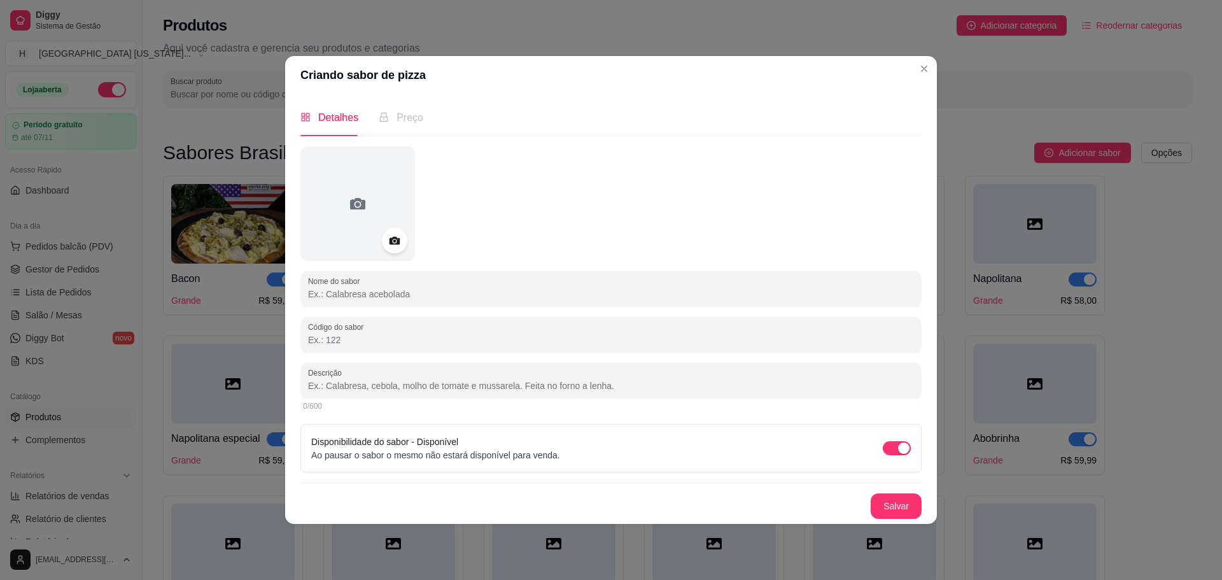
paste input "Brócolis ll"
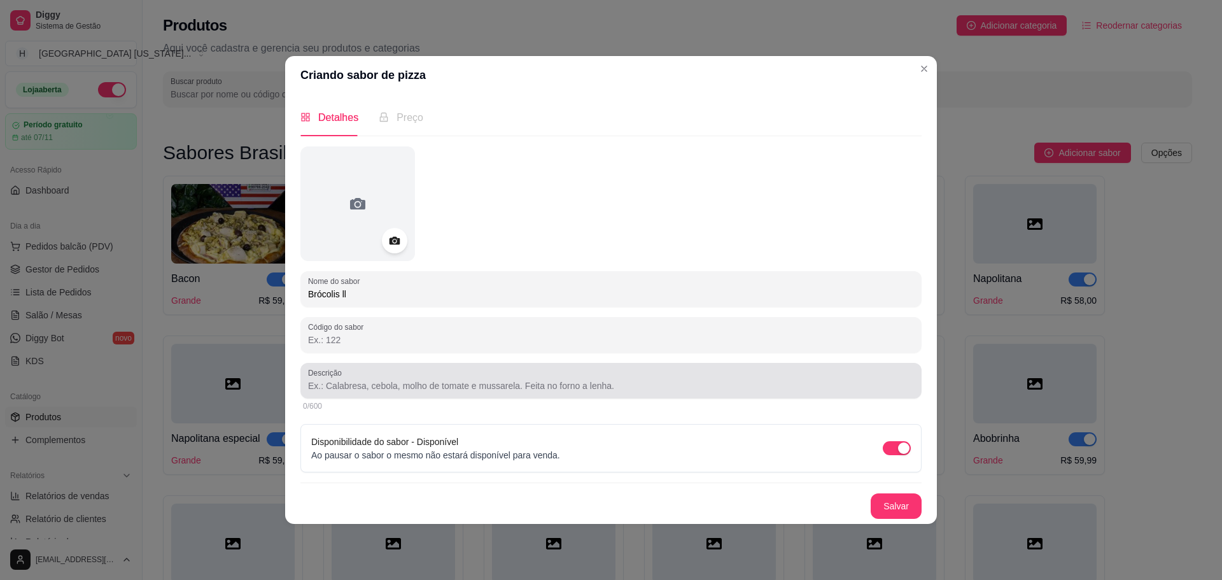
type input "Brócolis ll"
click at [437, 394] on div "Descrição" at bounding box center [610, 381] width 621 height 36
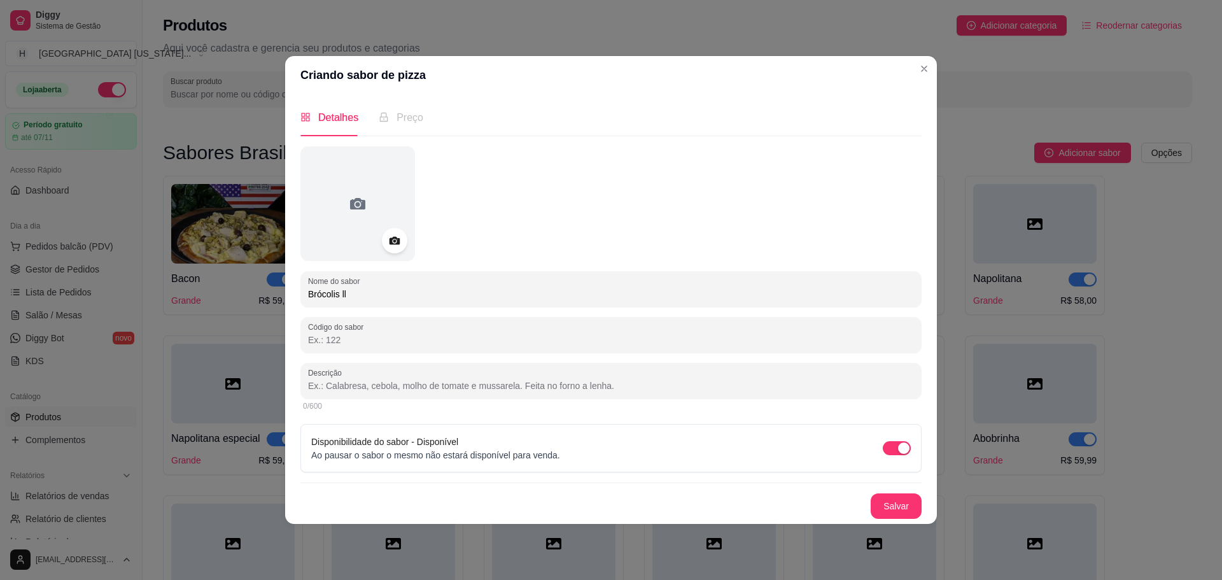
drag, startPoint x: 380, startPoint y: 393, endPoint x: 382, endPoint y: 386, distance: 7.3
click at [381, 386] on div at bounding box center [611, 380] width 606 height 25
paste input "Brócolis, [PERSON_NAME], [PERSON_NAME] e alho frito."
type input "Brócolis, [PERSON_NAME], [PERSON_NAME] e alho frito."
click at [903, 502] on button "Salvar" at bounding box center [895, 505] width 51 height 25
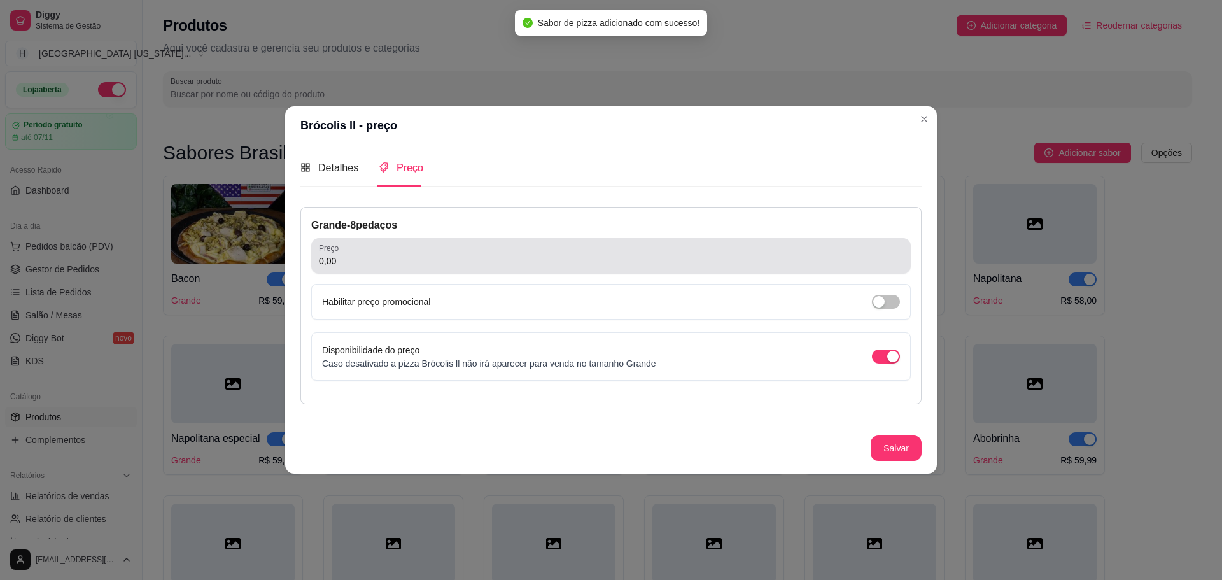
click at [412, 268] on div "0,00" at bounding box center [611, 255] width 584 height 25
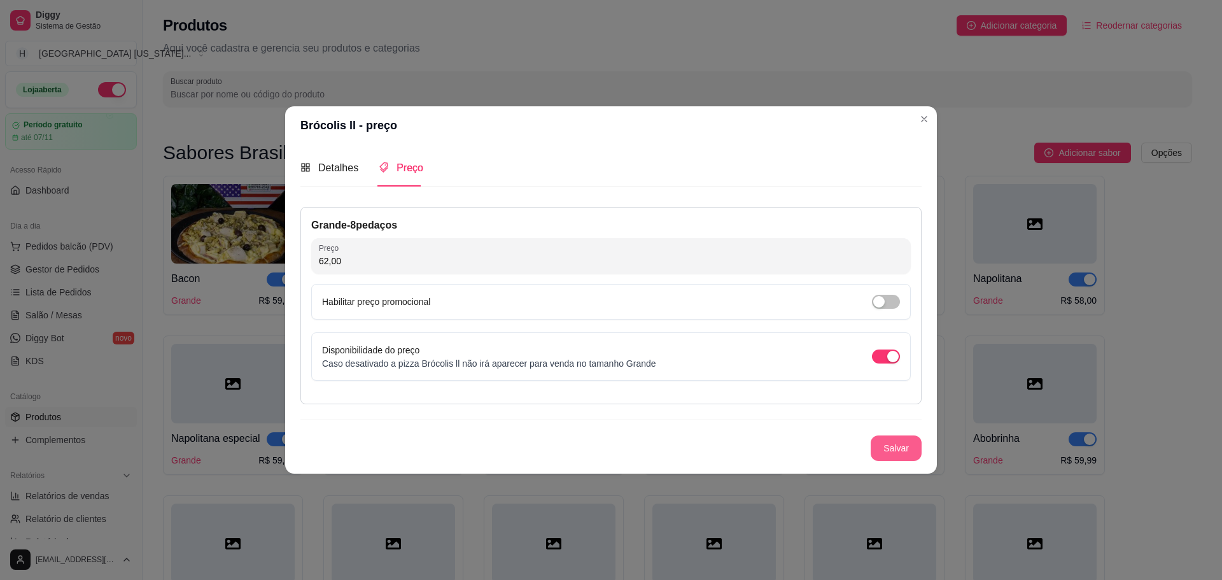
type input "62,00"
click at [896, 441] on button "Salvar" at bounding box center [895, 447] width 51 height 25
